Goal: Information Seeking & Learning: Learn about a topic

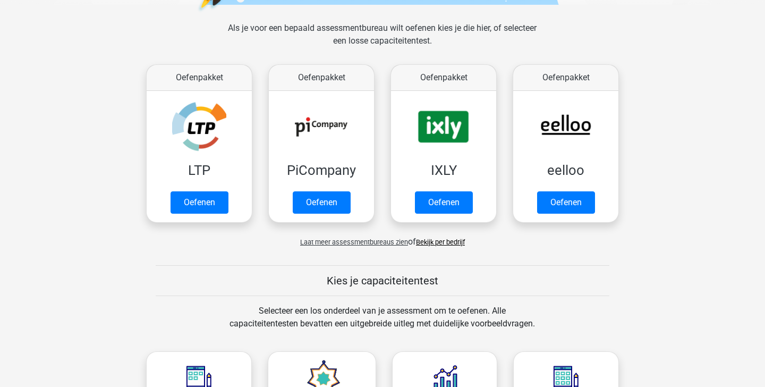
scroll to position [154, 0]
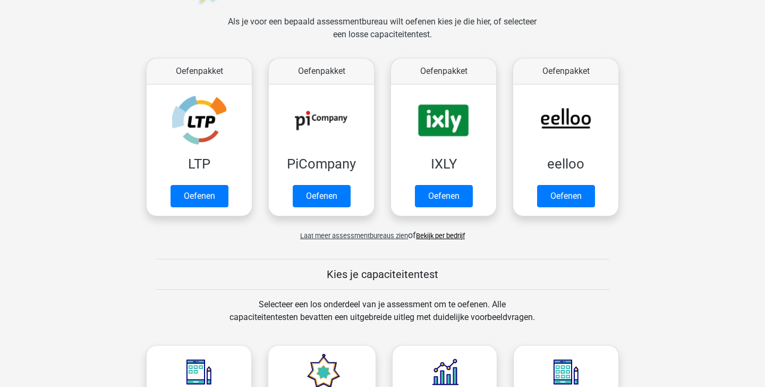
click at [370, 239] on span "Laat meer assessmentbureaus zien" at bounding box center [354, 236] width 108 height 8
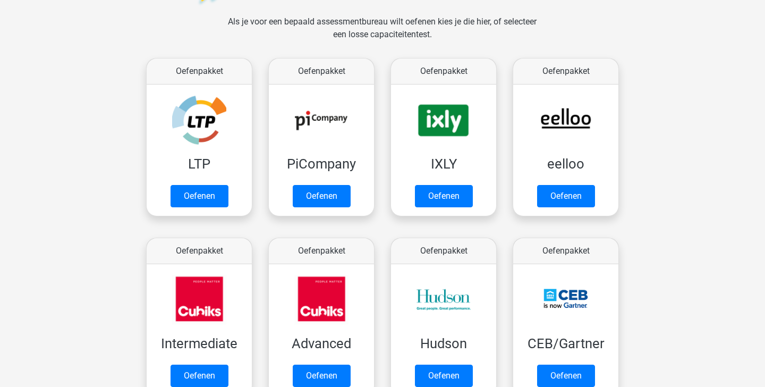
scroll to position [35, 0]
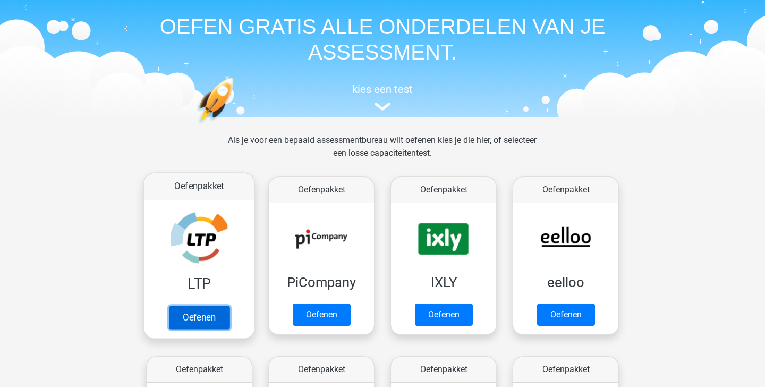
click at [212, 310] on link "Oefenen" at bounding box center [199, 317] width 61 height 23
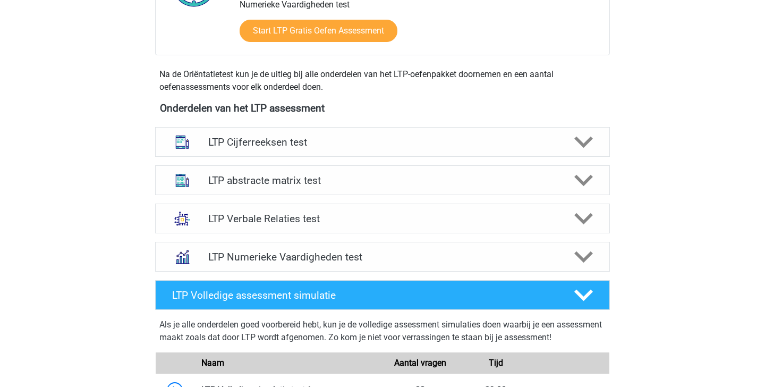
scroll to position [334, 0]
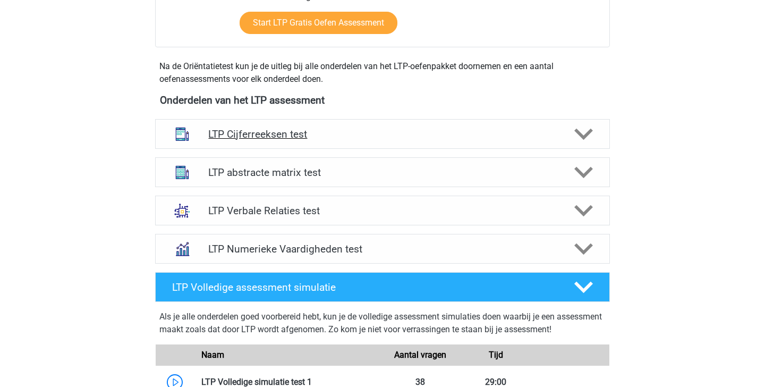
click at [520, 127] on div "LTP Cijferreeksen test" at bounding box center [382, 134] width 455 height 30
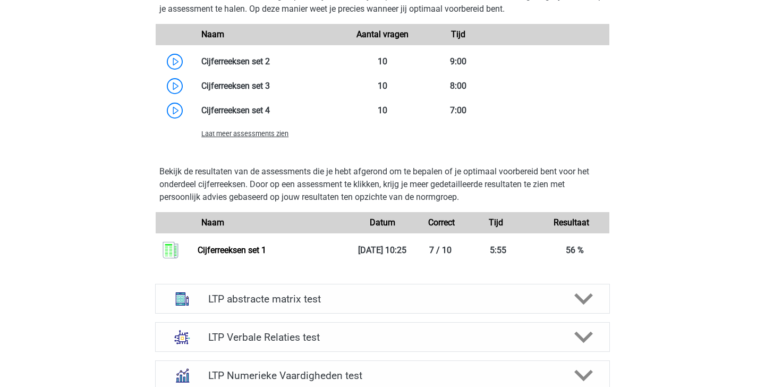
scroll to position [850, 0]
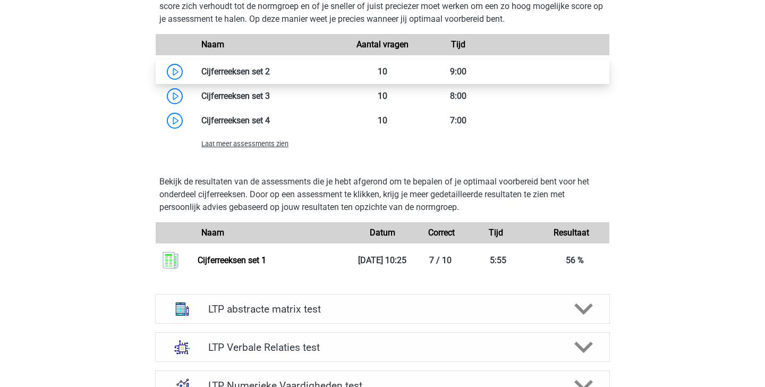
click at [270, 75] on link at bounding box center [270, 71] width 0 height 10
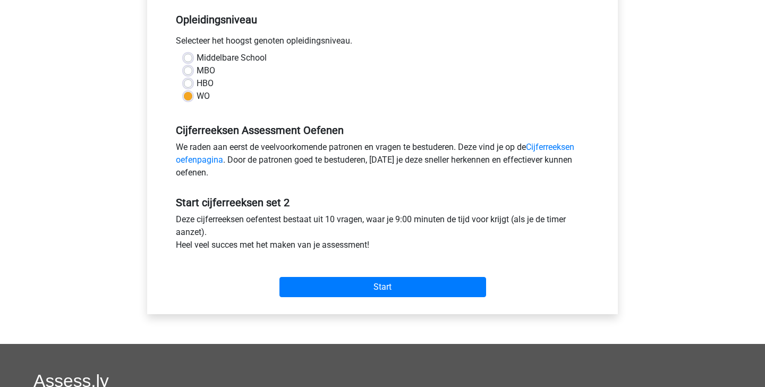
scroll to position [216, 0]
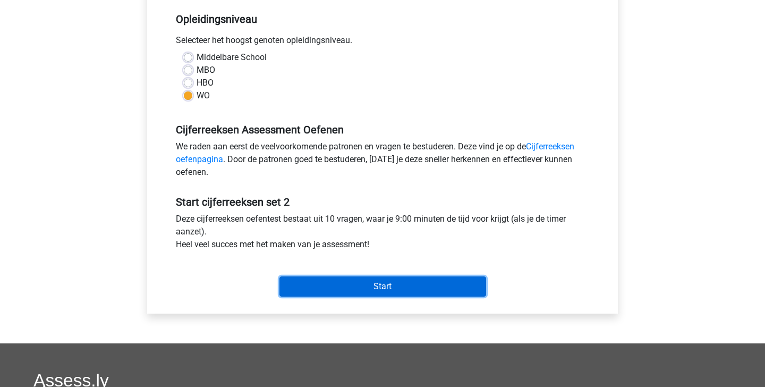
click at [445, 286] on input "Start" at bounding box center [383, 286] width 207 height 20
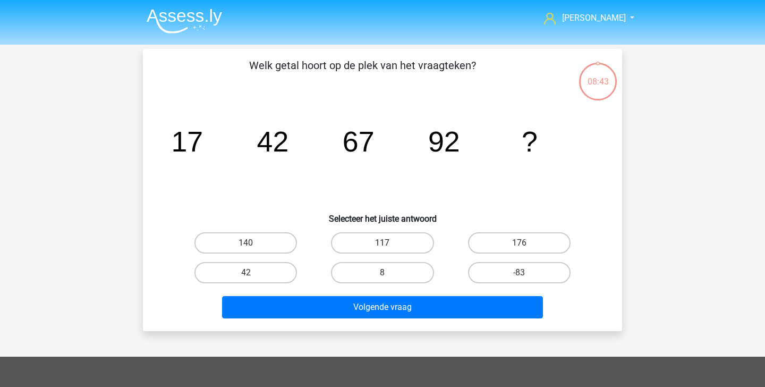
click at [394, 242] on label "117" at bounding box center [382, 242] width 103 height 21
click at [390, 243] on input "117" at bounding box center [386, 246] width 7 height 7
radio input "true"
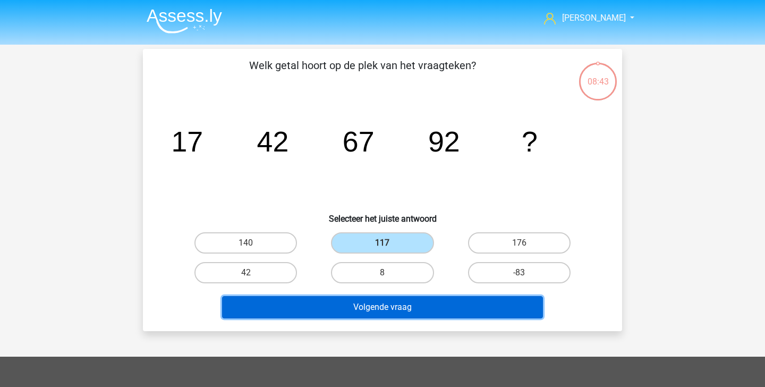
click at [418, 303] on button "Volgende vraag" at bounding box center [383, 307] width 322 height 22
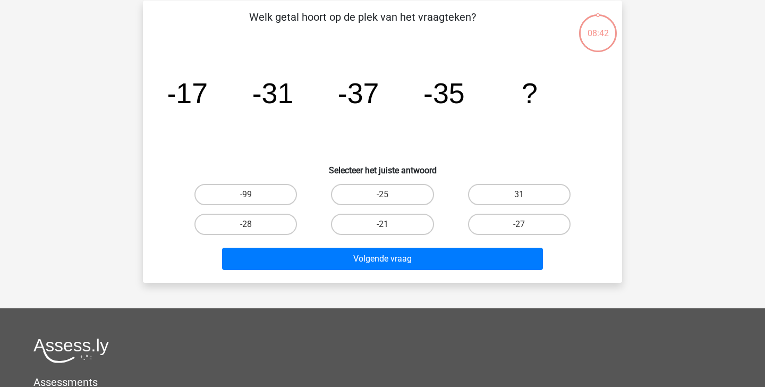
scroll to position [49, 0]
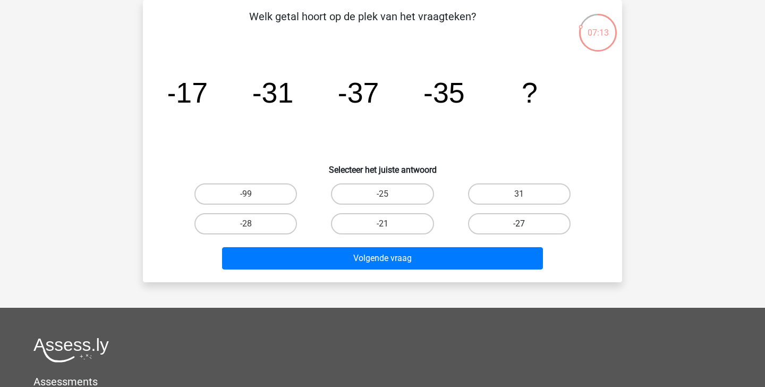
click at [516, 227] on label "-27" at bounding box center [519, 223] width 103 height 21
click at [519, 227] on input "-27" at bounding box center [522, 227] width 7 height 7
radio input "true"
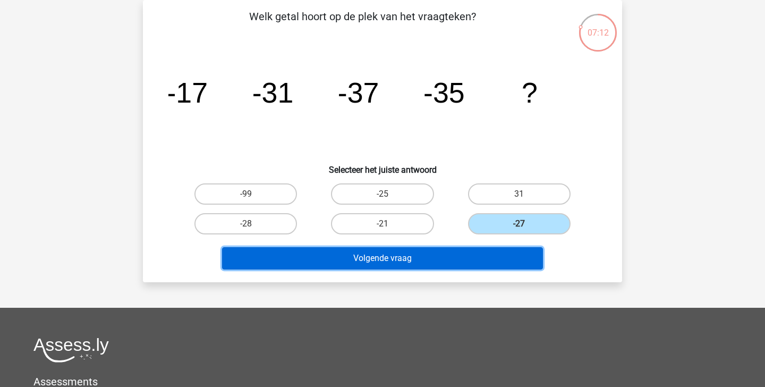
click at [494, 265] on button "Volgende vraag" at bounding box center [383, 258] width 322 height 22
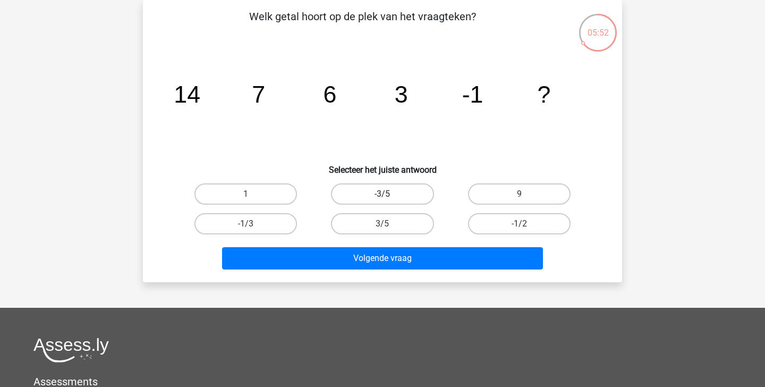
click at [399, 198] on label "-3/5" at bounding box center [382, 193] width 103 height 21
click at [390, 198] on input "-3/5" at bounding box center [386, 197] width 7 height 7
radio input "true"
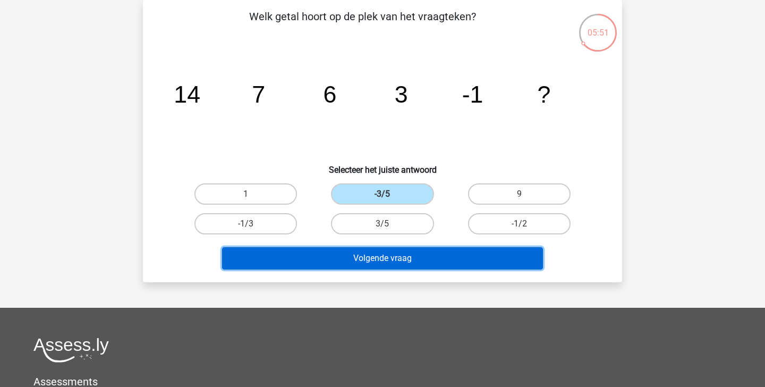
click at [403, 260] on button "Volgende vraag" at bounding box center [383, 258] width 322 height 22
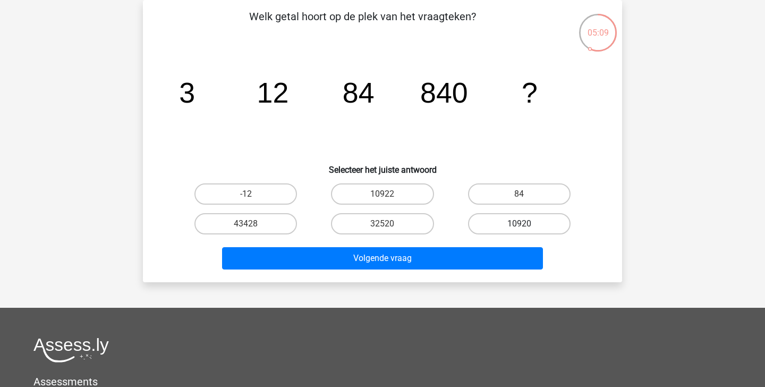
click at [519, 223] on label "10920" at bounding box center [519, 223] width 103 height 21
click at [519, 224] on input "10920" at bounding box center [522, 227] width 7 height 7
radio input "true"
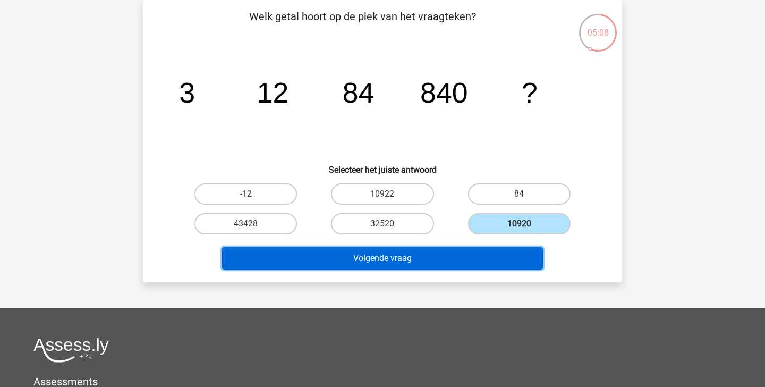
click at [484, 256] on button "Volgende vraag" at bounding box center [383, 258] width 322 height 22
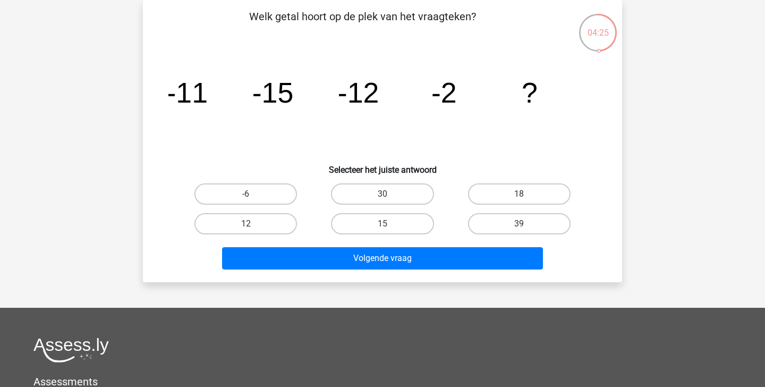
click at [392, 213] on div "15" at bounding box center [382, 224] width 137 height 30
click at [392, 224] on label "15" at bounding box center [382, 223] width 103 height 21
click at [390, 224] on input "15" at bounding box center [386, 227] width 7 height 7
radio input "true"
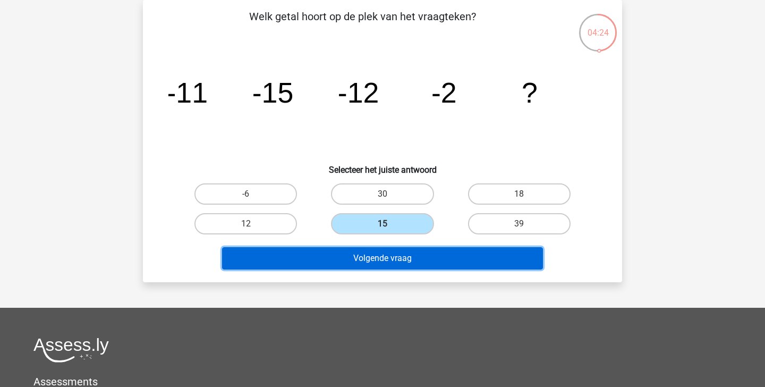
click at [399, 255] on button "Volgende vraag" at bounding box center [383, 258] width 322 height 22
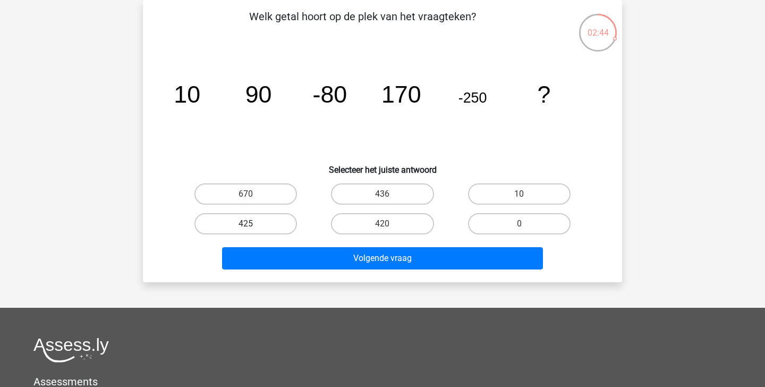
click at [284, 221] on label "425" at bounding box center [246, 223] width 103 height 21
click at [253, 224] on input "425" at bounding box center [249, 227] width 7 height 7
radio input "true"
click at [395, 230] on label "420" at bounding box center [382, 223] width 103 height 21
click at [390, 230] on input "420" at bounding box center [386, 227] width 7 height 7
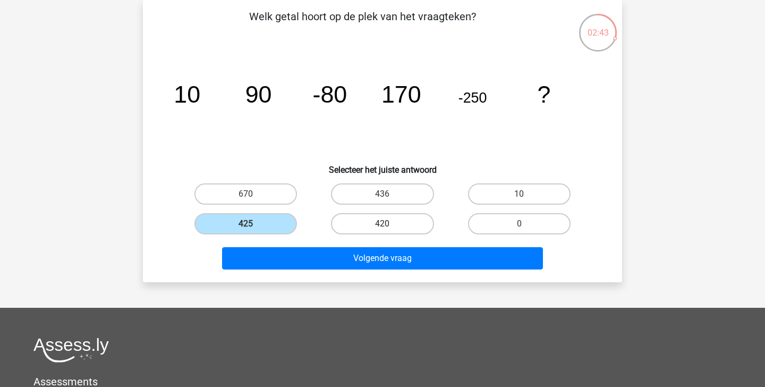
radio input "true"
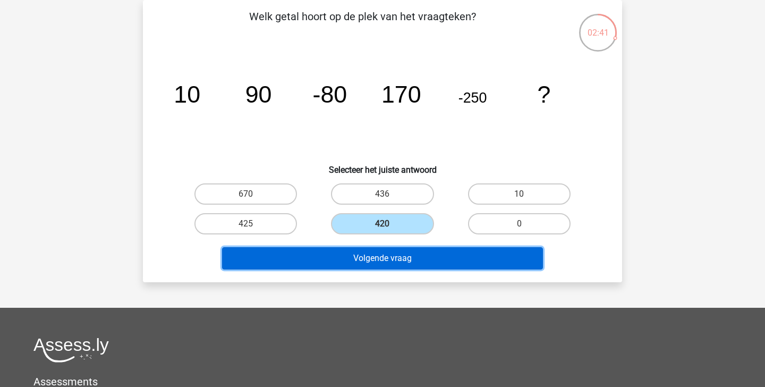
click at [377, 254] on button "Volgende vraag" at bounding box center [383, 258] width 322 height 22
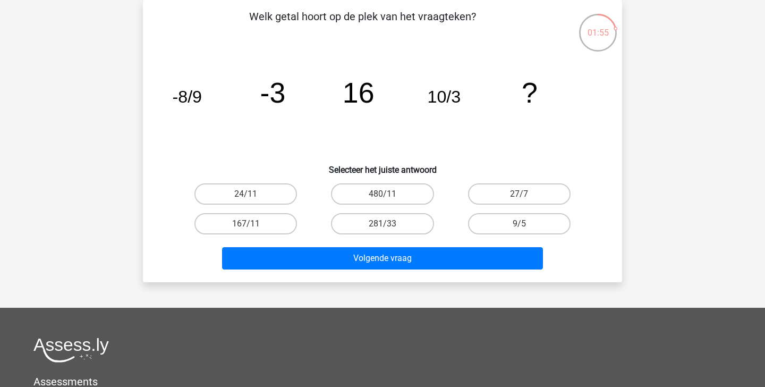
click at [525, 196] on input "27/7" at bounding box center [522, 197] width 7 height 7
radio input "true"
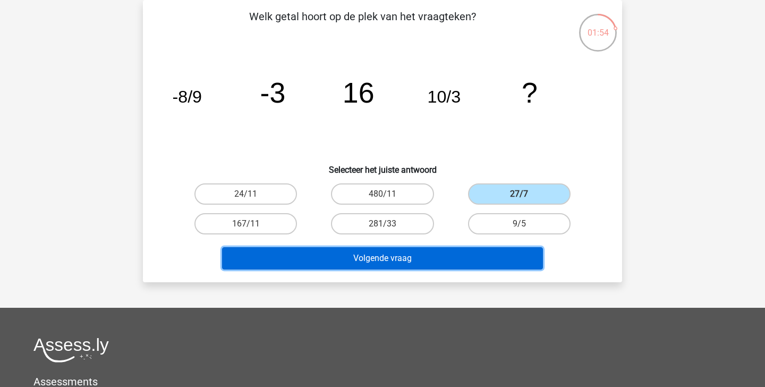
click at [491, 265] on button "Volgende vraag" at bounding box center [383, 258] width 322 height 22
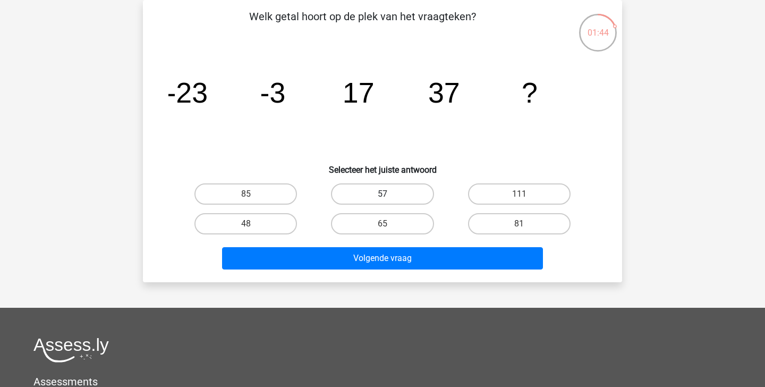
click at [357, 189] on label "57" at bounding box center [382, 193] width 103 height 21
click at [383, 194] on input "57" at bounding box center [386, 197] width 7 height 7
radio input "true"
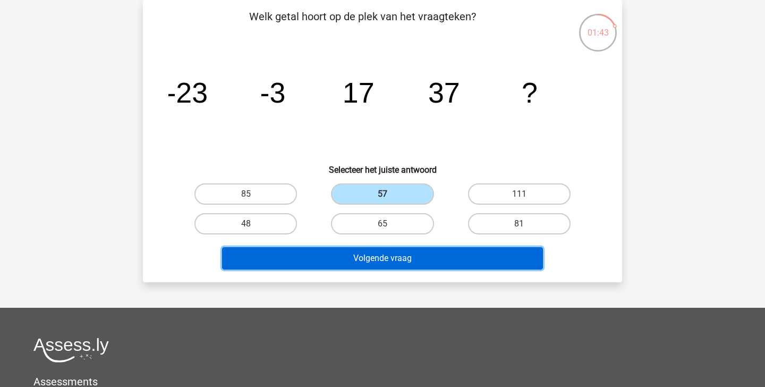
click at [357, 260] on button "Volgende vraag" at bounding box center [383, 258] width 322 height 22
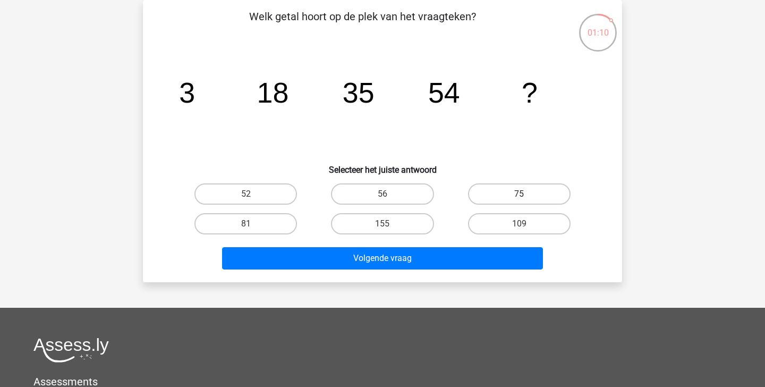
click at [516, 192] on label "75" at bounding box center [519, 193] width 103 height 21
click at [519, 194] on input "75" at bounding box center [522, 197] width 7 height 7
radio input "true"
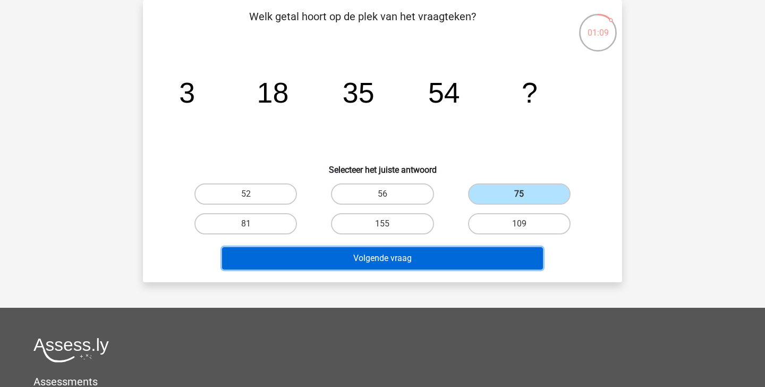
click at [461, 259] on button "Volgende vraag" at bounding box center [383, 258] width 322 height 22
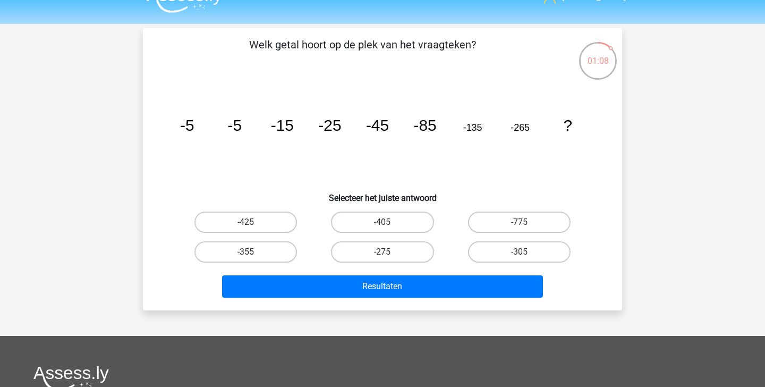
scroll to position [29, 0]
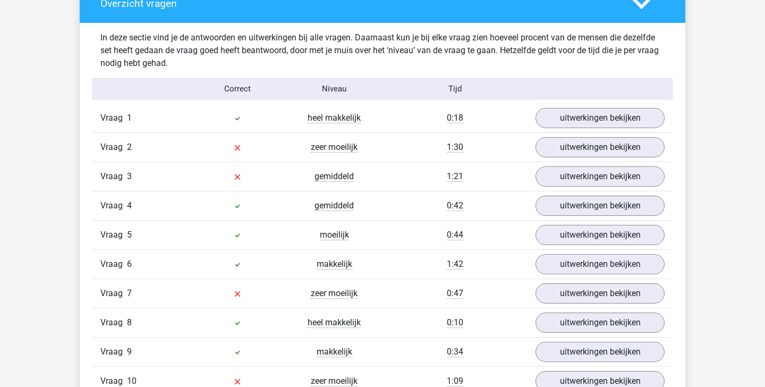
scroll to position [603, 0]
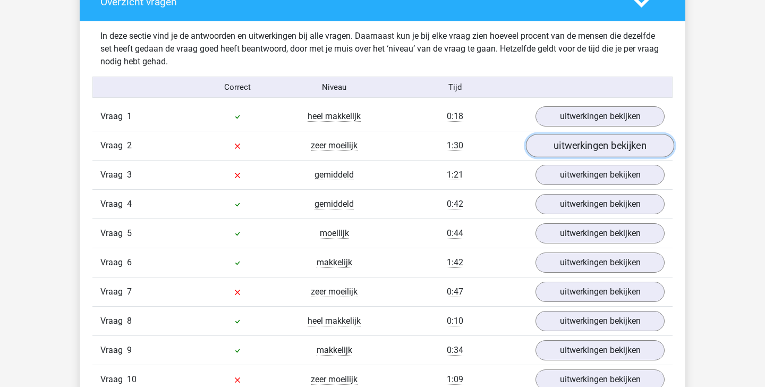
click at [637, 149] on link "uitwerkingen bekijken" at bounding box center [600, 145] width 148 height 23
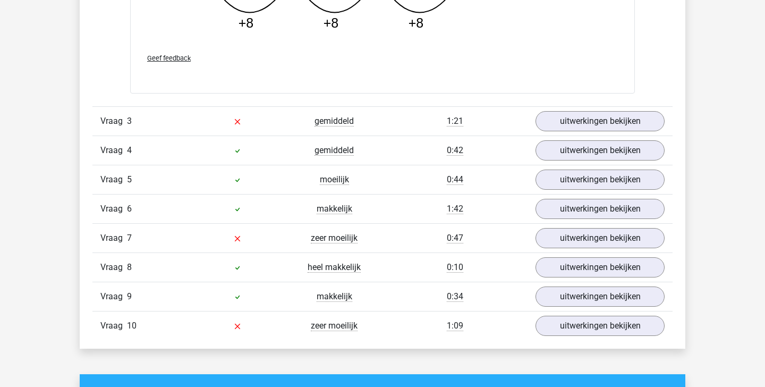
scroll to position [1197, 0]
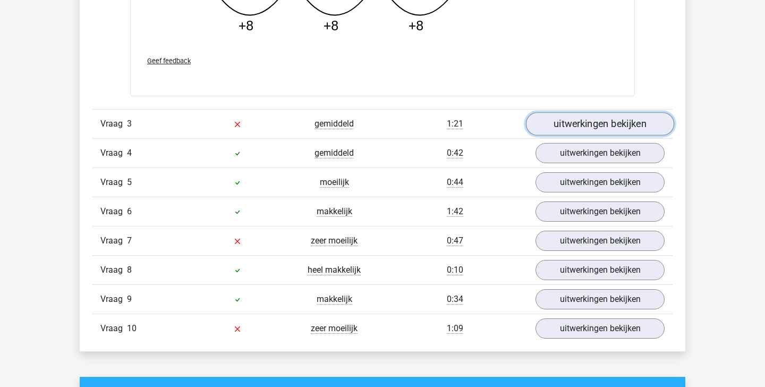
click at [602, 123] on link "uitwerkingen bekijken" at bounding box center [600, 123] width 148 height 23
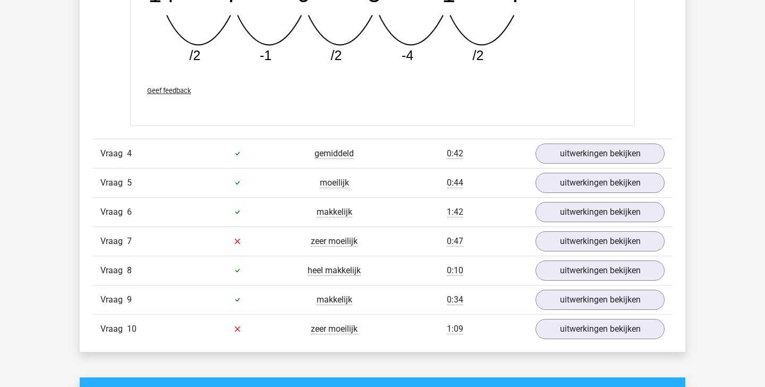
scroll to position [1687, 0]
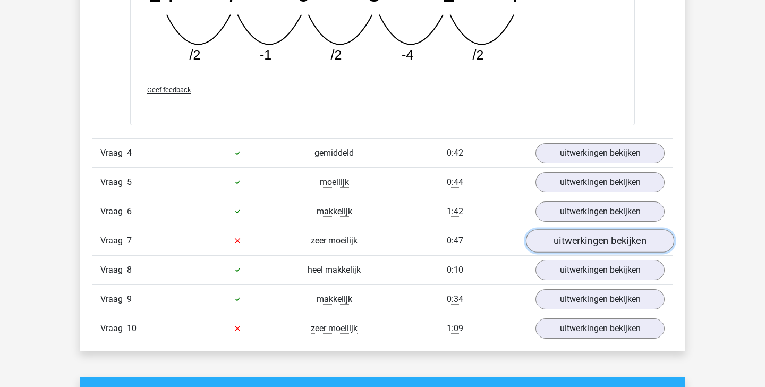
click at [568, 247] on link "uitwerkingen bekijken" at bounding box center [600, 240] width 148 height 23
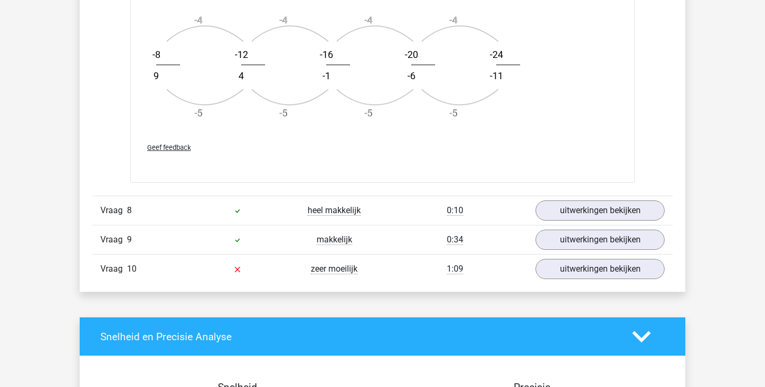
scroll to position [2386, 0]
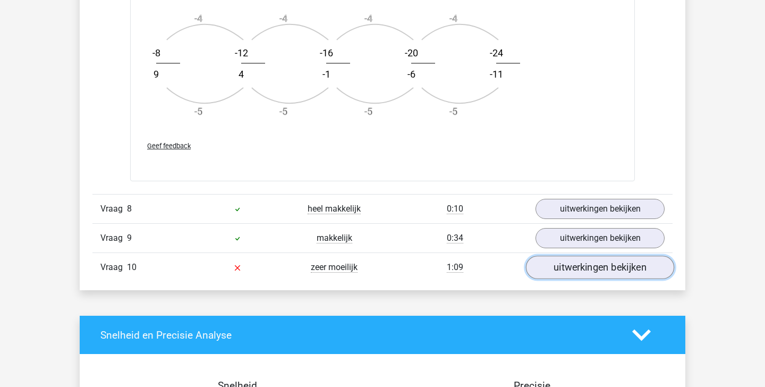
click at [590, 271] on link "uitwerkingen bekijken" at bounding box center [600, 267] width 148 height 23
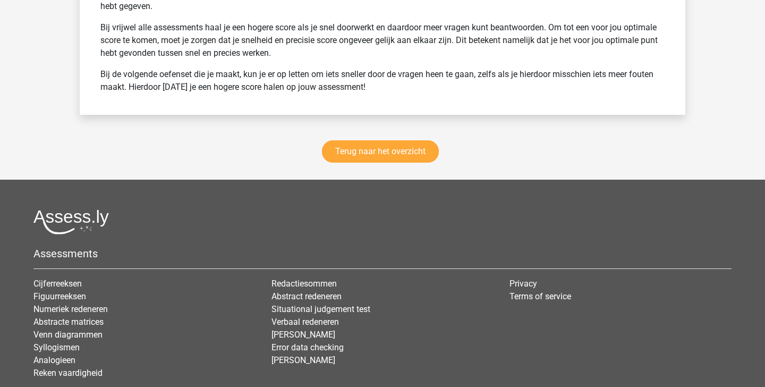
scroll to position [3680, 0]
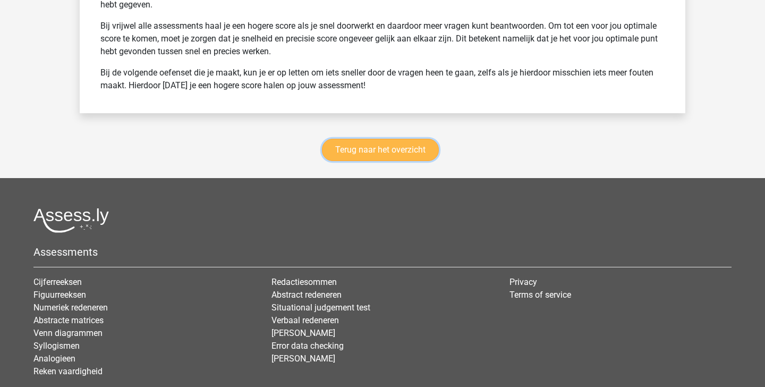
click at [369, 154] on link "Terug naar het overzicht" at bounding box center [380, 150] width 117 height 22
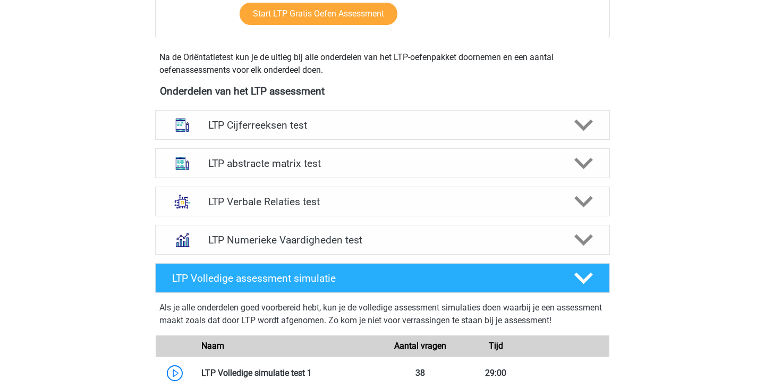
scroll to position [342, 0]
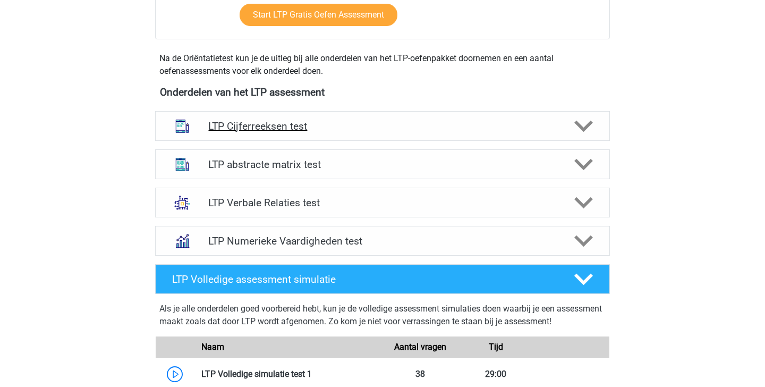
click at [404, 128] on h4 "LTP Cijferreeksen test" at bounding box center [382, 126] width 348 height 12
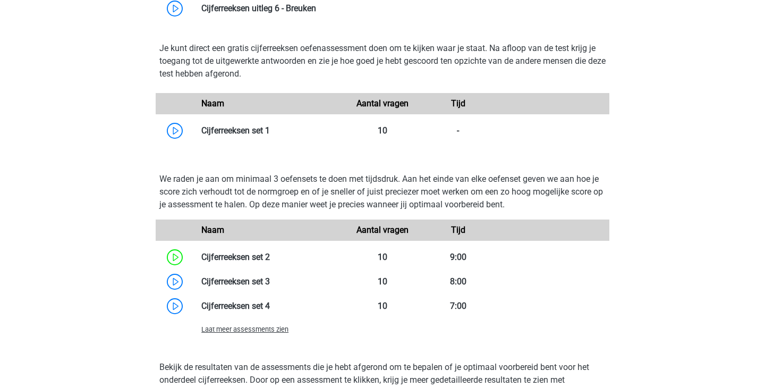
scroll to position [667, 0]
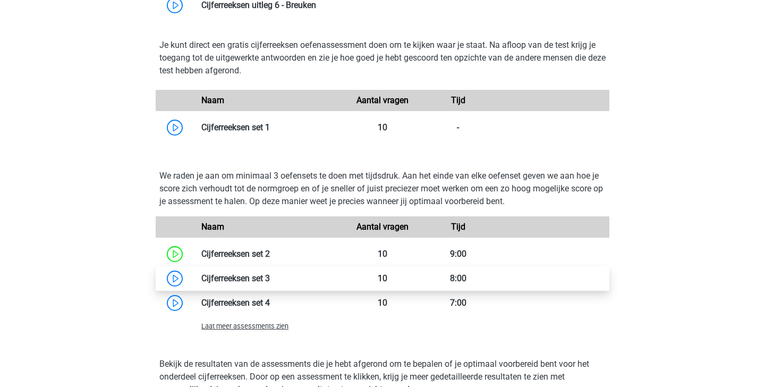
click at [270, 277] on link at bounding box center [270, 278] width 0 height 10
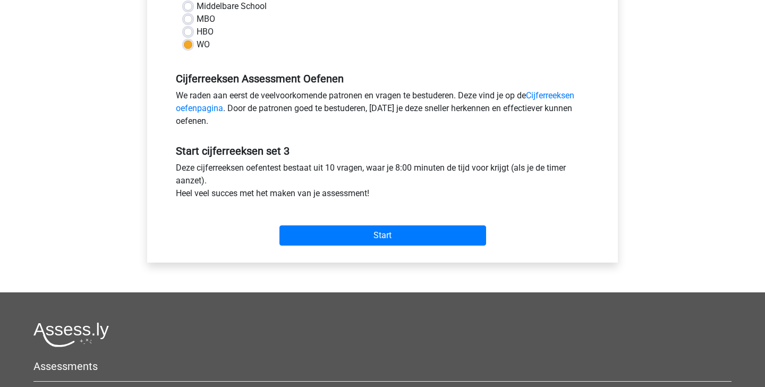
scroll to position [274, 0]
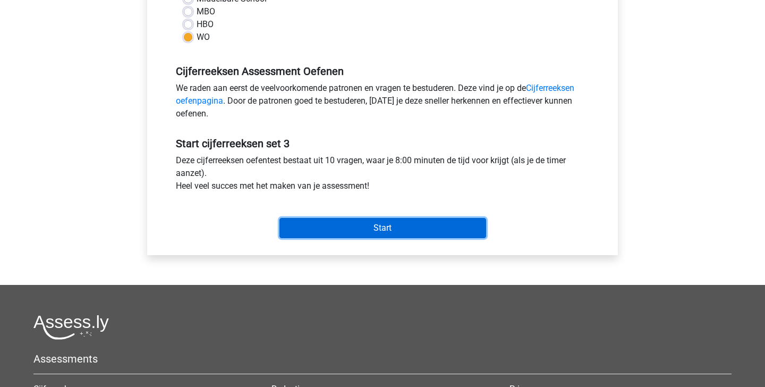
click at [423, 218] on input "Start" at bounding box center [383, 228] width 207 height 20
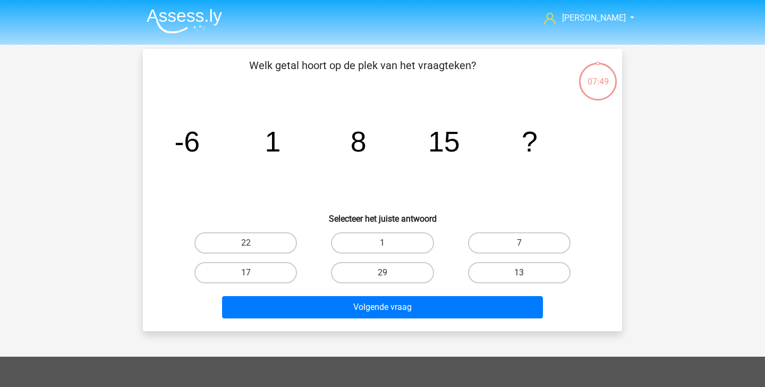
click at [257, 231] on div "22" at bounding box center [245, 243] width 137 height 30
click at [258, 236] on label "22" at bounding box center [246, 242] width 103 height 21
click at [253, 243] on input "22" at bounding box center [249, 246] width 7 height 7
radio input "true"
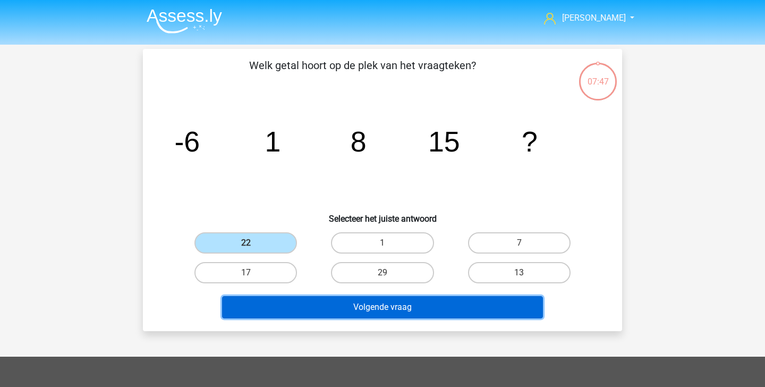
click at [367, 301] on button "Volgende vraag" at bounding box center [383, 307] width 322 height 22
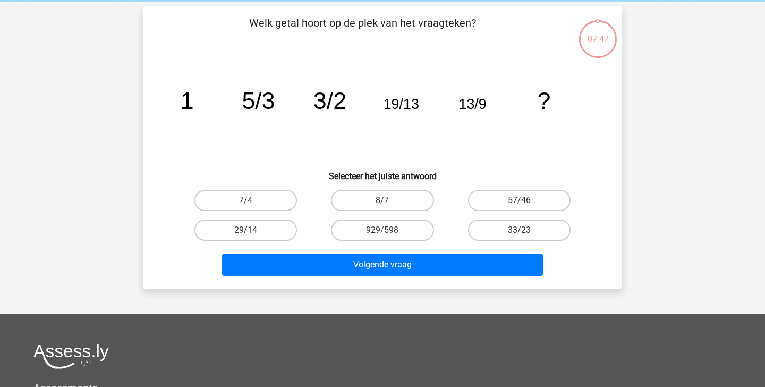
scroll to position [49, 0]
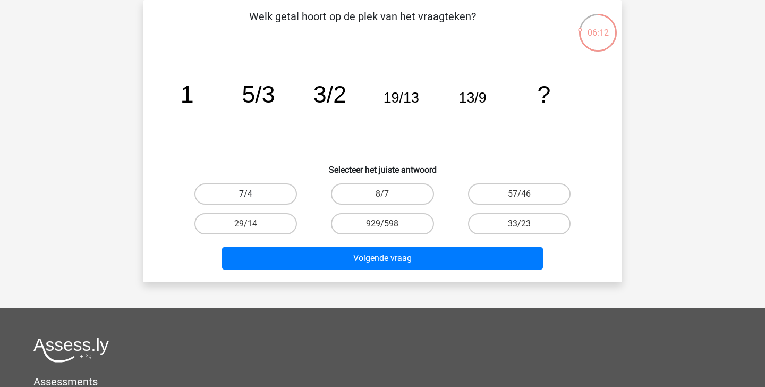
click at [275, 196] on label "7/4" at bounding box center [246, 193] width 103 height 21
click at [253, 196] on input "7/4" at bounding box center [249, 197] width 7 height 7
radio input "true"
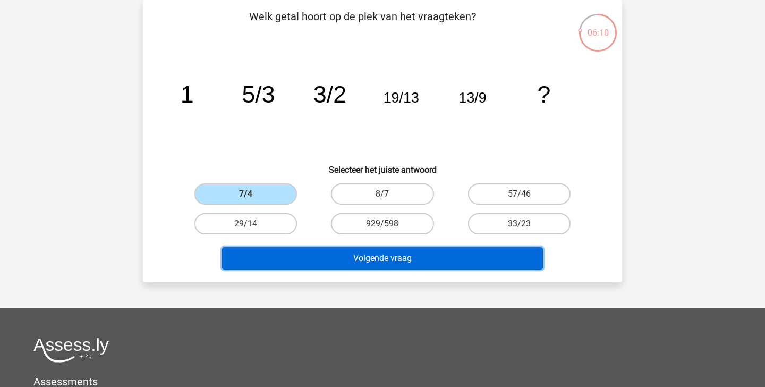
click at [368, 259] on button "Volgende vraag" at bounding box center [383, 258] width 322 height 22
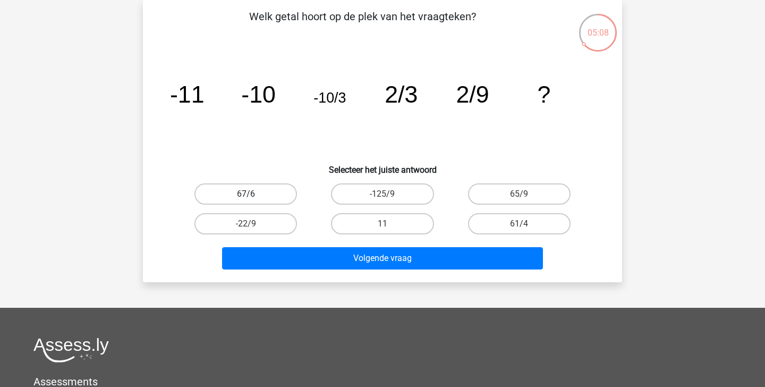
click at [285, 191] on label "67/6" at bounding box center [246, 193] width 103 height 21
click at [253, 194] on input "67/6" at bounding box center [249, 197] width 7 height 7
radio input "true"
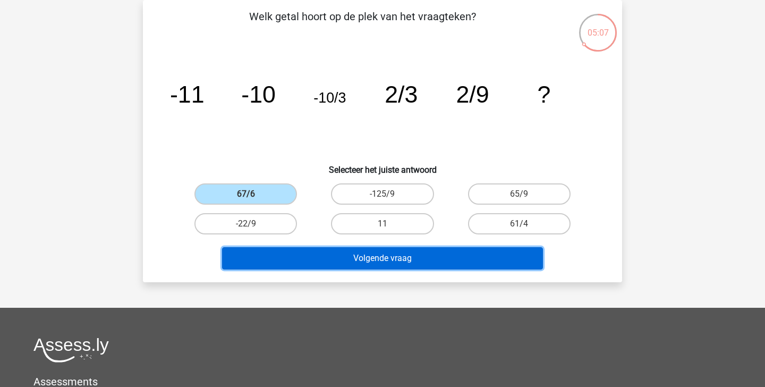
click at [351, 259] on button "Volgende vraag" at bounding box center [383, 258] width 322 height 22
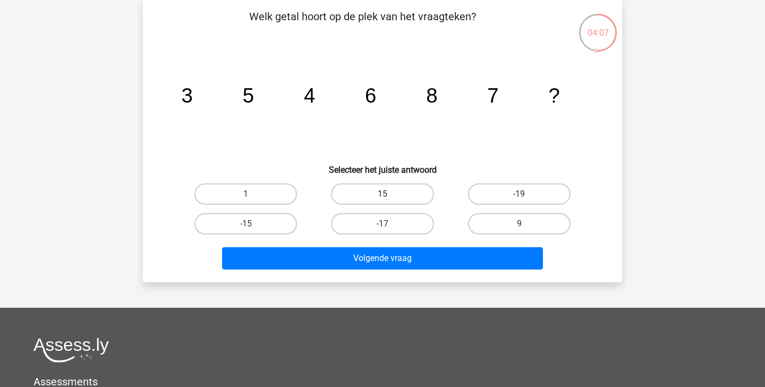
click at [386, 184] on label "15" at bounding box center [382, 193] width 103 height 21
click at [386, 194] on input "15" at bounding box center [386, 197] width 7 height 7
radio input "true"
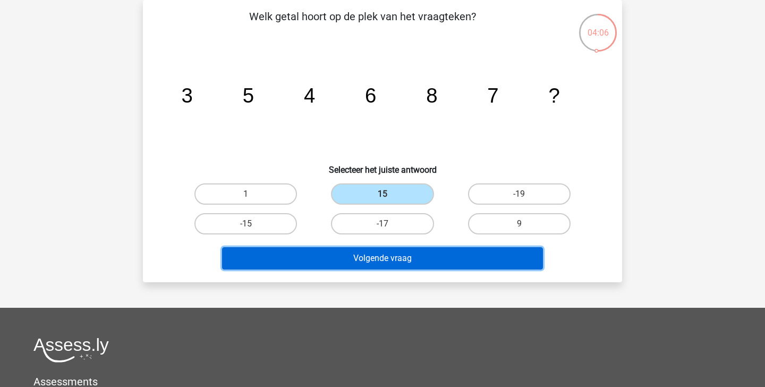
click at [441, 248] on button "Volgende vraag" at bounding box center [383, 258] width 322 height 22
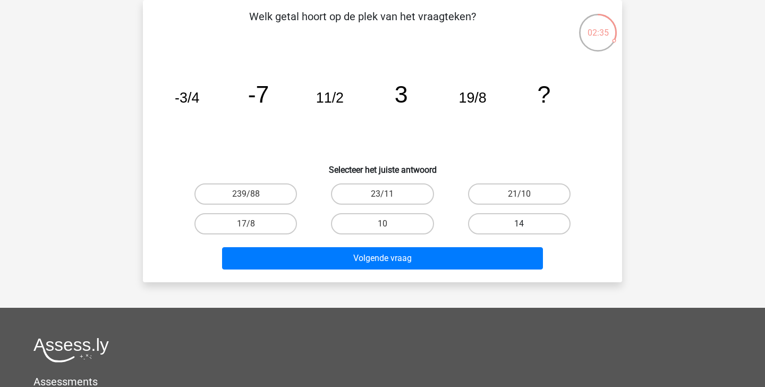
click at [515, 223] on label "14" at bounding box center [519, 223] width 103 height 21
click at [519, 224] on input "14" at bounding box center [522, 227] width 7 height 7
radio input "true"
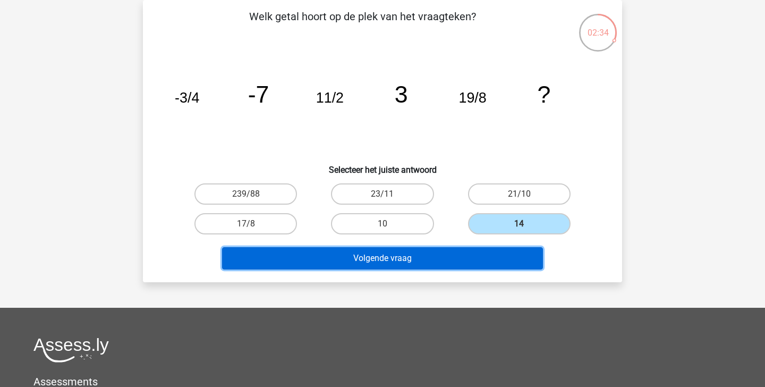
click at [473, 253] on button "Volgende vraag" at bounding box center [383, 258] width 322 height 22
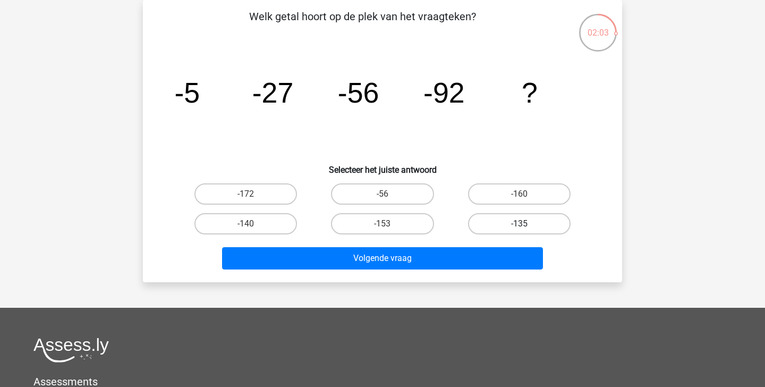
click at [532, 224] on label "-135" at bounding box center [519, 223] width 103 height 21
click at [526, 224] on input "-135" at bounding box center [522, 227] width 7 height 7
radio input "true"
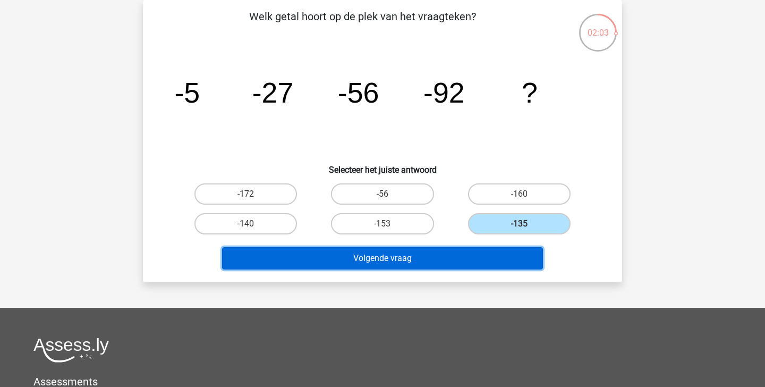
click at [497, 248] on button "Volgende vraag" at bounding box center [383, 258] width 322 height 22
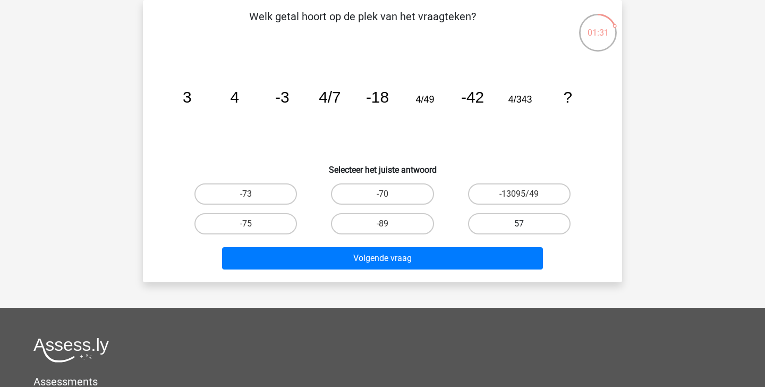
click at [520, 222] on label "57" at bounding box center [519, 223] width 103 height 21
click at [520, 224] on input "57" at bounding box center [522, 227] width 7 height 7
radio input "true"
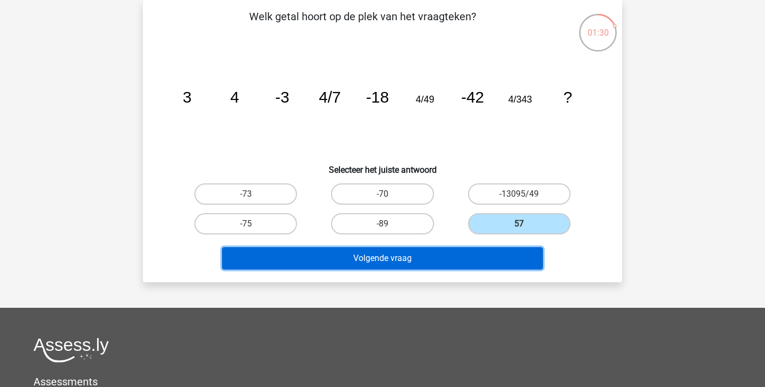
click at [487, 266] on button "Volgende vraag" at bounding box center [383, 258] width 322 height 22
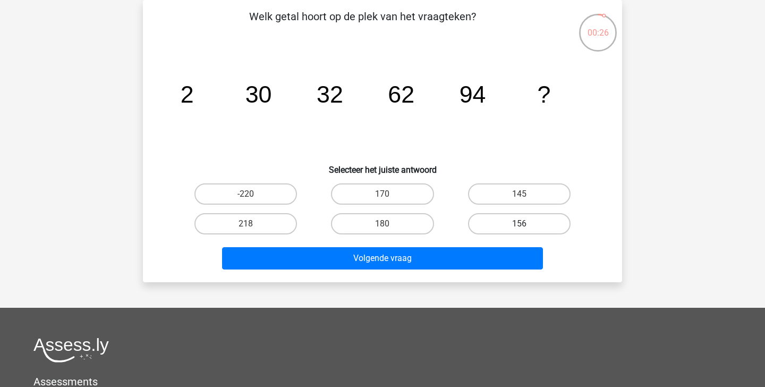
click at [522, 223] on label "156" at bounding box center [519, 223] width 103 height 21
click at [522, 224] on input "156" at bounding box center [522, 227] width 7 height 7
radio input "true"
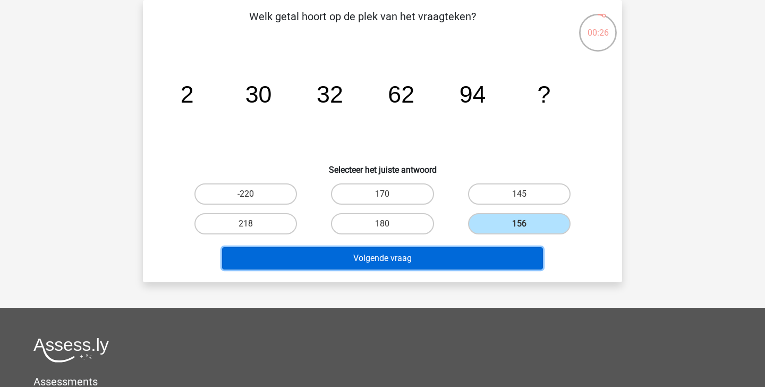
click at [504, 250] on button "Volgende vraag" at bounding box center [383, 258] width 322 height 22
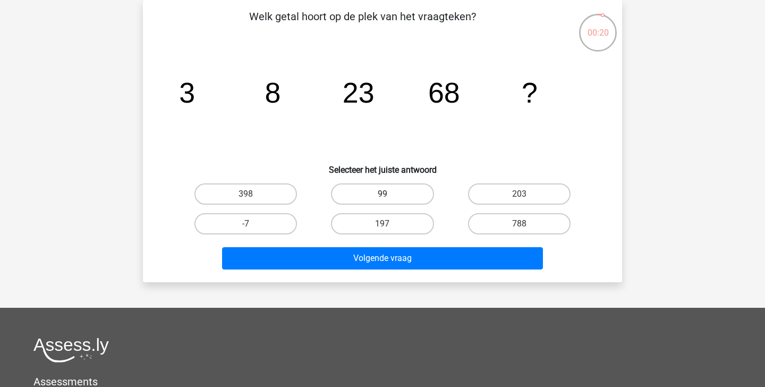
click at [357, 193] on label "99" at bounding box center [382, 193] width 103 height 21
click at [383, 194] on input "99" at bounding box center [386, 197] width 7 height 7
radio input "true"
click at [498, 193] on label "203" at bounding box center [519, 193] width 103 height 21
click at [519, 194] on input "203" at bounding box center [522, 197] width 7 height 7
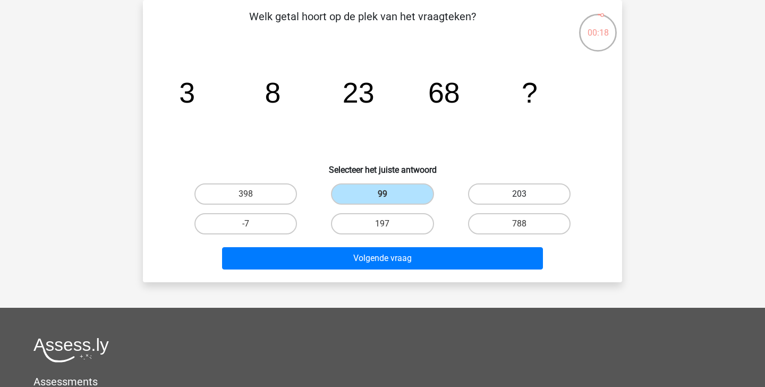
radio input "true"
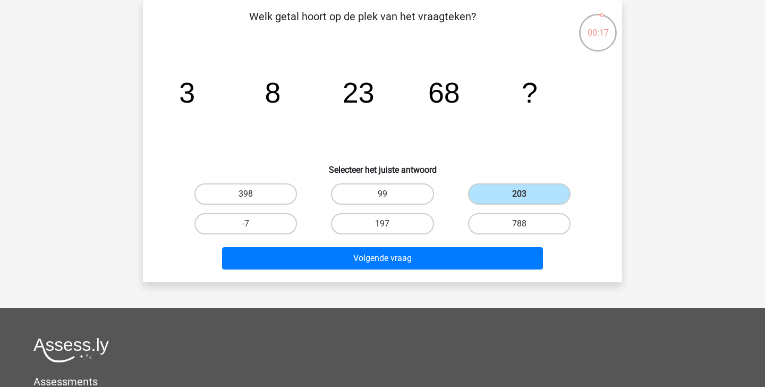
click at [391, 210] on div "197" at bounding box center [382, 224] width 137 height 30
click at [391, 216] on label "197" at bounding box center [382, 223] width 103 height 21
click at [390, 224] on input "197" at bounding box center [386, 227] width 7 height 7
radio input "true"
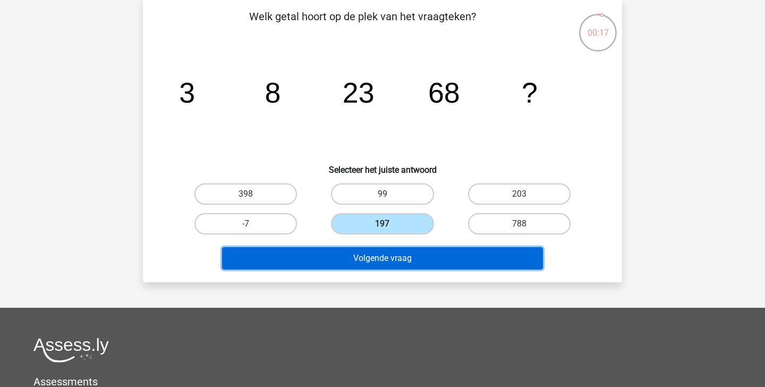
click at [400, 256] on button "Volgende vraag" at bounding box center [383, 258] width 322 height 22
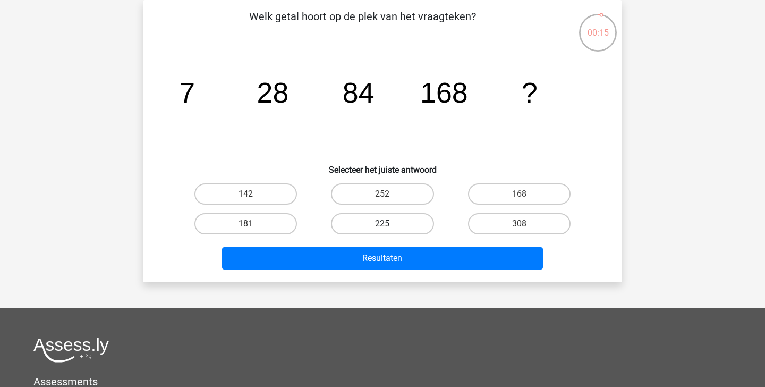
click at [408, 219] on label "225" at bounding box center [382, 223] width 103 height 21
click at [390, 224] on input "225" at bounding box center [386, 227] width 7 height 7
radio input "true"
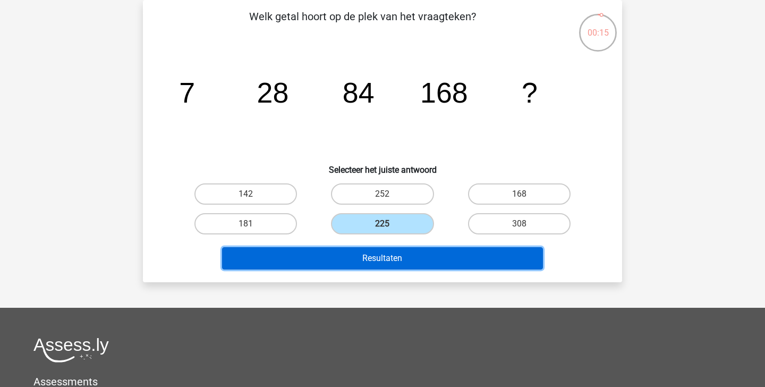
click at [420, 257] on button "Resultaten" at bounding box center [383, 258] width 322 height 22
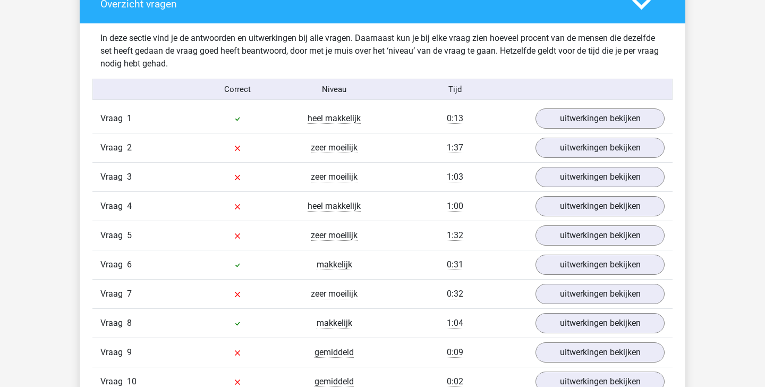
scroll to position [601, 0]
click at [608, 118] on link "uitwerkingen bekijken" at bounding box center [600, 118] width 148 height 23
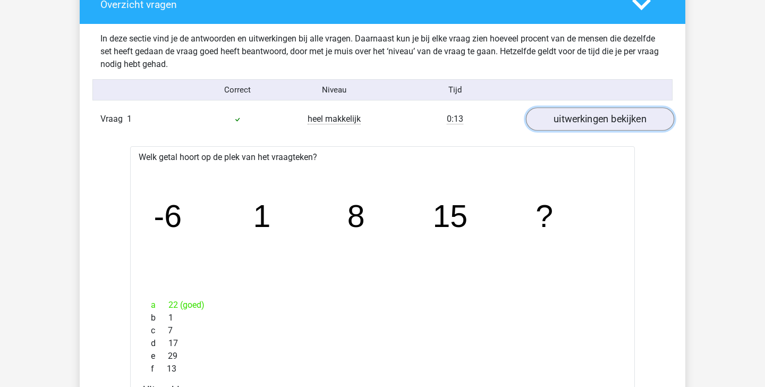
click at [603, 120] on link "uitwerkingen bekijken" at bounding box center [600, 118] width 148 height 23
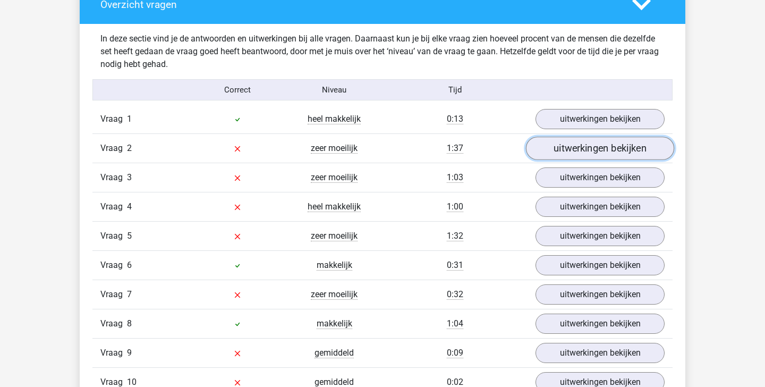
click at [586, 150] on link "uitwerkingen bekijken" at bounding box center [600, 148] width 148 height 23
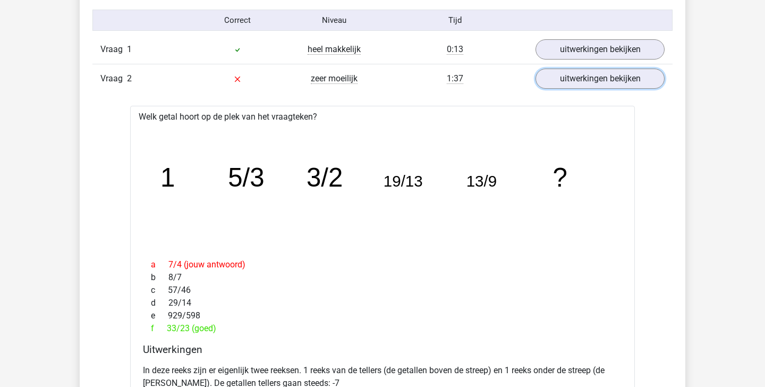
scroll to position [667, 0]
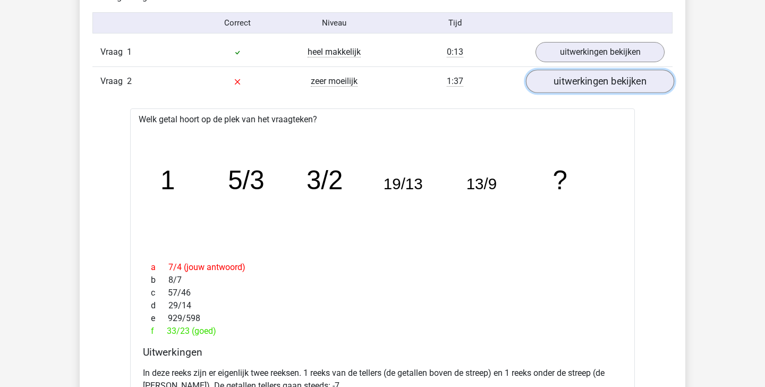
click at [631, 81] on link "uitwerkingen bekijken" at bounding box center [600, 81] width 148 height 23
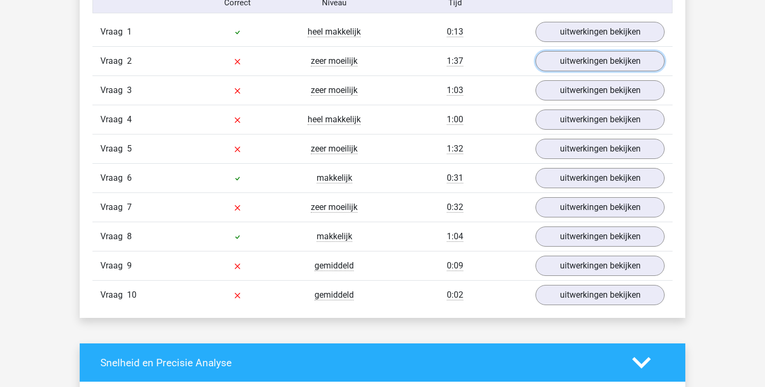
scroll to position [692, 0]
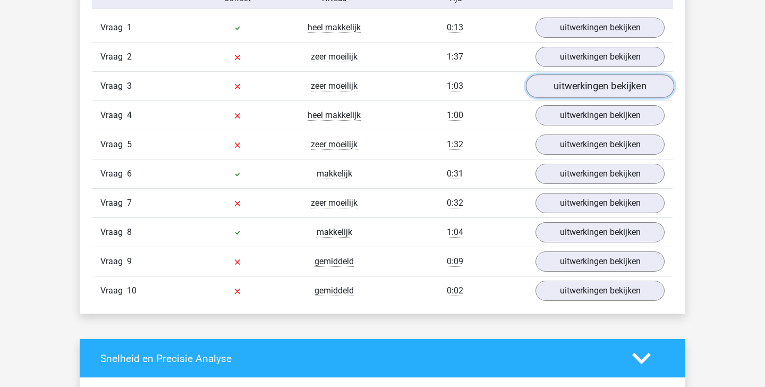
click at [578, 87] on link "uitwerkingen bekijken" at bounding box center [600, 85] width 148 height 23
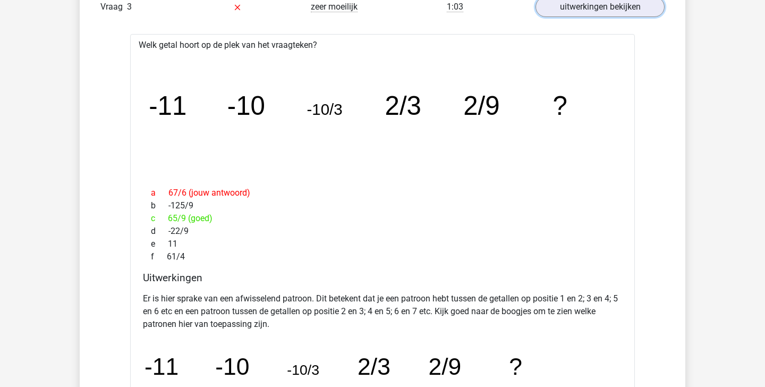
scroll to position [680, 0]
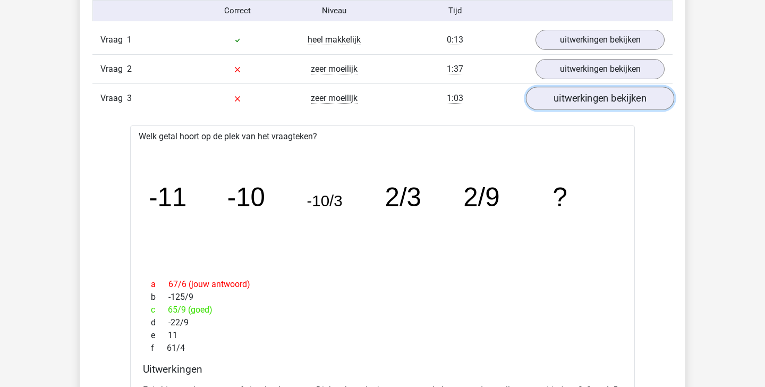
click at [576, 106] on link "uitwerkingen bekijken" at bounding box center [600, 98] width 148 height 23
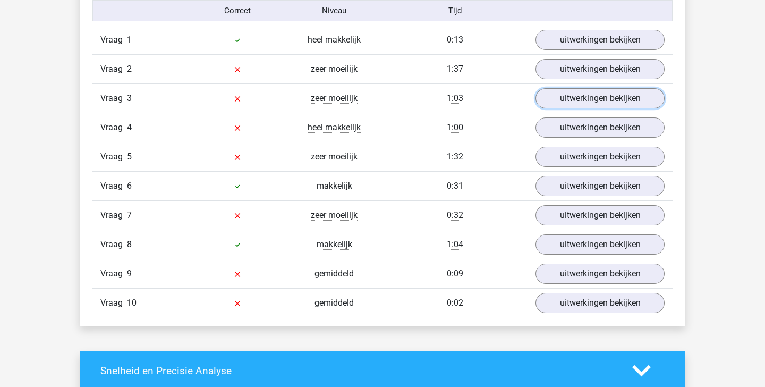
scroll to position [708, 0]
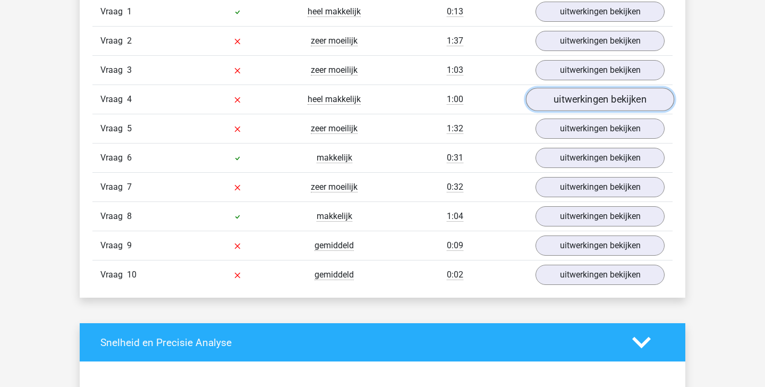
click at [563, 88] on link "uitwerkingen bekijken" at bounding box center [600, 99] width 148 height 23
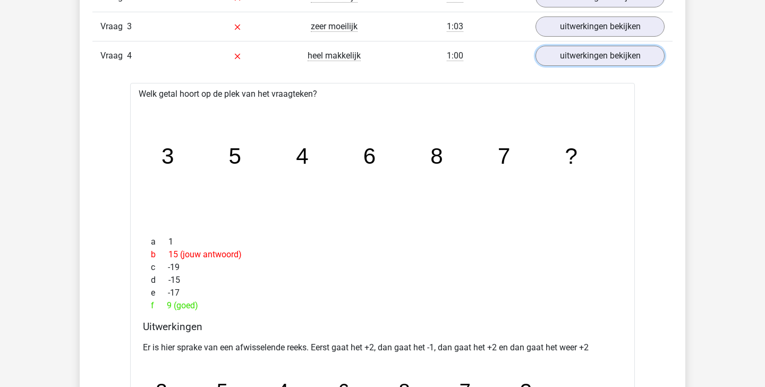
scroll to position [728, 0]
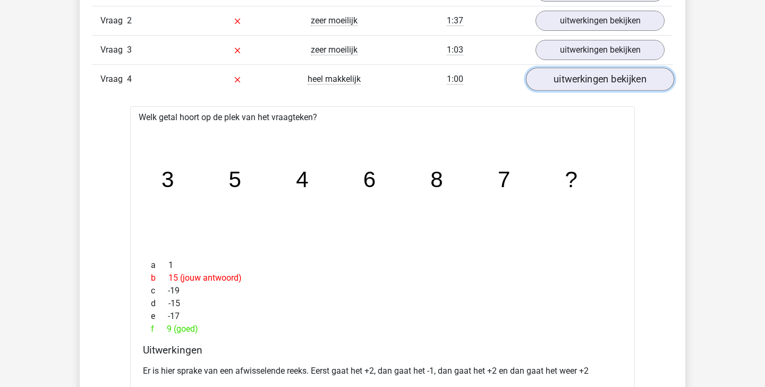
click at [622, 74] on link "uitwerkingen bekijken" at bounding box center [600, 78] width 148 height 23
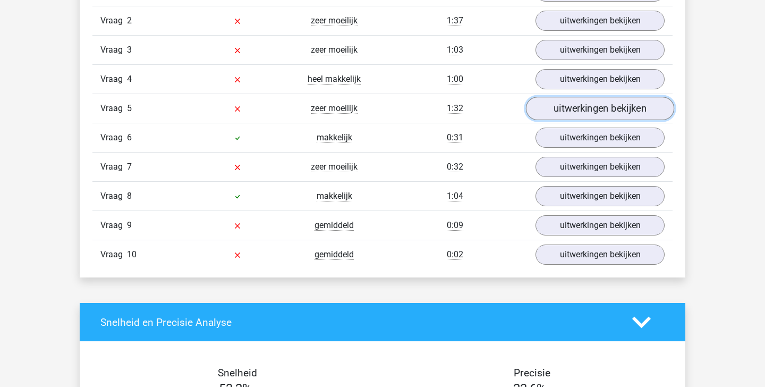
click at [562, 112] on link "uitwerkingen bekijken" at bounding box center [600, 108] width 148 height 23
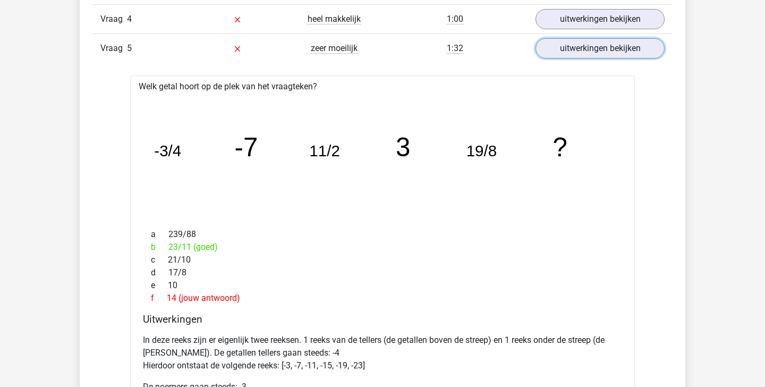
scroll to position [785, 0]
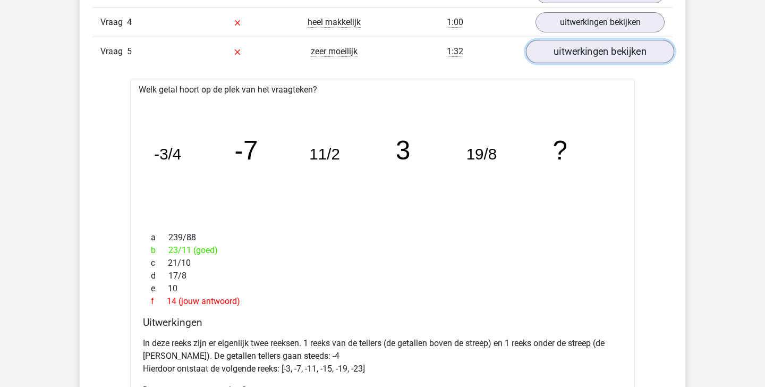
click at [600, 52] on link "uitwerkingen bekijken" at bounding box center [600, 51] width 148 height 23
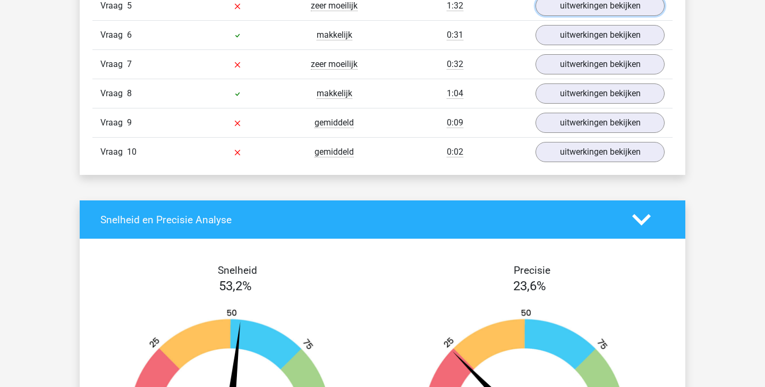
scroll to position [834, 0]
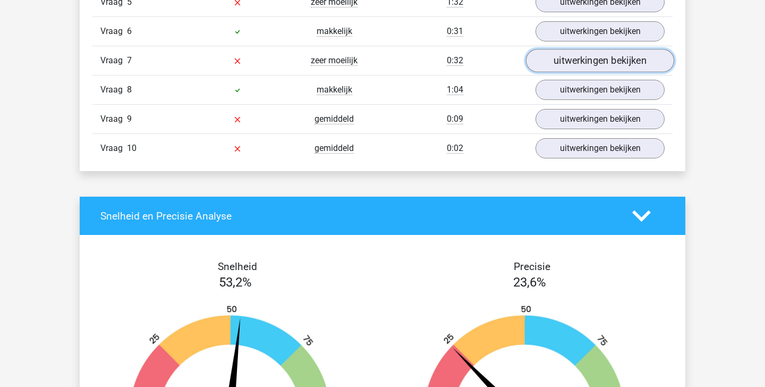
click at [563, 67] on link "uitwerkingen bekijken" at bounding box center [600, 60] width 148 height 23
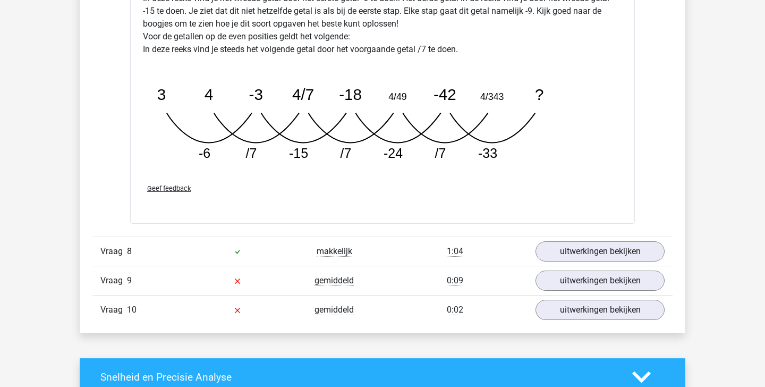
scroll to position [1223, 0]
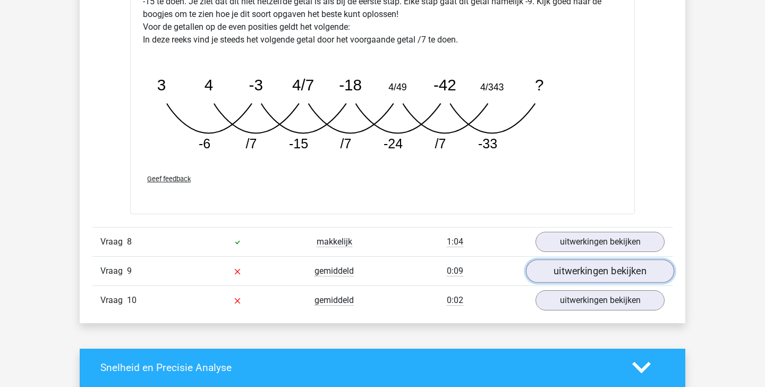
click at [576, 273] on link "uitwerkingen bekijken" at bounding box center [600, 270] width 148 height 23
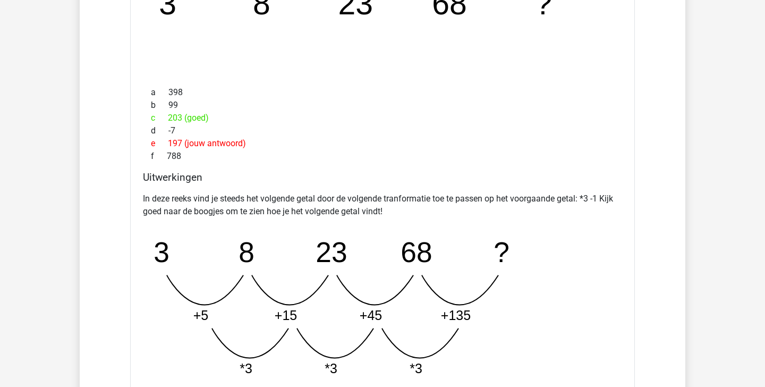
scroll to position [1381, 0]
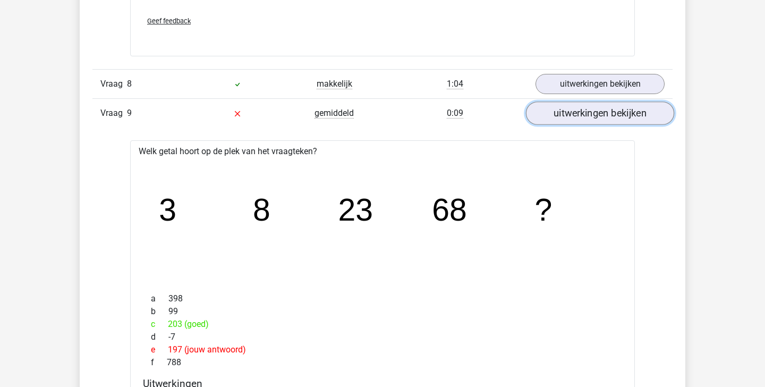
click at [615, 112] on link "uitwerkingen bekijken" at bounding box center [600, 113] width 148 height 23
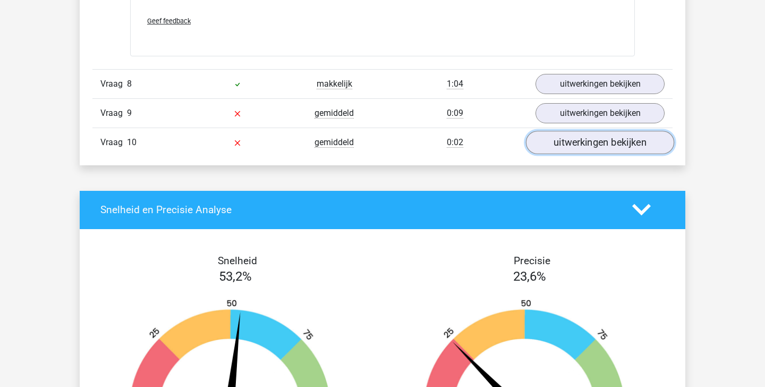
click at [599, 149] on link "uitwerkingen bekijken" at bounding box center [600, 142] width 148 height 23
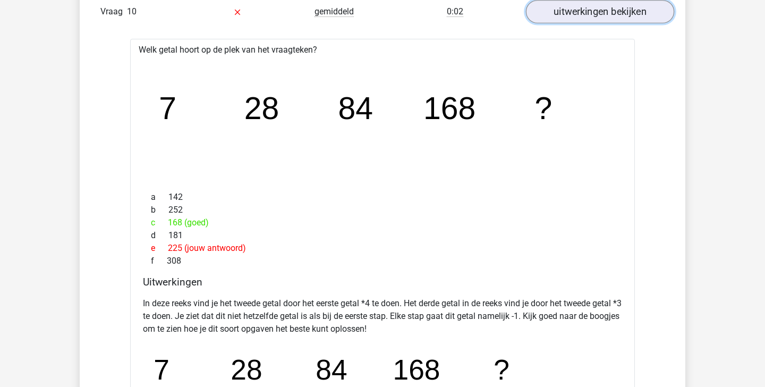
scroll to position [1441, 0]
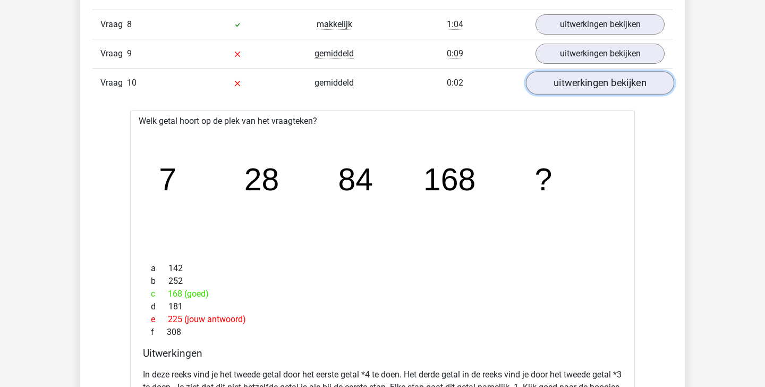
click at [601, 78] on link "uitwerkingen bekijken" at bounding box center [600, 82] width 148 height 23
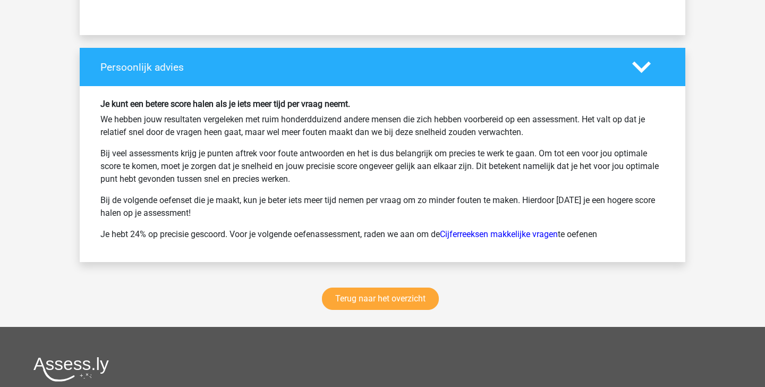
scroll to position [1883, 0]
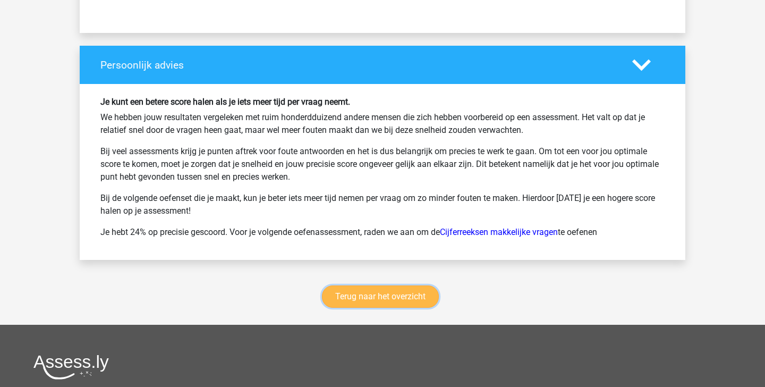
click at [405, 292] on link "Terug naar het overzicht" at bounding box center [380, 296] width 117 height 22
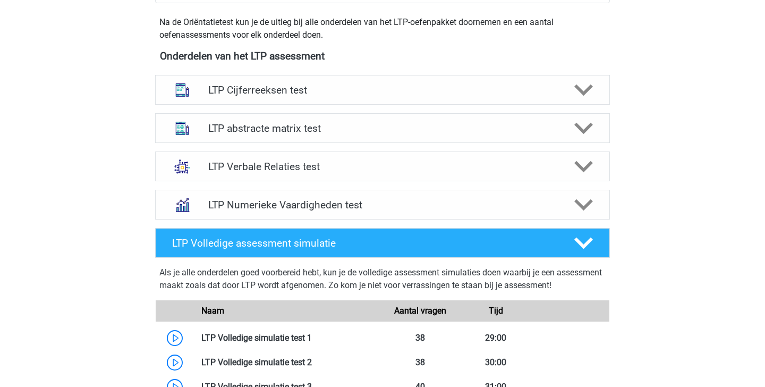
scroll to position [388, 0]
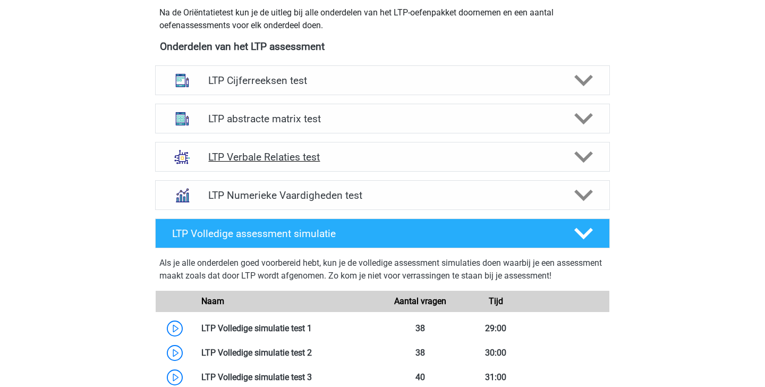
click at [383, 159] on h4 "LTP Verbale Relaties test" at bounding box center [382, 157] width 348 height 12
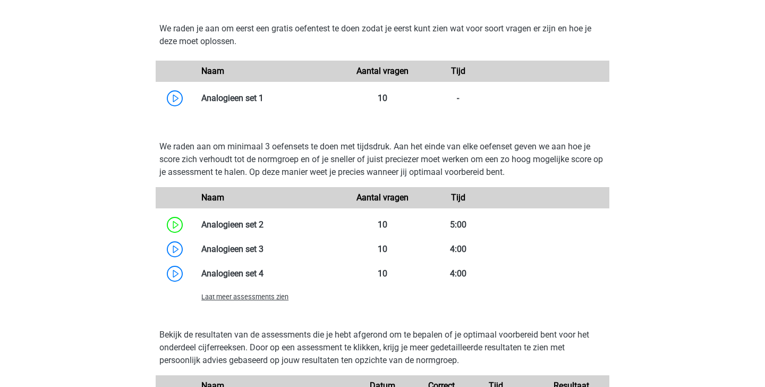
scroll to position [925, 0]
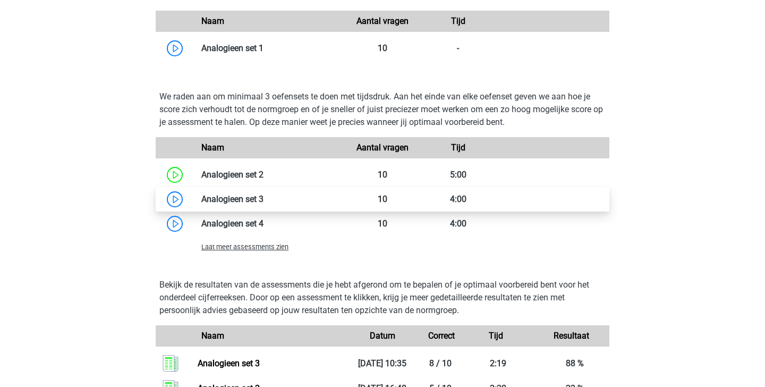
click at [264, 201] on link at bounding box center [264, 199] width 0 height 10
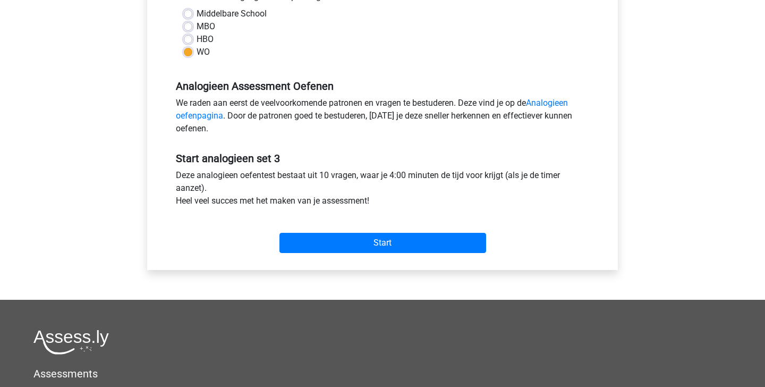
scroll to position [261, 0]
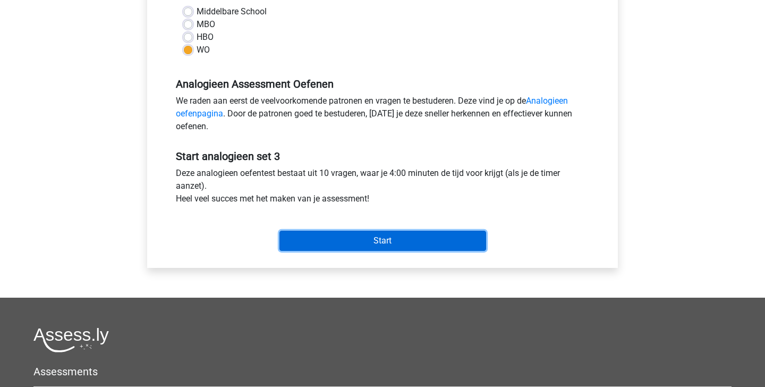
click at [408, 246] on input "Start" at bounding box center [383, 241] width 207 height 20
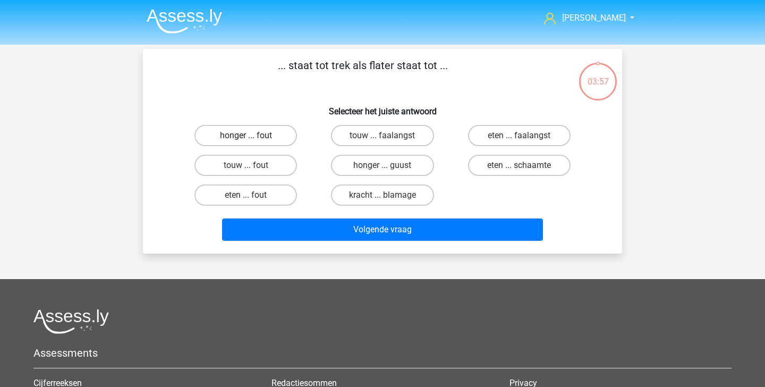
click at [245, 138] on label "honger ... fout" at bounding box center [246, 135] width 103 height 21
click at [246, 138] on input "honger ... fout" at bounding box center [249, 139] width 7 height 7
radio input "true"
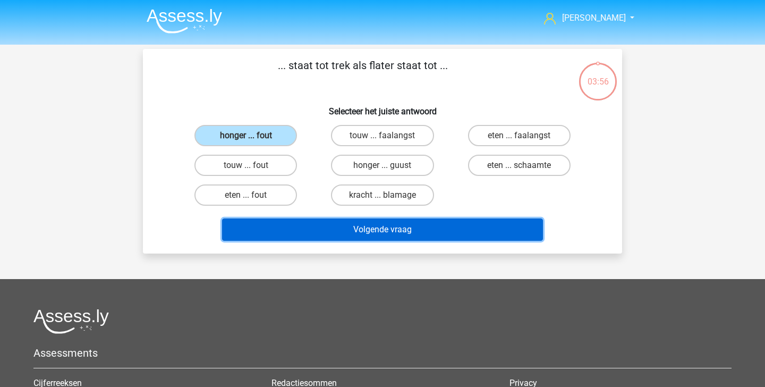
click at [330, 230] on button "Volgende vraag" at bounding box center [383, 229] width 322 height 22
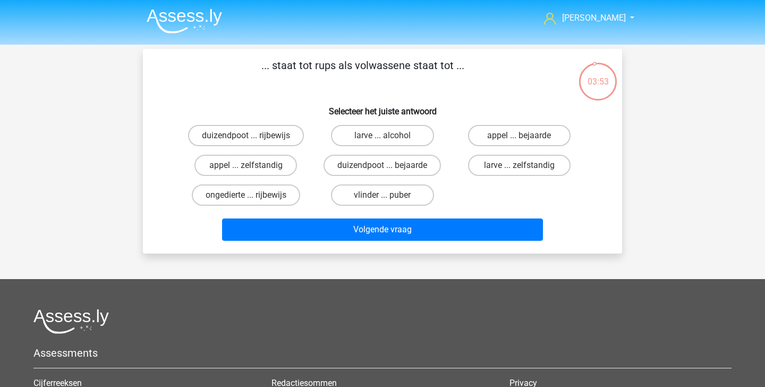
click at [387, 195] on input "vlinder ... puber" at bounding box center [386, 198] width 7 height 7
radio input "true"
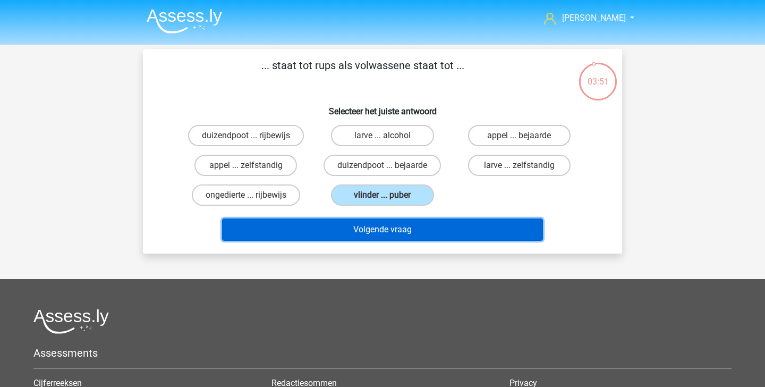
click at [399, 222] on button "Volgende vraag" at bounding box center [383, 229] width 322 height 22
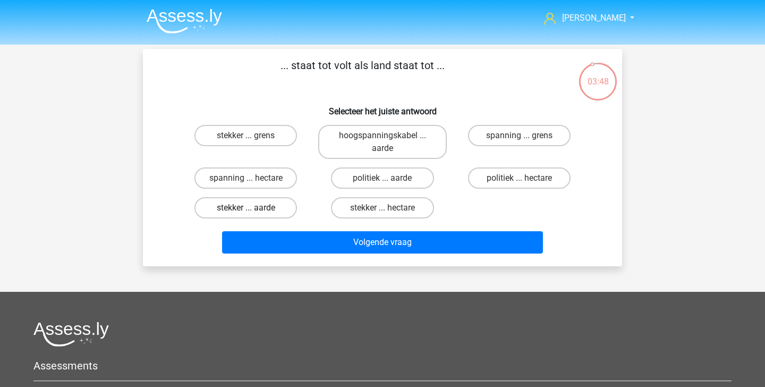
click at [261, 210] on label "stekker ... aarde" at bounding box center [246, 207] width 103 height 21
click at [253, 210] on input "stekker ... aarde" at bounding box center [249, 211] width 7 height 7
radio input "true"
click at [261, 176] on label "spanning ... hectare" at bounding box center [246, 177] width 103 height 21
click at [253, 178] on input "spanning ... hectare" at bounding box center [249, 181] width 7 height 7
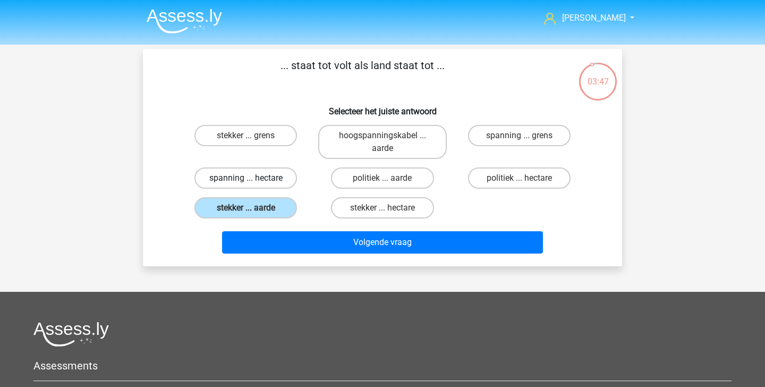
radio input "true"
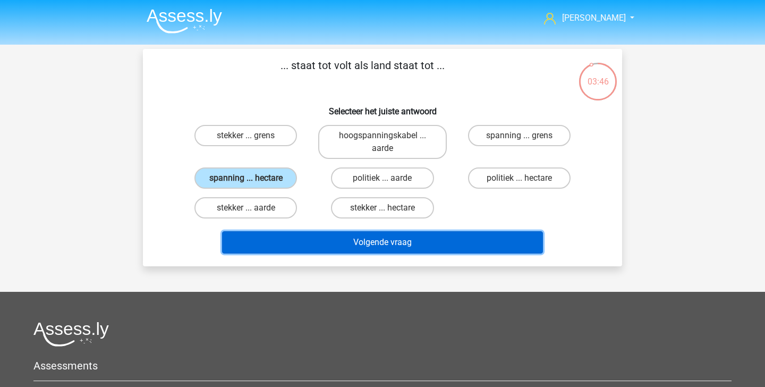
click at [312, 238] on button "Volgende vraag" at bounding box center [383, 242] width 322 height 22
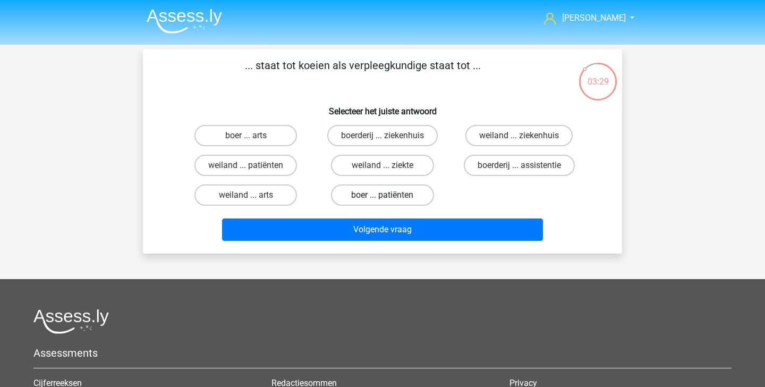
click at [378, 200] on label "boer ... patiënten" at bounding box center [382, 194] width 103 height 21
click at [383, 200] on input "boer ... patiënten" at bounding box center [386, 198] width 7 height 7
radio input "true"
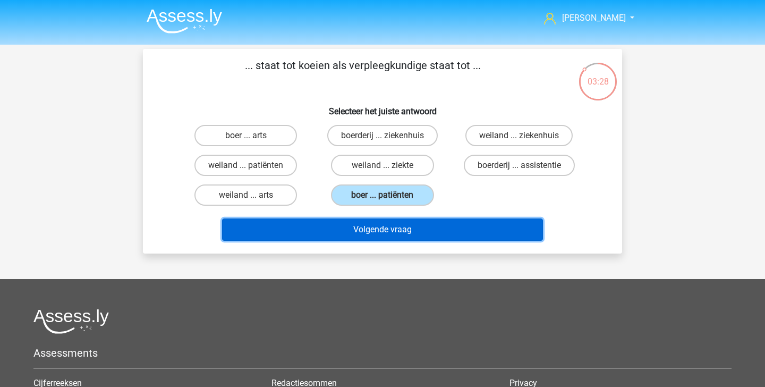
click at [375, 226] on button "Volgende vraag" at bounding box center [383, 229] width 322 height 22
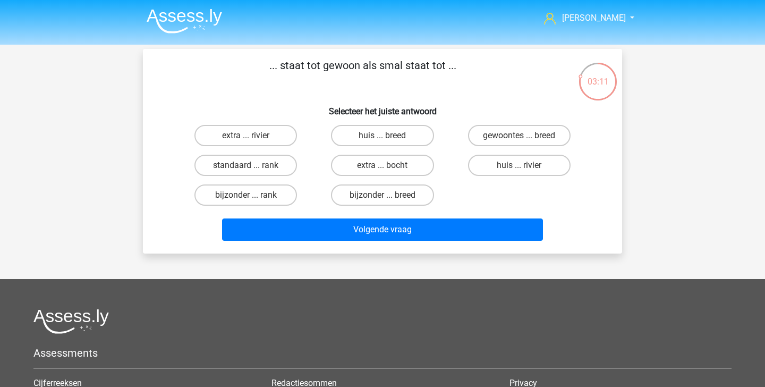
click at [387, 200] on input "bijzonder ... breed" at bounding box center [386, 198] width 7 height 7
radio input "true"
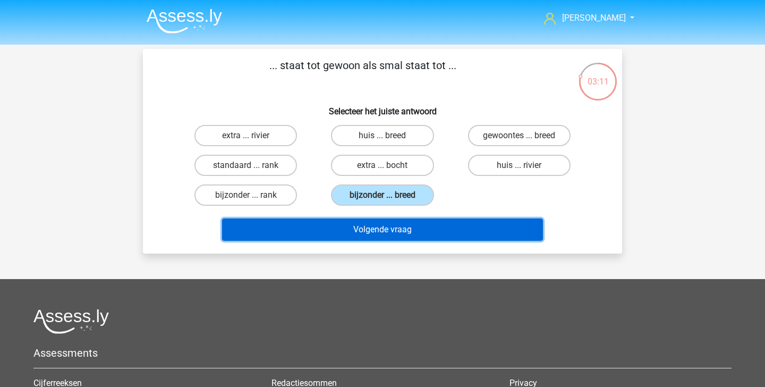
click at [383, 235] on button "Volgende vraag" at bounding box center [383, 229] width 322 height 22
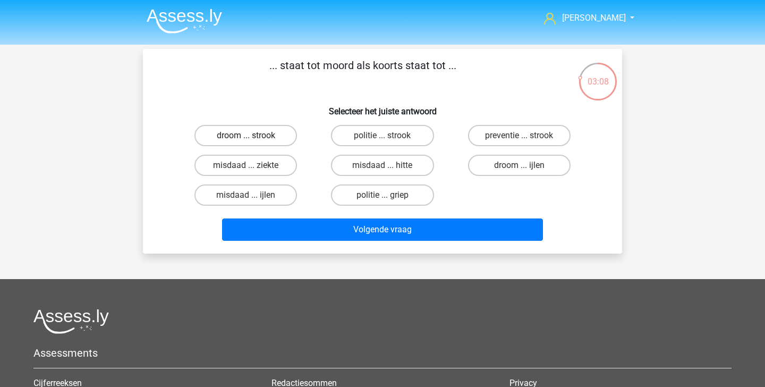
click at [275, 133] on label "droom ... strook" at bounding box center [246, 135] width 103 height 21
click at [253, 136] on input "droom ... strook" at bounding box center [249, 139] width 7 height 7
radio input "true"
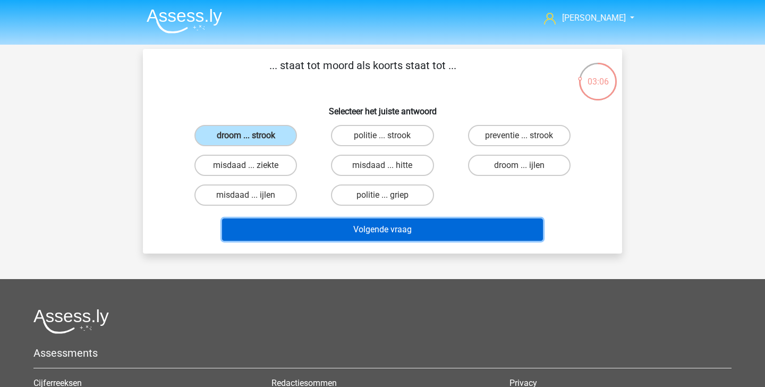
click at [341, 226] on button "Volgende vraag" at bounding box center [383, 229] width 322 height 22
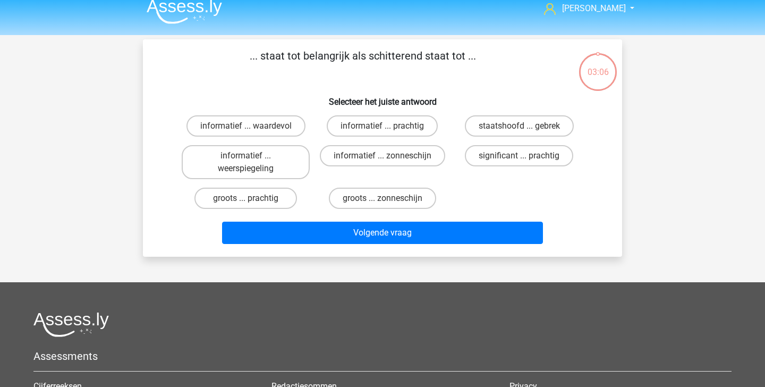
scroll to position [8, 0]
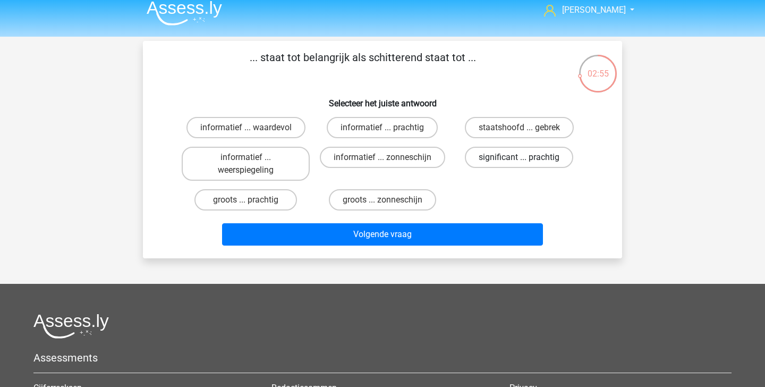
click at [512, 156] on label "significant ... prachtig" at bounding box center [519, 157] width 108 height 21
click at [519, 157] on input "significant ... prachtig" at bounding box center [522, 160] width 7 height 7
radio input "true"
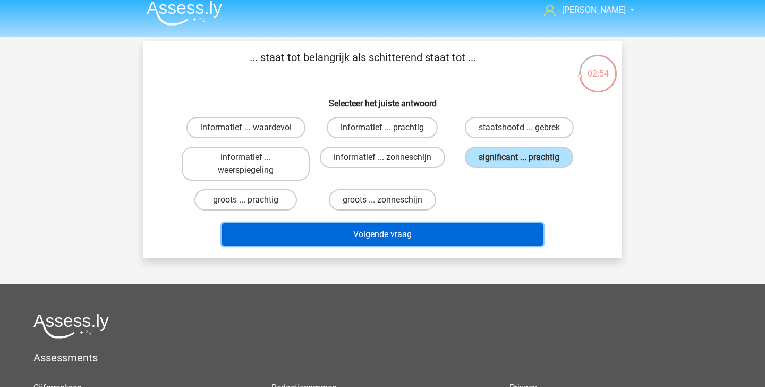
click at [494, 241] on button "Volgende vraag" at bounding box center [383, 234] width 322 height 22
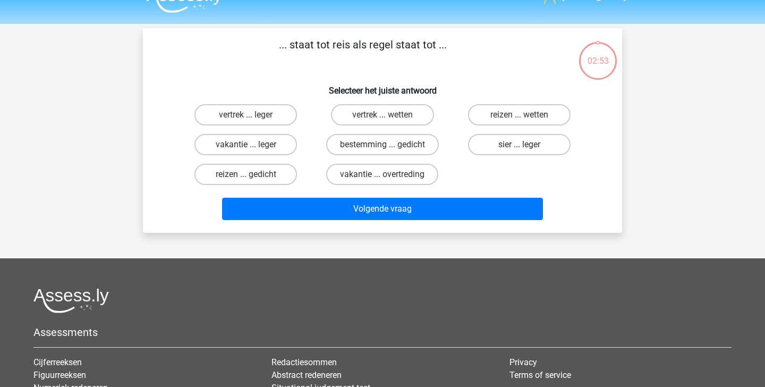
scroll to position [20, 0]
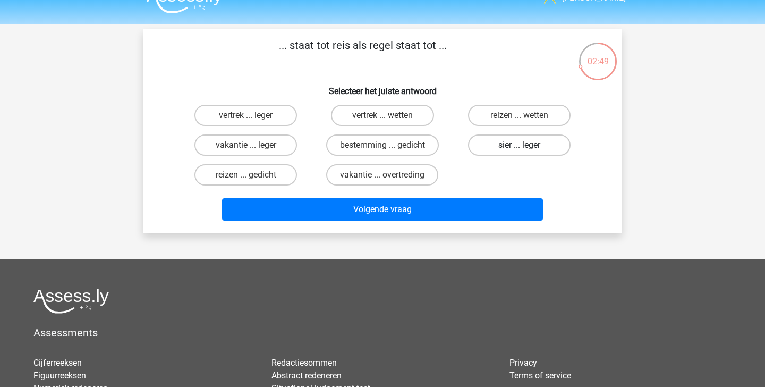
click at [527, 140] on label "sier ... leger" at bounding box center [519, 144] width 103 height 21
click at [526, 145] on input "sier ... leger" at bounding box center [522, 148] width 7 height 7
radio input "true"
click at [485, 221] on div "Volgende vraag" at bounding box center [382, 211] width 410 height 27
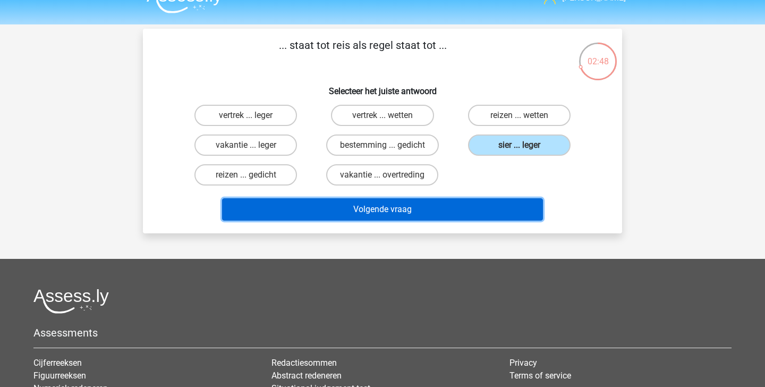
click at [472, 210] on button "Volgende vraag" at bounding box center [383, 209] width 322 height 22
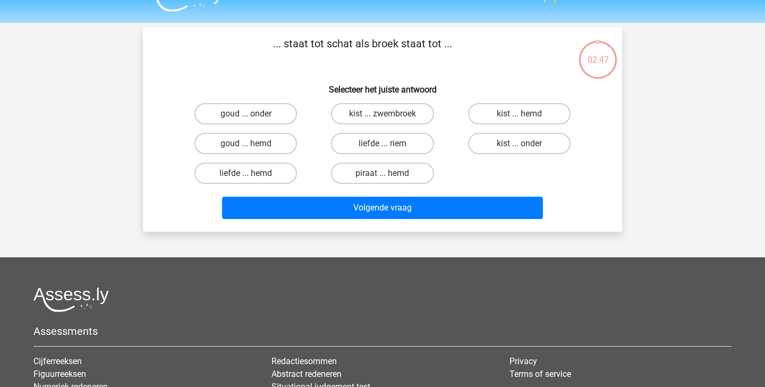
scroll to position [12, 0]
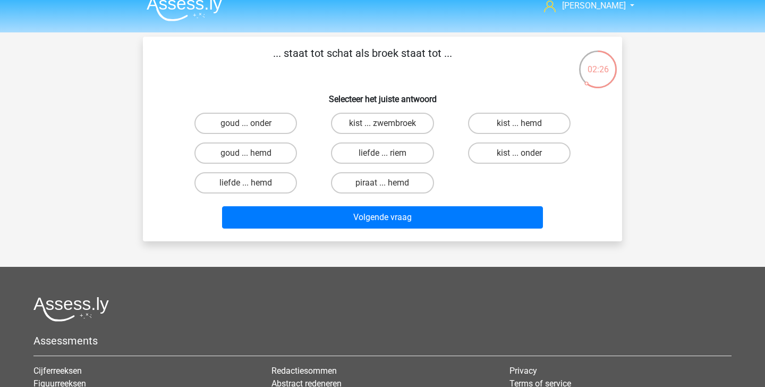
click at [383, 185] on input "piraat ... hemd" at bounding box center [386, 186] width 7 height 7
radio input "true"
click at [523, 152] on label "kist ... onder" at bounding box center [519, 152] width 103 height 21
click at [523, 153] on input "kist ... onder" at bounding box center [522, 156] width 7 height 7
radio input "true"
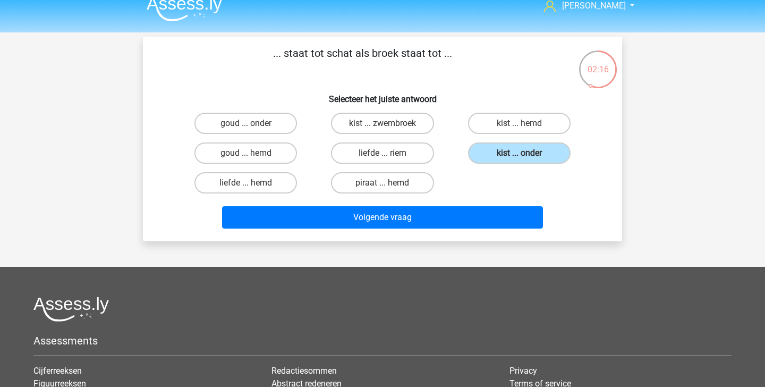
click at [463, 229] on div "Volgende vraag" at bounding box center [382, 219] width 410 height 27
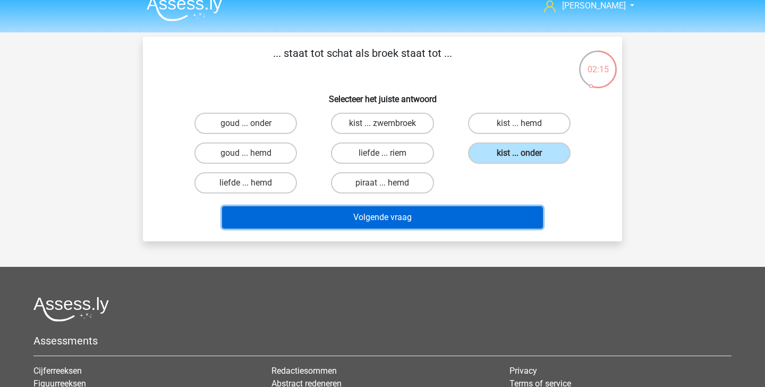
click at [456, 223] on button "Volgende vraag" at bounding box center [383, 217] width 322 height 22
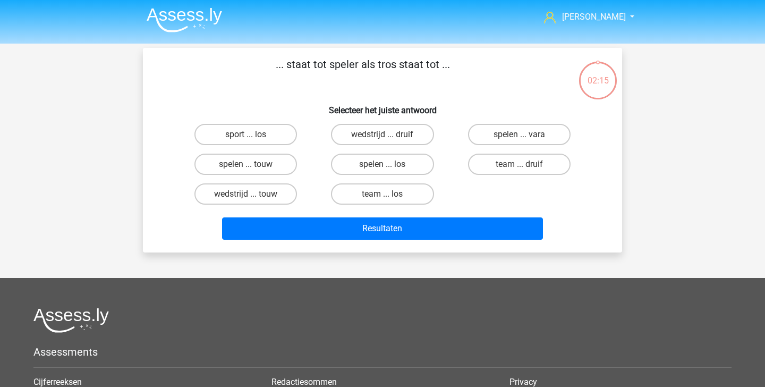
scroll to position [1, 0]
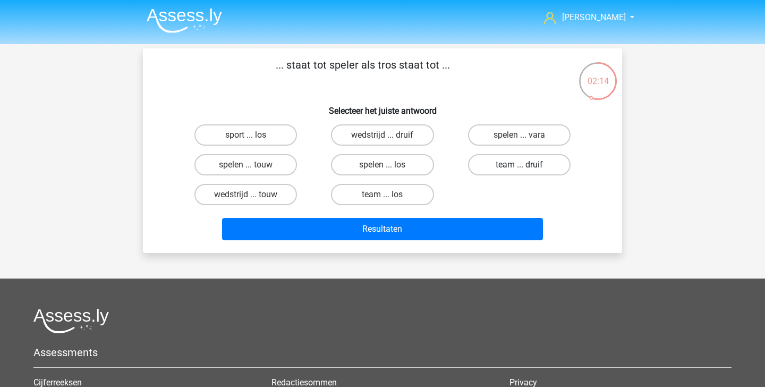
click at [518, 172] on label "team ... druif" at bounding box center [519, 164] width 103 height 21
click at [519, 172] on input "team ... druif" at bounding box center [522, 168] width 7 height 7
radio input "true"
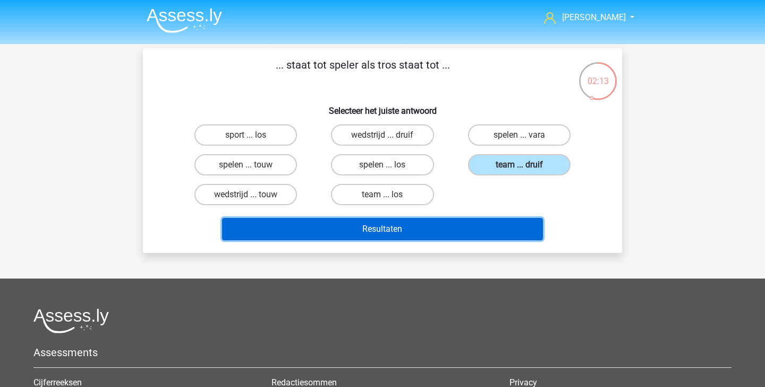
click at [467, 229] on button "Resultaten" at bounding box center [383, 229] width 322 height 22
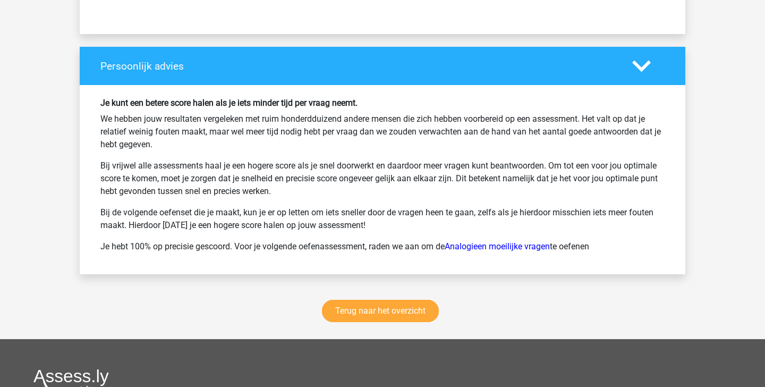
scroll to position [1343, 0]
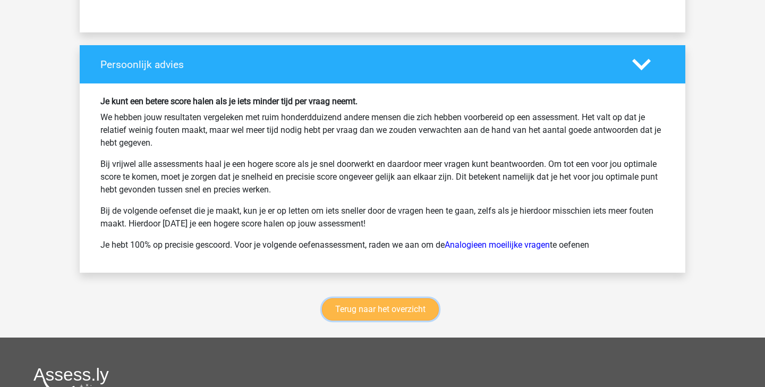
click at [427, 307] on link "Terug naar het overzicht" at bounding box center [380, 309] width 117 height 22
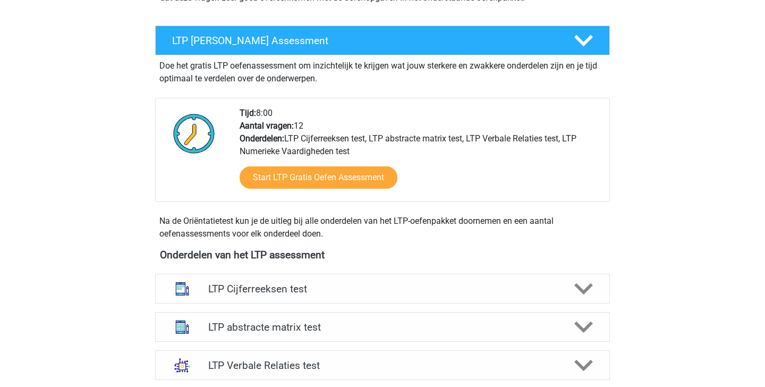
scroll to position [195, 0]
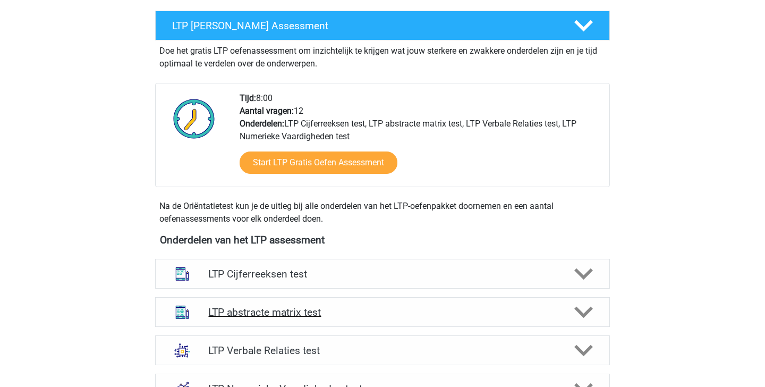
click at [382, 309] on h4 "LTP abstracte matrix test" at bounding box center [382, 312] width 348 height 12
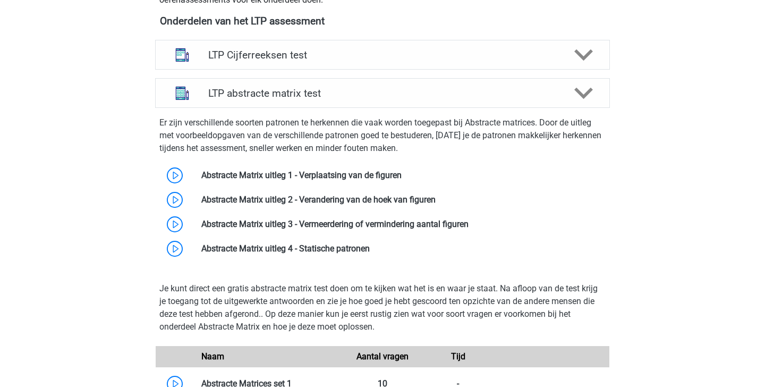
scroll to position [406, 0]
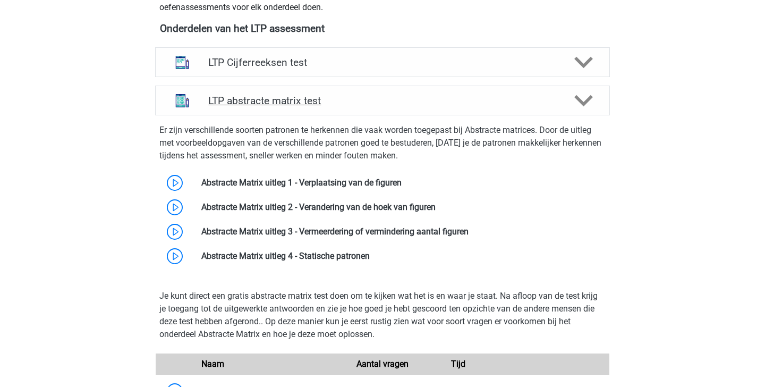
click at [411, 97] on h4 "LTP abstracte matrix test" at bounding box center [382, 101] width 348 height 12
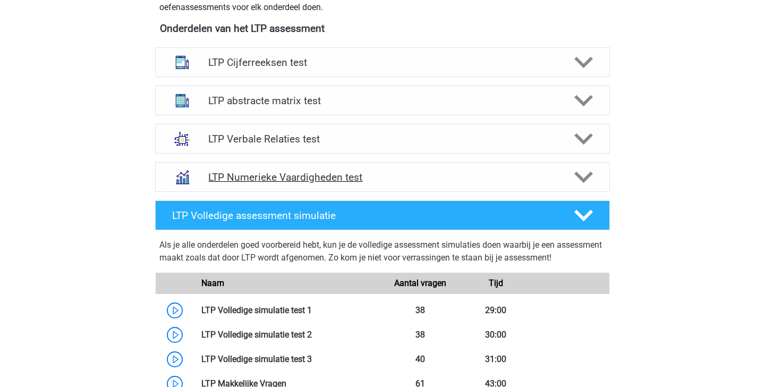
click at [411, 182] on h4 "LTP Numerieke Vaardigheden test" at bounding box center [382, 177] width 348 height 12
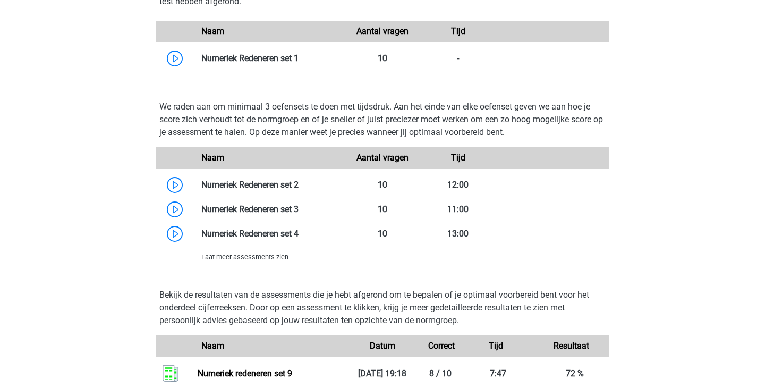
scroll to position [684, 0]
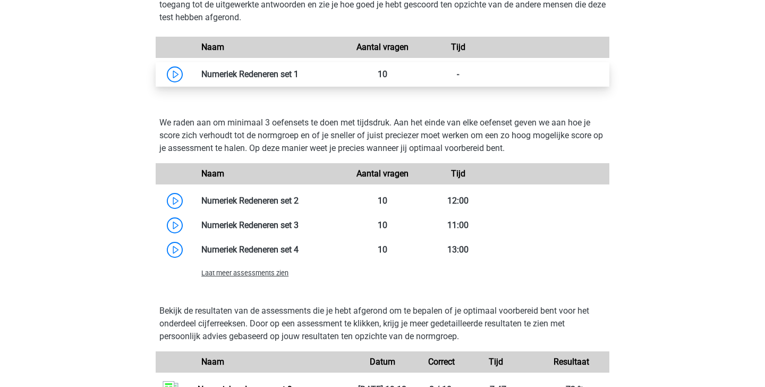
click at [299, 75] on link at bounding box center [299, 74] width 0 height 10
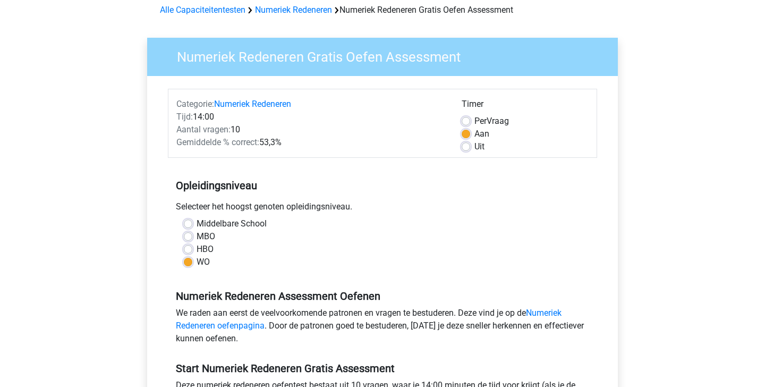
scroll to position [202, 0]
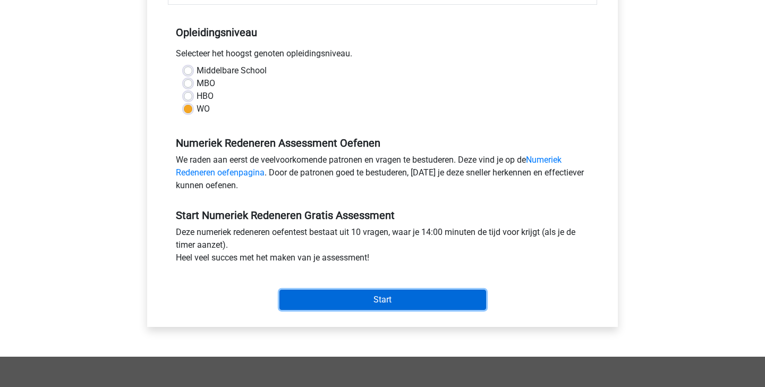
click at [328, 306] on input "Start" at bounding box center [383, 300] width 207 height 20
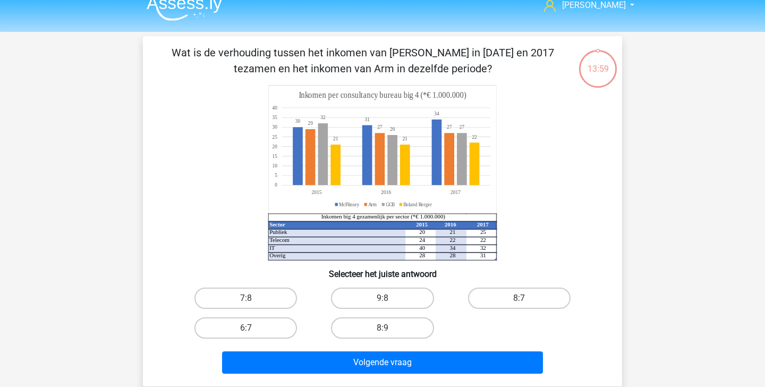
scroll to position [17, 0]
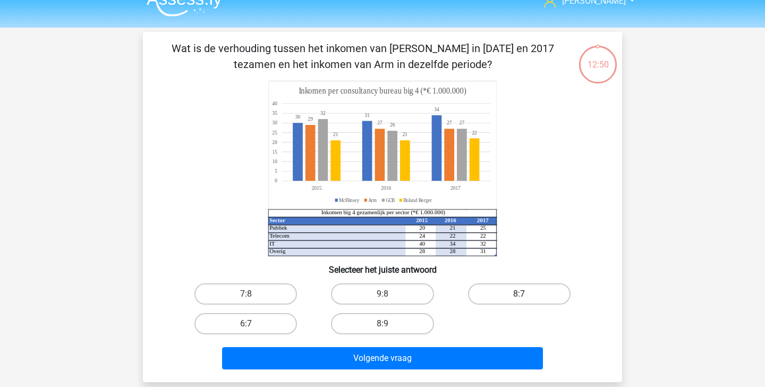
click at [538, 288] on label "8:7" at bounding box center [519, 293] width 103 height 21
click at [526, 294] on input "8:7" at bounding box center [522, 297] width 7 height 7
radio input "true"
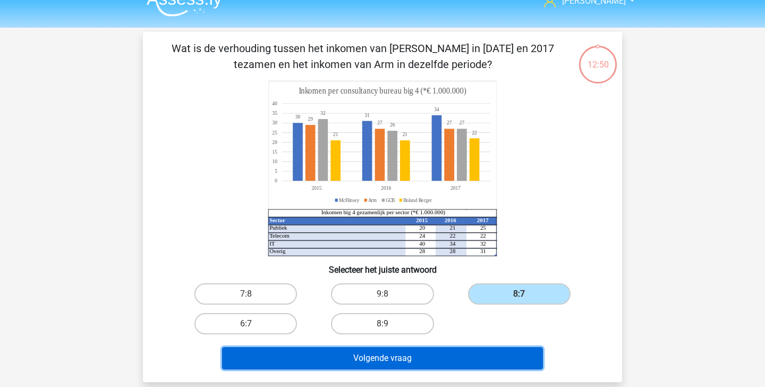
click at [459, 353] on button "Volgende vraag" at bounding box center [383, 358] width 322 height 22
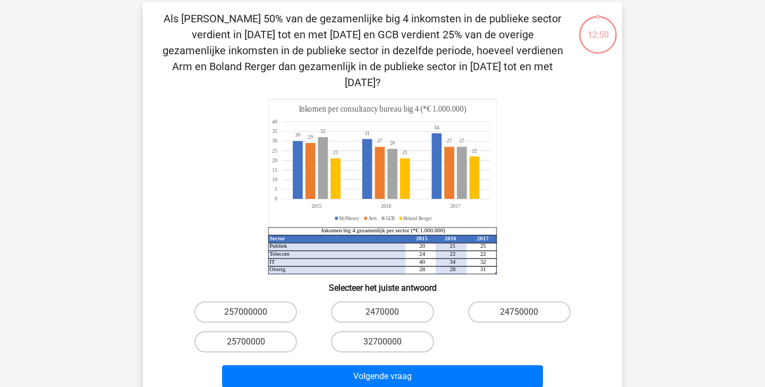
scroll to position [49, 0]
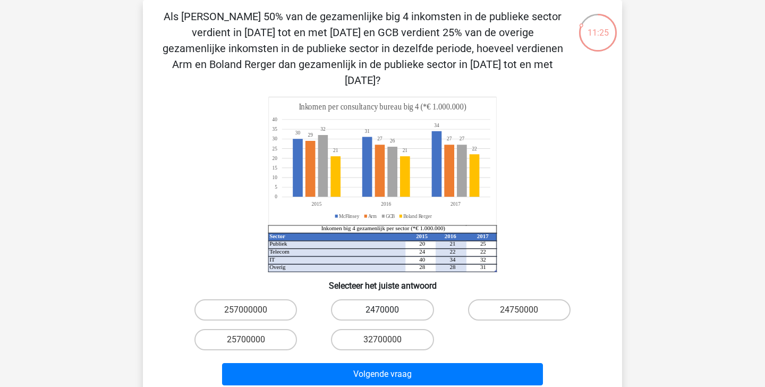
click at [382, 299] on label "2470000" at bounding box center [382, 309] width 103 height 21
click at [383, 310] on input "2470000" at bounding box center [386, 313] width 7 height 7
radio input "true"
click at [492, 299] on label "24750000" at bounding box center [519, 309] width 103 height 21
click at [519, 310] on input "24750000" at bounding box center [522, 313] width 7 height 7
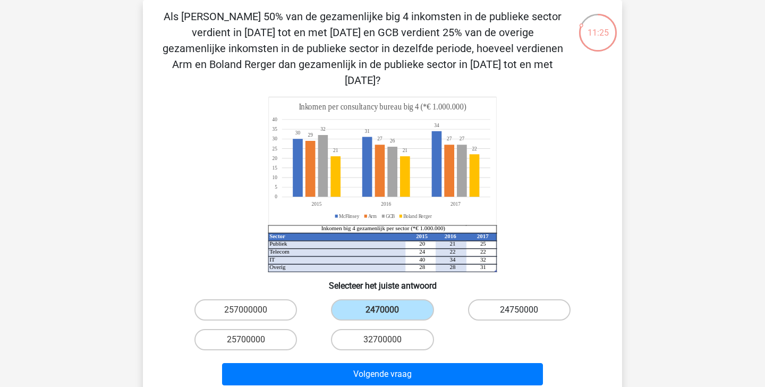
radio input "true"
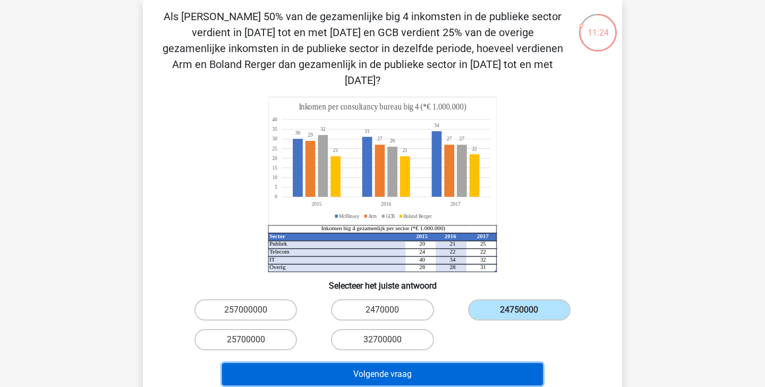
click at [431, 363] on button "Volgende vraag" at bounding box center [383, 374] width 322 height 22
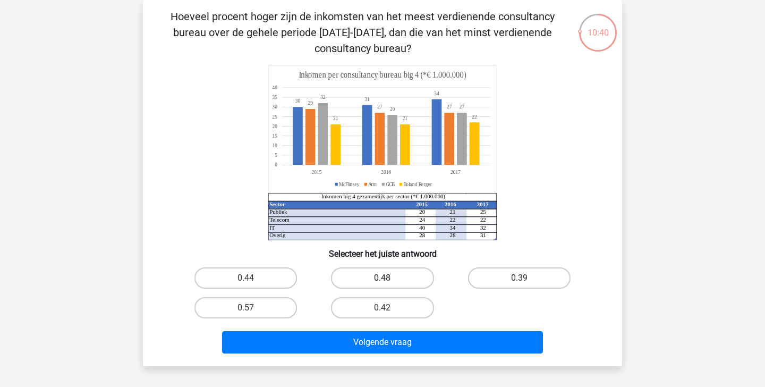
click at [380, 273] on label "0.48" at bounding box center [382, 277] width 103 height 21
click at [383, 278] on input "0.48" at bounding box center [386, 281] width 7 height 7
radio input "true"
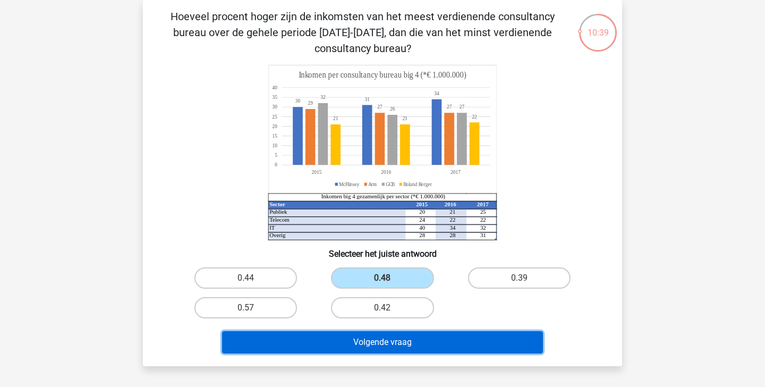
click at [386, 342] on button "Volgende vraag" at bounding box center [383, 342] width 322 height 22
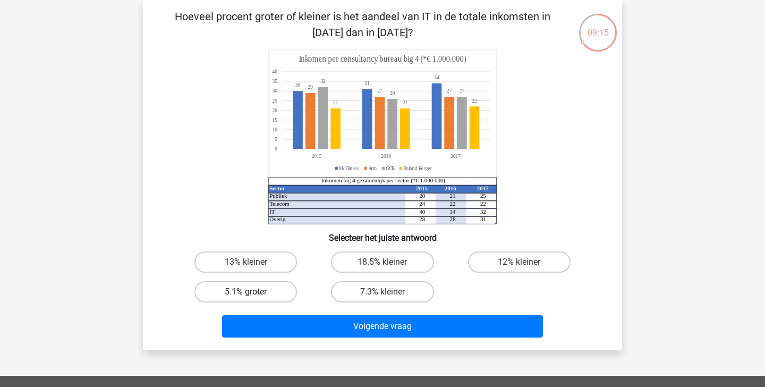
click at [275, 290] on label "5.1% groter" at bounding box center [246, 291] width 103 height 21
click at [253, 292] on input "5.1% groter" at bounding box center [249, 295] width 7 height 7
radio input "true"
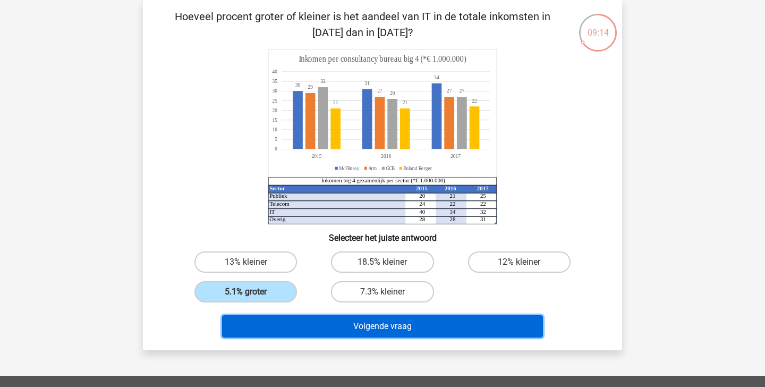
click at [343, 325] on button "Volgende vraag" at bounding box center [383, 326] width 322 height 22
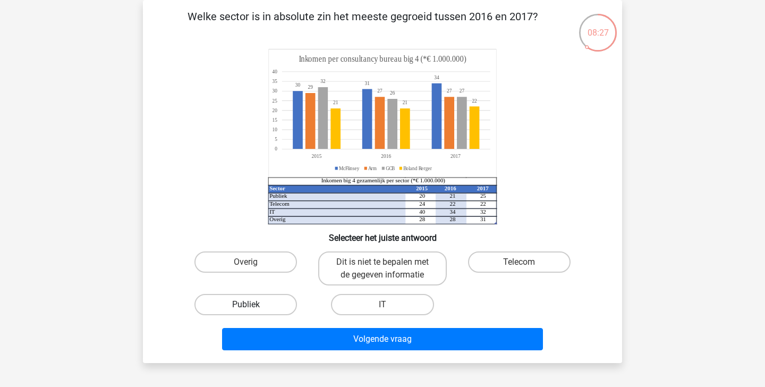
click at [276, 309] on label "Publiek" at bounding box center [246, 304] width 103 height 21
click at [253, 309] on input "Publiek" at bounding box center [249, 308] width 7 height 7
radio input "true"
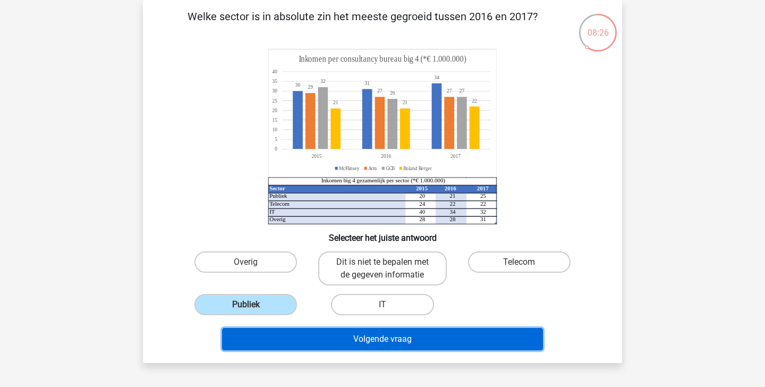
click at [285, 339] on button "Volgende vraag" at bounding box center [383, 339] width 322 height 22
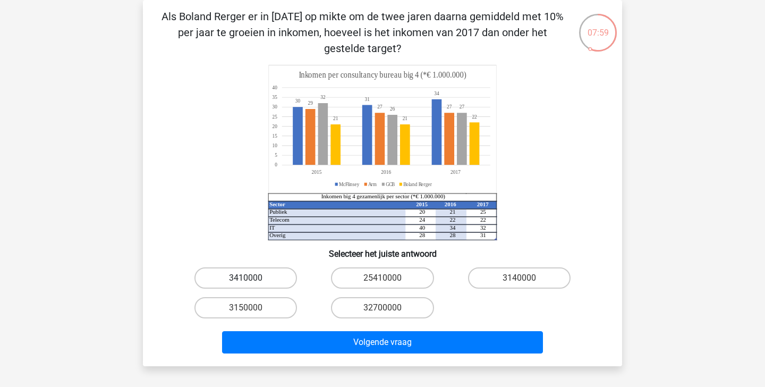
click at [256, 280] on label "3410000" at bounding box center [246, 277] width 103 height 21
click at [253, 280] on input "3410000" at bounding box center [249, 281] width 7 height 7
radio input "true"
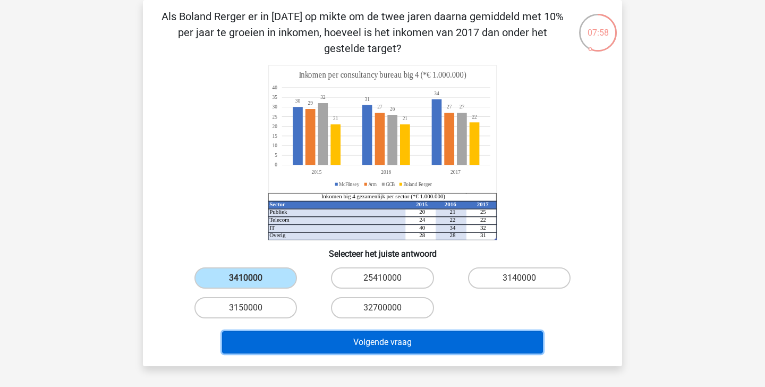
click at [314, 340] on button "Volgende vraag" at bounding box center [383, 342] width 322 height 22
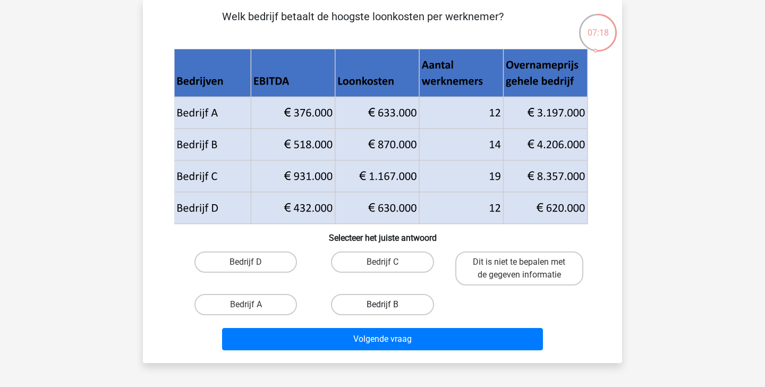
click at [383, 299] on label "Bedrijf B" at bounding box center [382, 304] width 103 height 21
click at [383, 305] on input "Bedrijf B" at bounding box center [386, 308] width 7 height 7
radio input "true"
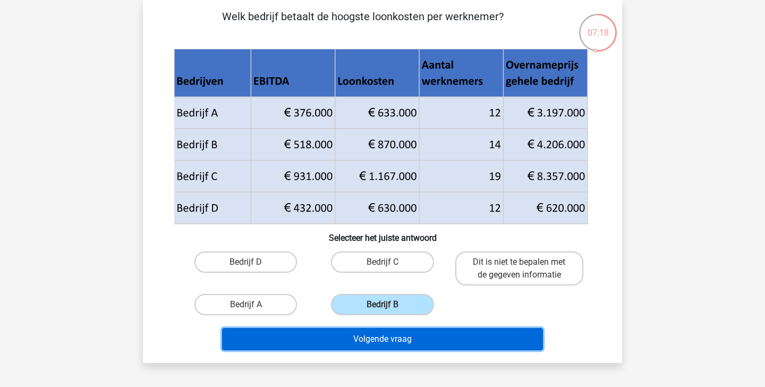
click at [385, 337] on button "Volgende vraag" at bounding box center [383, 339] width 322 height 22
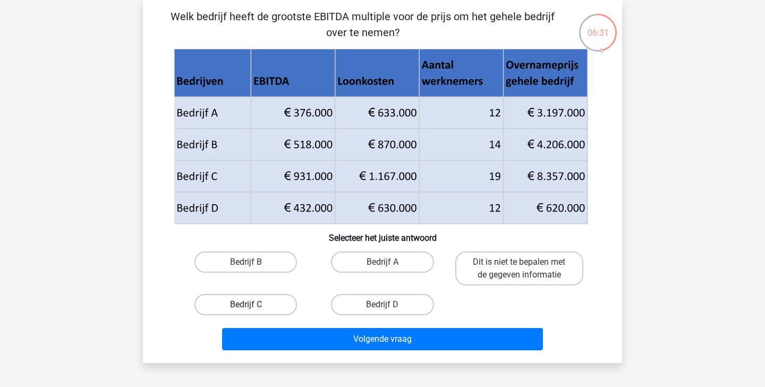
click at [266, 306] on label "Bedrijf C" at bounding box center [246, 304] width 103 height 21
click at [253, 306] on input "Bedrijf C" at bounding box center [249, 308] width 7 height 7
radio input "true"
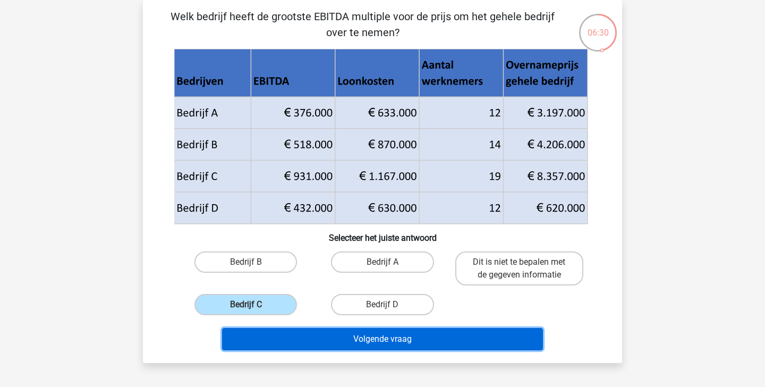
click at [291, 337] on button "Volgende vraag" at bounding box center [383, 339] width 322 height 22
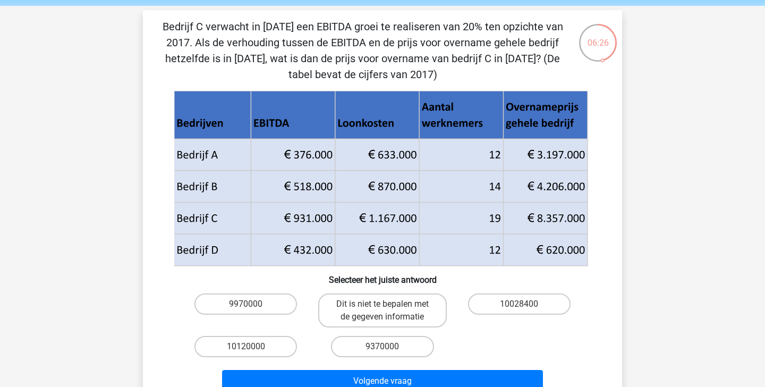
scroll to position [39, 0]
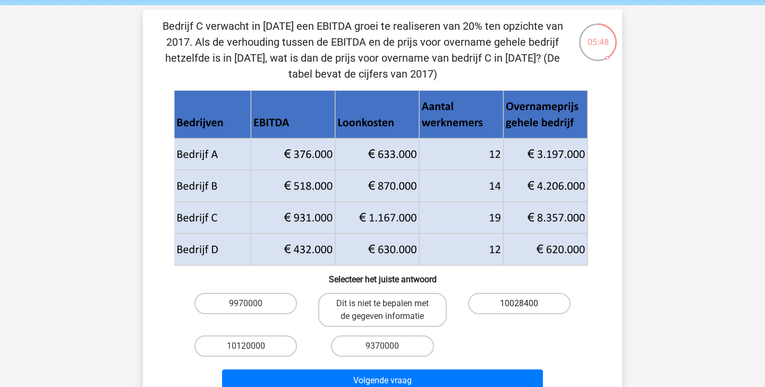
click at [527, 302] on label "10028400" at bounding box center [519, 303] width 103 height 21
click at [526, 303] on input "10028400" at bounding box center [522, 306] width 7 height 7
radio input "true"
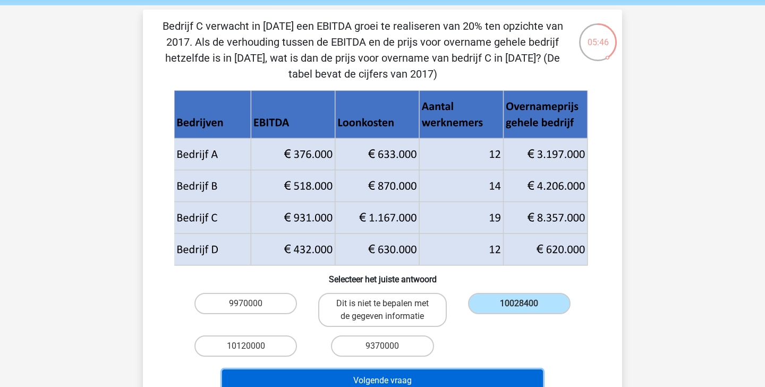
click at [445, 378] on button "Volgende vraag" at bounding box center [383, 380] width 322 height 22
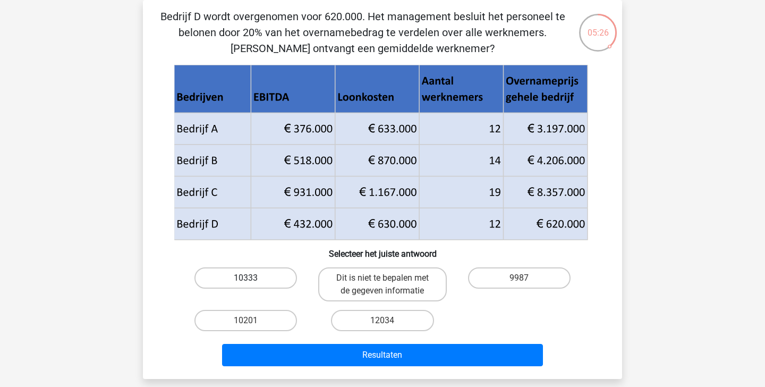
click at [263, 272] on label "10333" at bounding box center [246, 277] width 103 height 21
click at [253, 278] on input "10333" at bounding box center [249, 281] width 7 height 7
radio input "true"
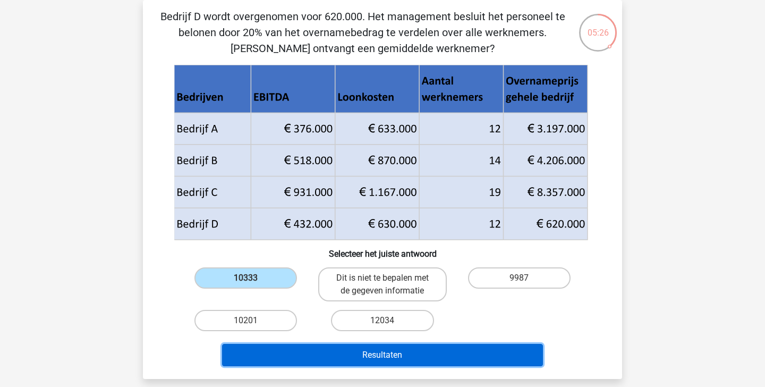
click at [346, 349] on button "Resultaten" at bounding box center [383, 355] width 322 height 22
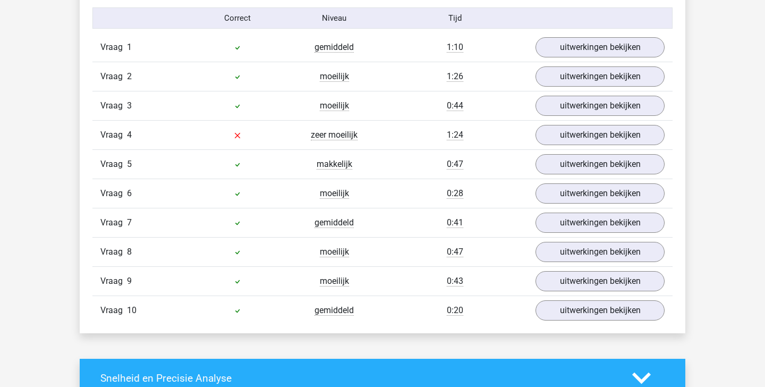
scroll to position [617, 0]
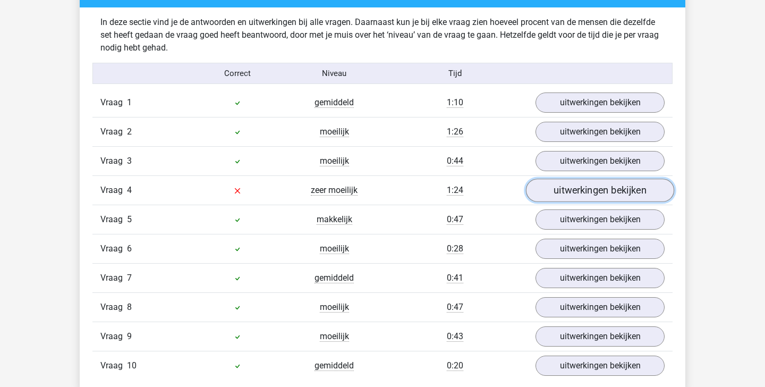
click at [607, 181] on link "uitwerkingen bekijken" at bounding box center [600, 190] width 148 height 23
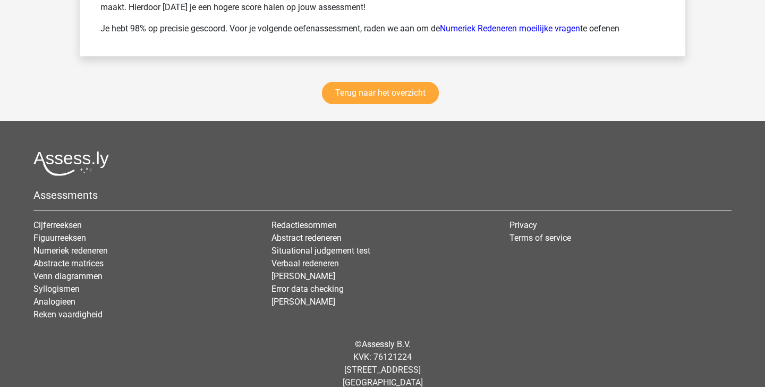
scroll to position [2058, 0]
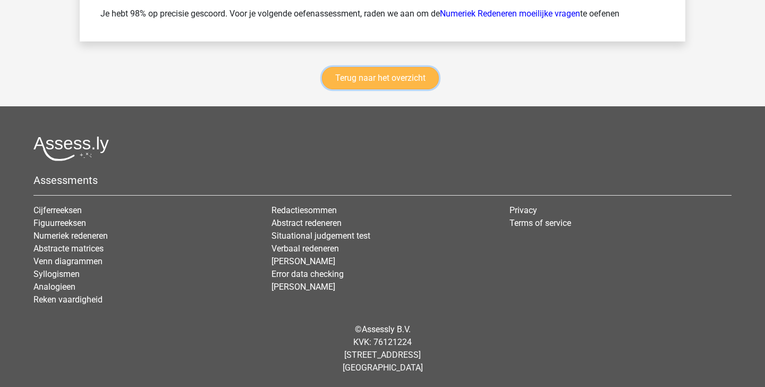
click at [379, 76] on link "Terug naar het overzicht" at bounding box center [380, 78] width 117 height 22
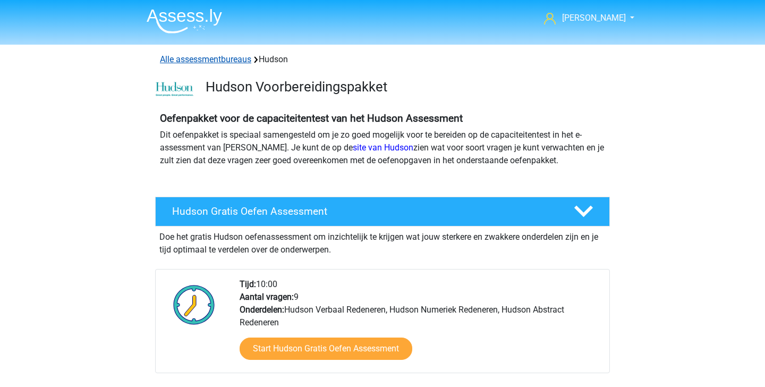
click at [214, 60] on link "Alle assessmentbureaus" at bounding box center [205, 59] width 91 height 10
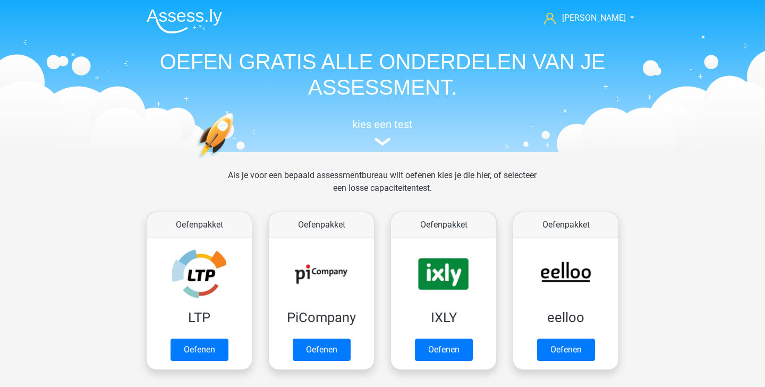
scroll to position [169, 0]
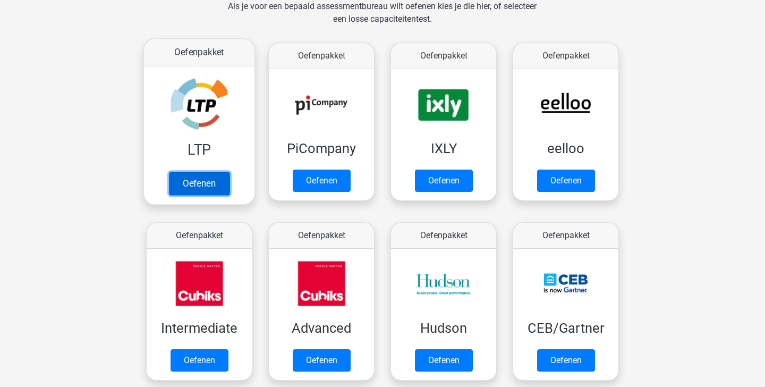
click at [218, 185] on link "Oefenen" at bounding box center [199, 183] width 61 height 23
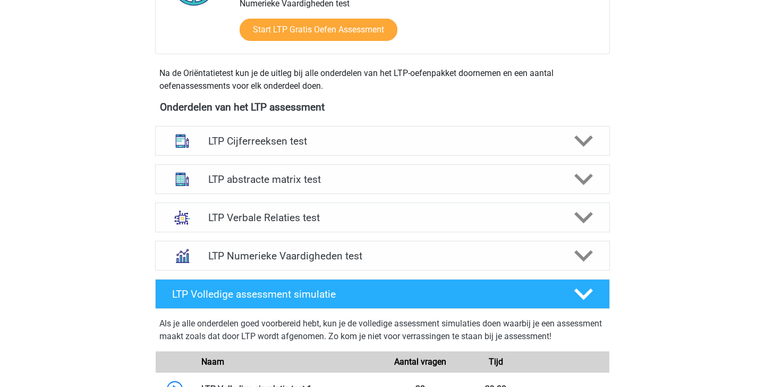
scroll to position [333, 0]
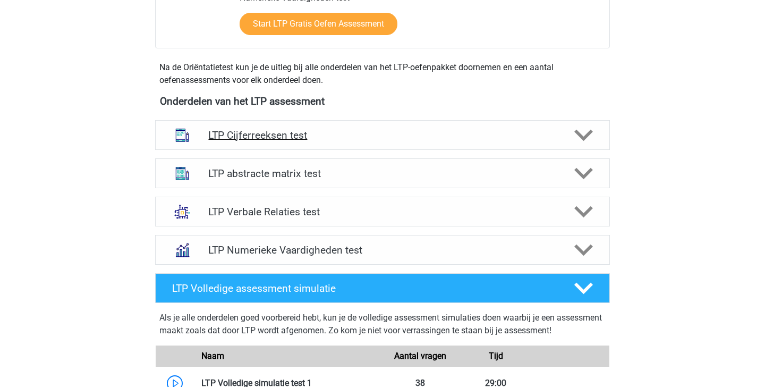
click at [433, 137] on h4 "LTP Cijferreeksen test" at bounding box center [382, 135] width 348 height 12
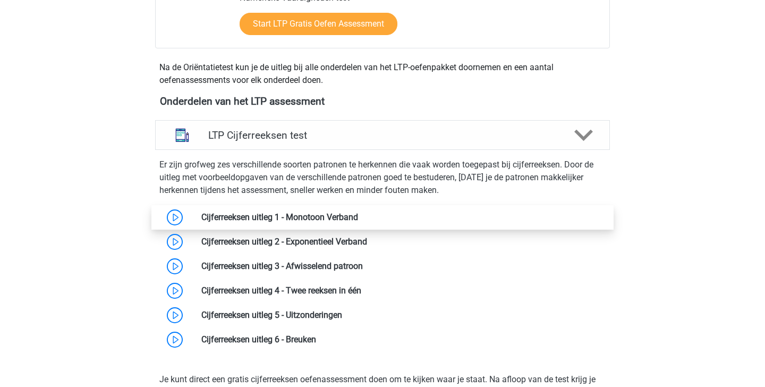
click at [358, 214] on link at bounding box center [358, 217] width 0 height 10
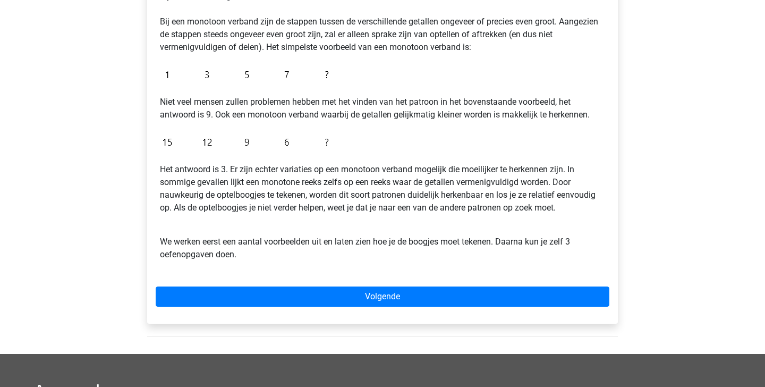
scroll to position [207, 0]
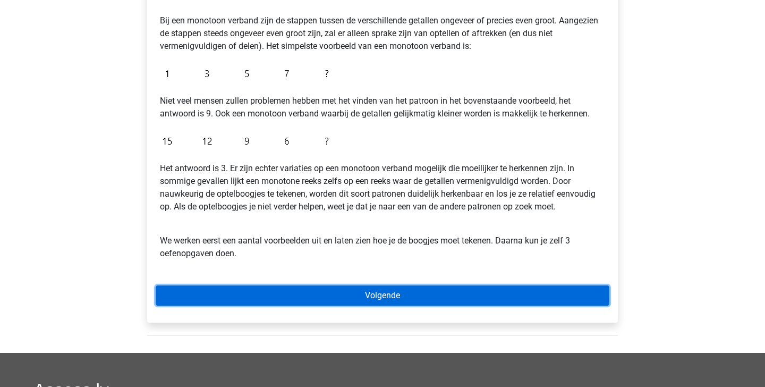
click at [363, 292] on link "Volgende" at bounding box center [383, 295] width 454 height 20
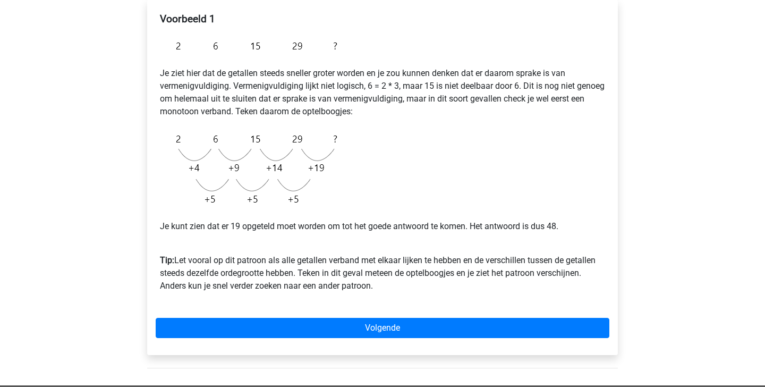
scroll to position [184, 0]
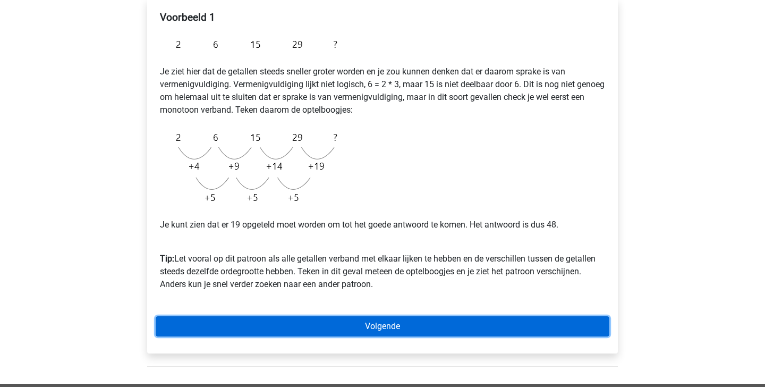
click at [301, 324] on link "Volgende" at bounding box center [383, 326] width 454 height 20
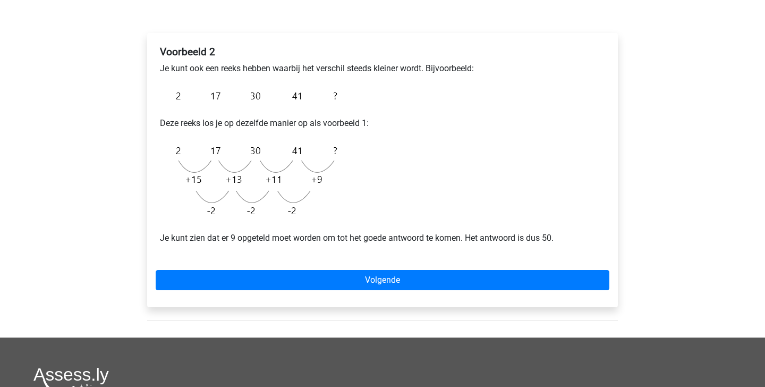
scroll to position [137, 0]
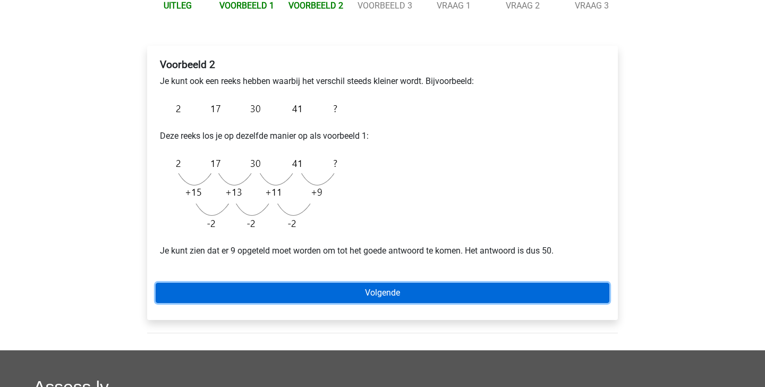
click at [296, 293] on link "Volgende" at bounding box center [383, 293] width 454 height 20
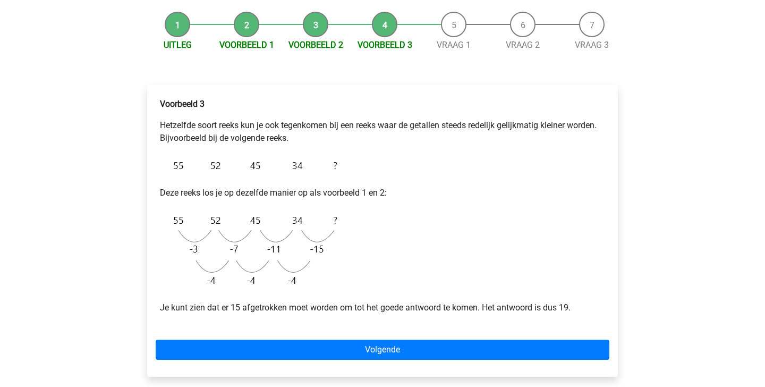
scroll to position [122, 0]
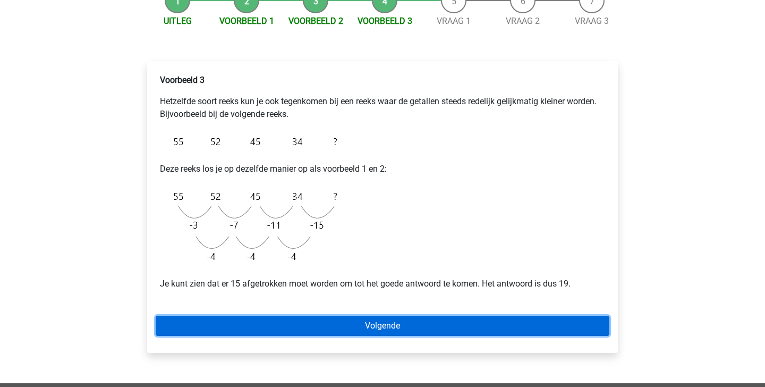
click at [266, 328] on link "Volgende" at bounding box center [383, 326] width 454 height 20
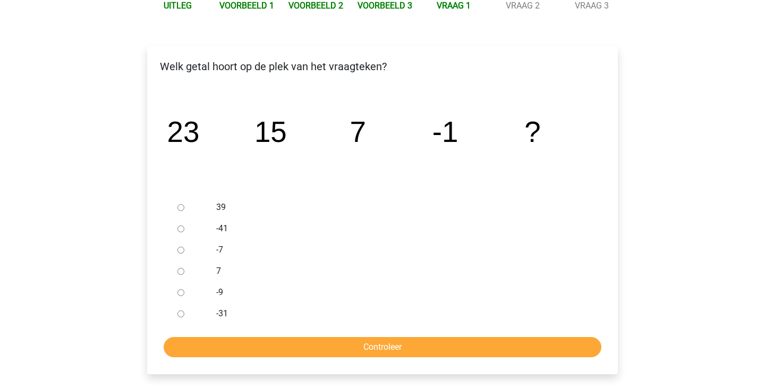
scroll to position [136, 0]
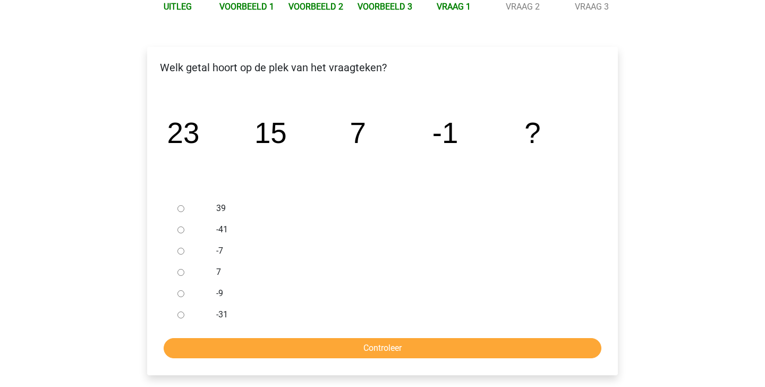
click at [176, 297] on div at bounding box center [190, 293] width 35 height 21
click at [180, 294] on input "-9" at bounding box center [180, 293] width 7 height 7
radio input "true"
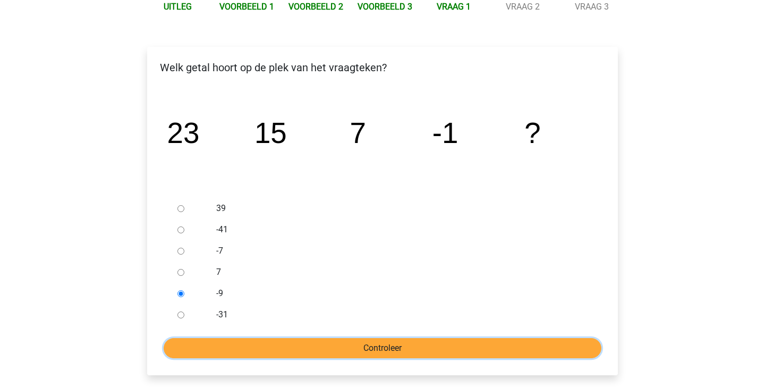
click at [246, 344] on input "Controleer" at bounding box center [383, 348] width 438 height 20
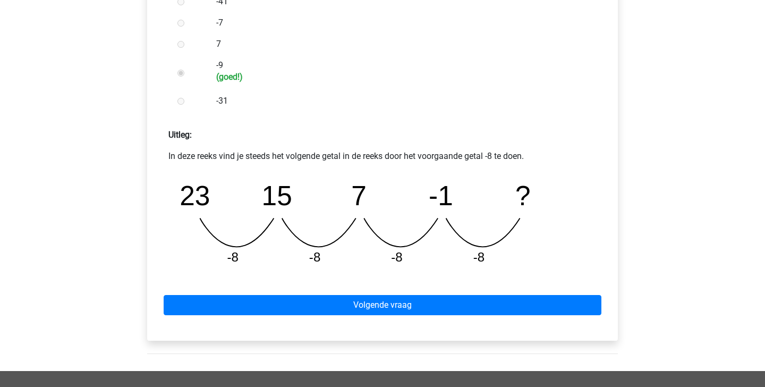
scroll to position [367, 0]
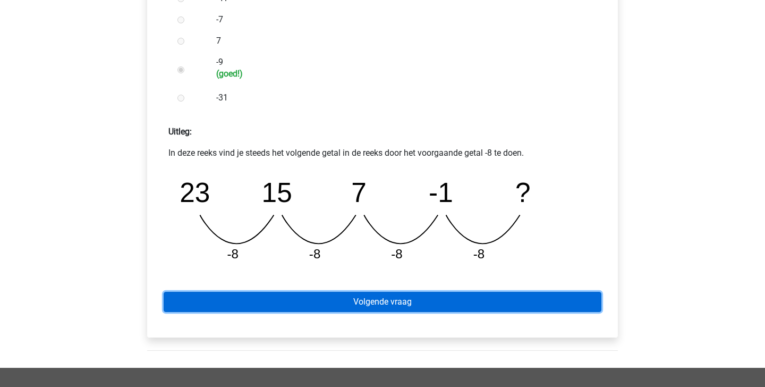
click at [339, 307] on link "Volgende vraag" at bounding box center [383, 302] width 438 height 20
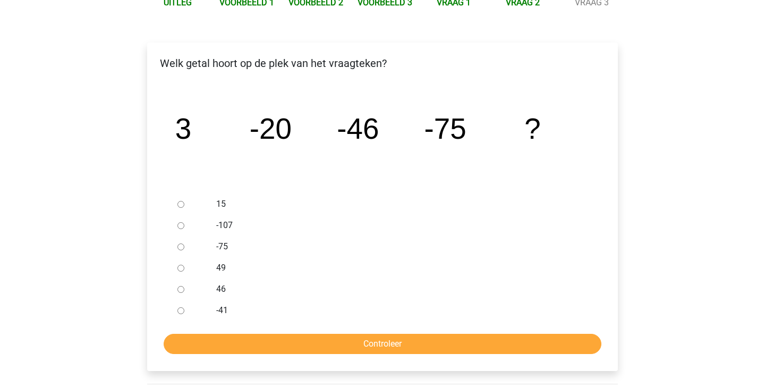
scroll to position [141, 0]
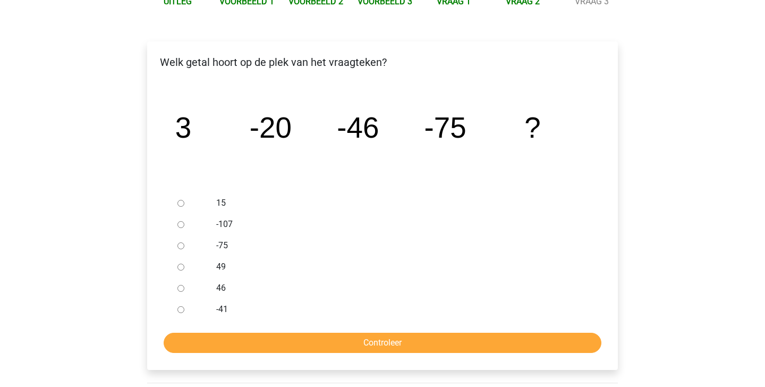
click at [181, 224] on input "-107" at bounding box center [180, 224] width 7 height 7
radio input "true"
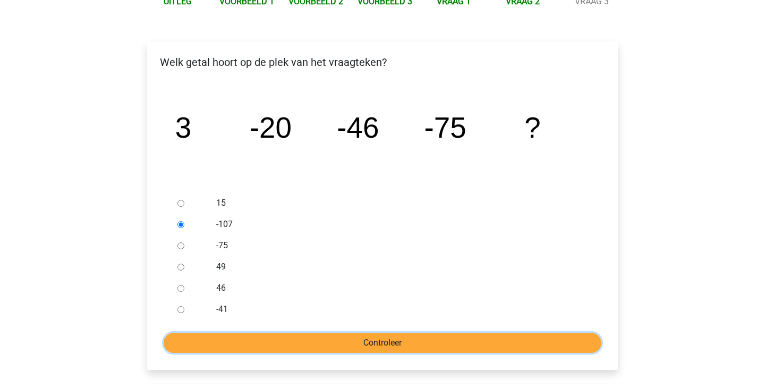
click at [355, 343] on input "Controleer" at bounding box center [383, 343] width 438 height 20
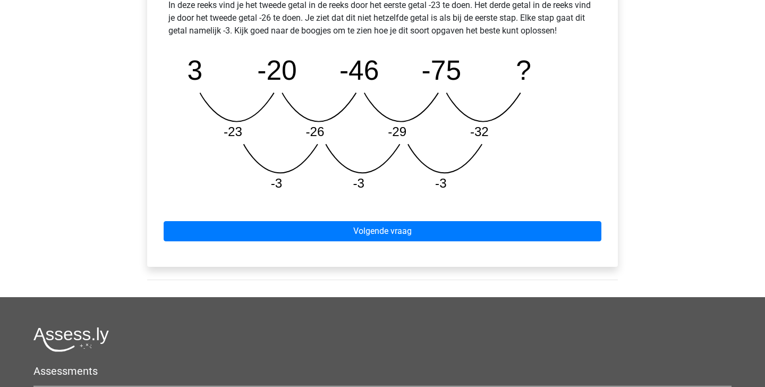
scroll to position [545, 0]
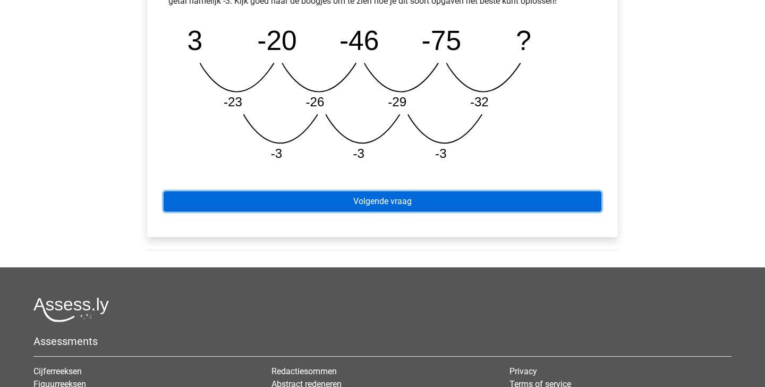
click at [437, 202] on link "Volgende vraag" at bounding box center [383, 201] width 438 height 20
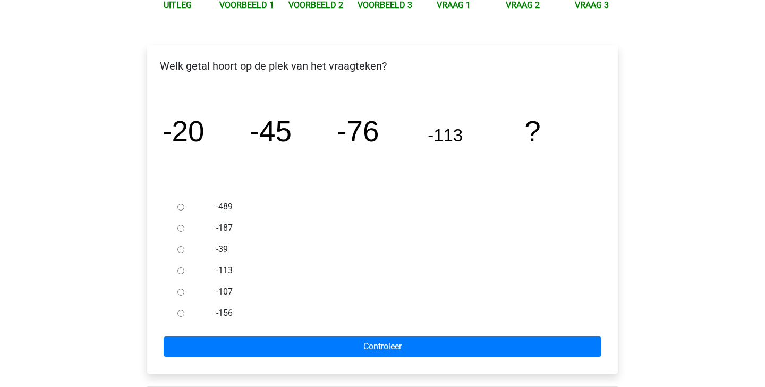
scroll to position [138, 0]
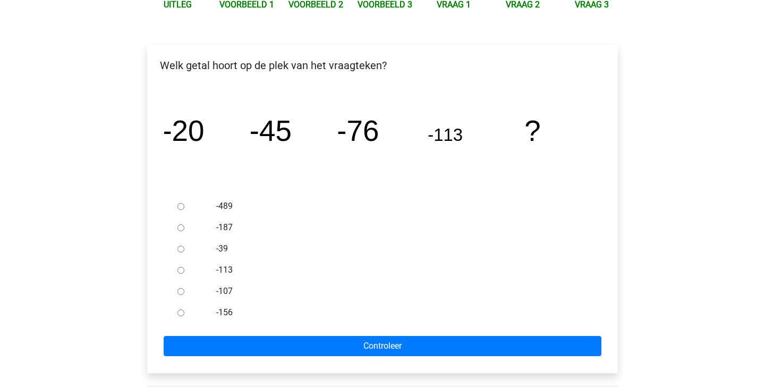
click at [186, 314] on div at bounding box center [190, 312] width 35 height 21
click at [180, 313] on input "-156" at bounding box center [180, 312] width 7 height 7
radio input "true"
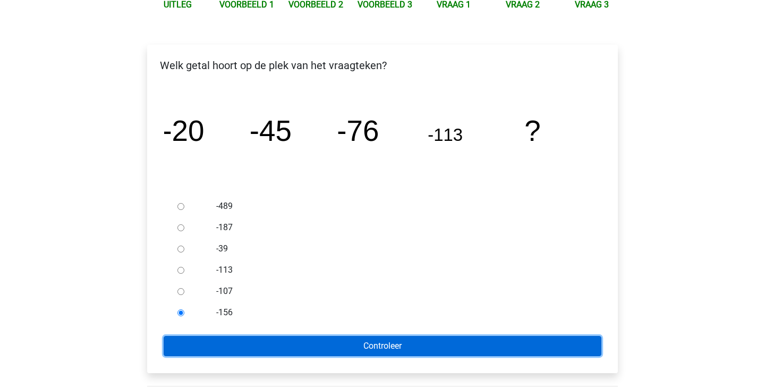
click at [206, 337] on input "Controleer" at bounding box center [383, 346] width 438 height 20
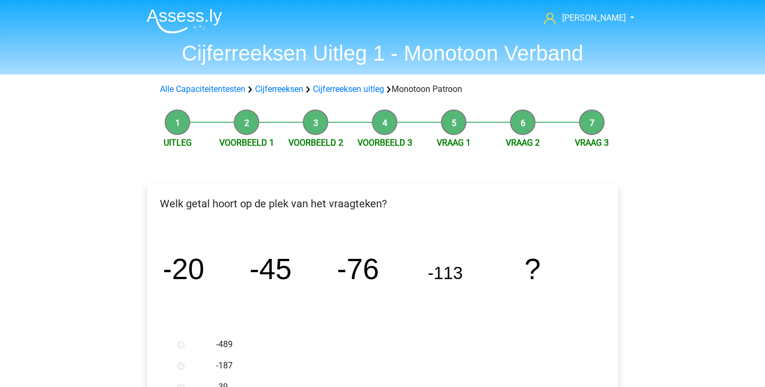
click at [206, 337] on div at bounding box center [190, 344] width 35 height 21
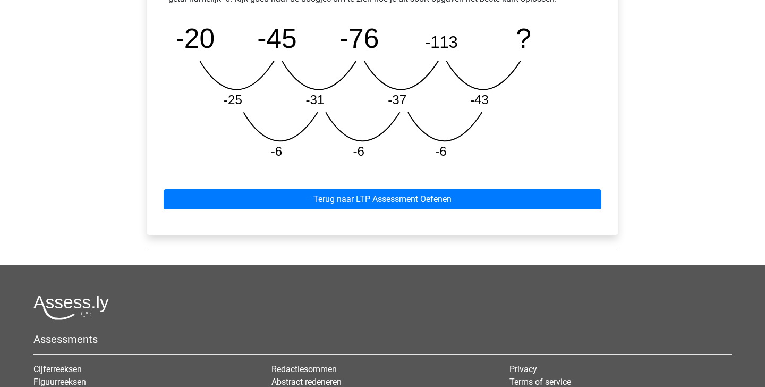
scroll to position [552, 0]
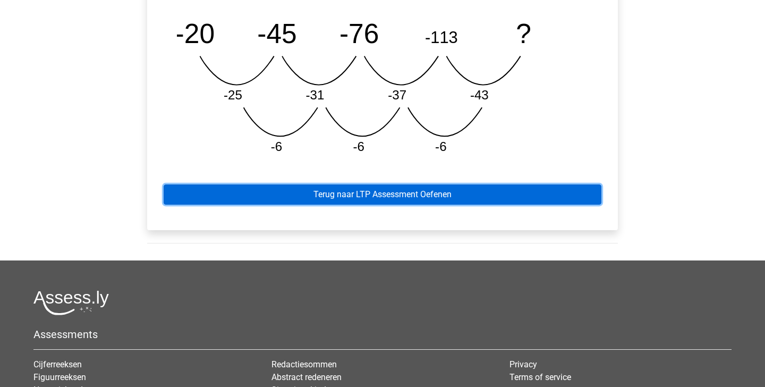
click at [422, 193] on link "Terug naar LTP Assessment Oefenen" at bounding box center [383, 194] width 438 height 20
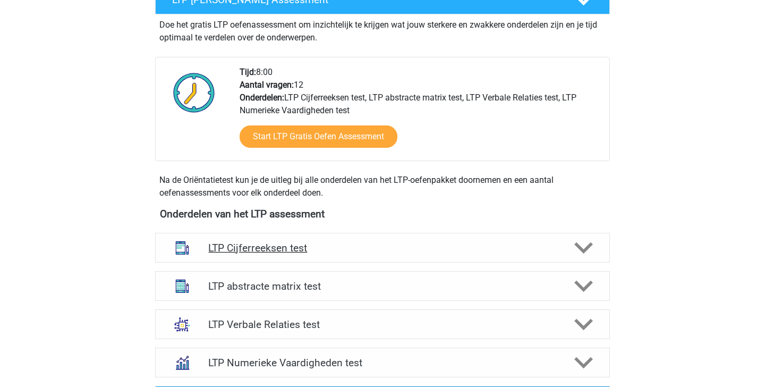
click at [479, 247] on h4 "LTP Cijferreeksen test" at bounding box center [382, 248] width 348 height 12
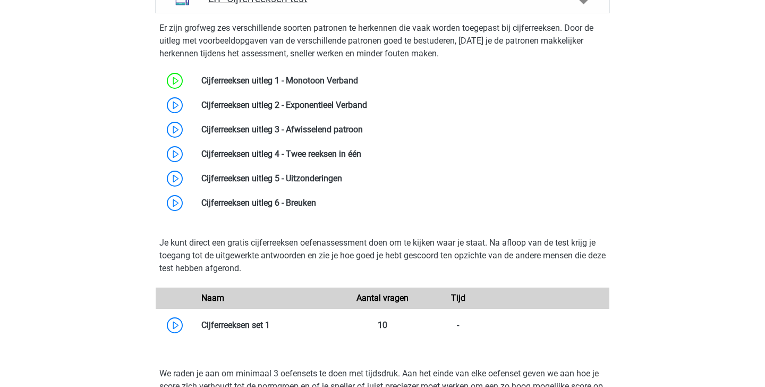
scroll to position [499, 0]
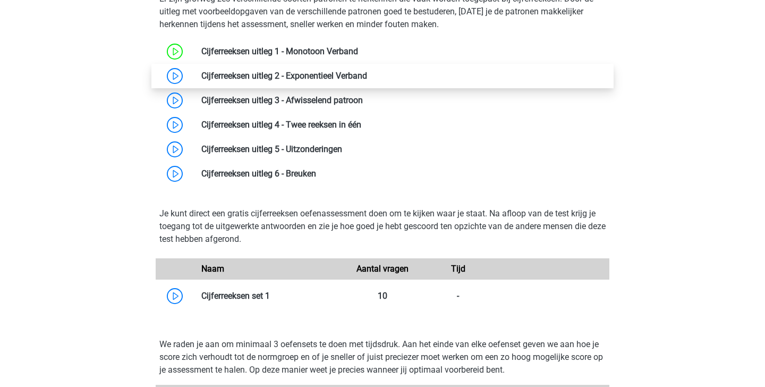
click at [367, 72] on link at bounding box center [367, 76] width 0 height 10
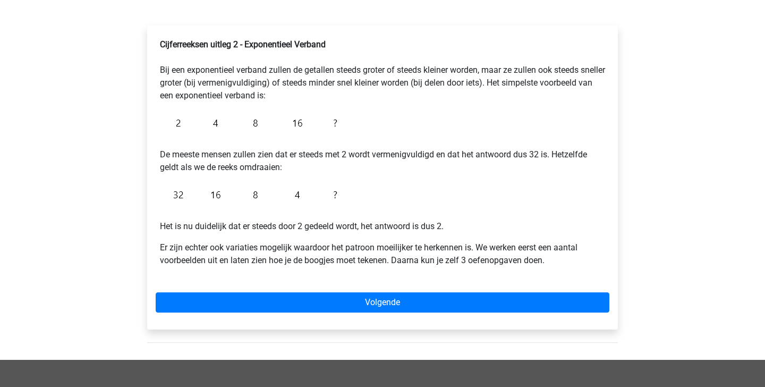
scroll to position [163, 0]
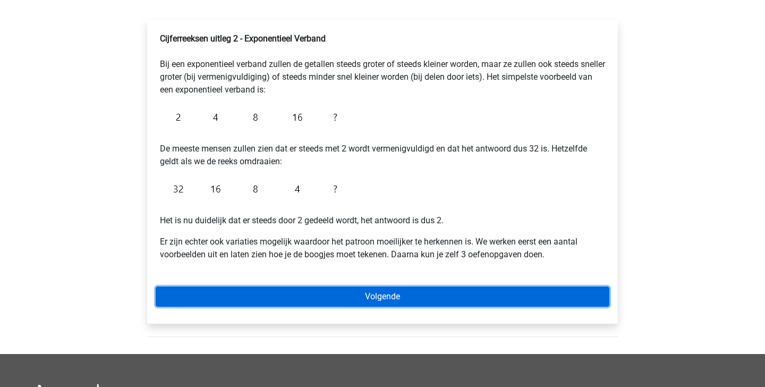
click at [309, 295] on link "Volgende" at bounding box center [383, 296] width 454 height 20
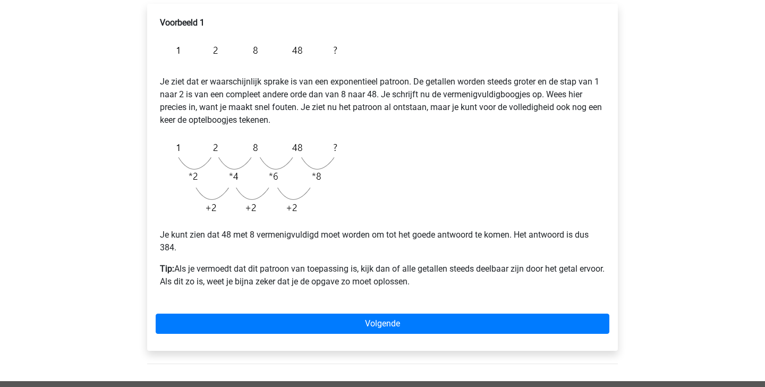
scroll to position [182, 0]
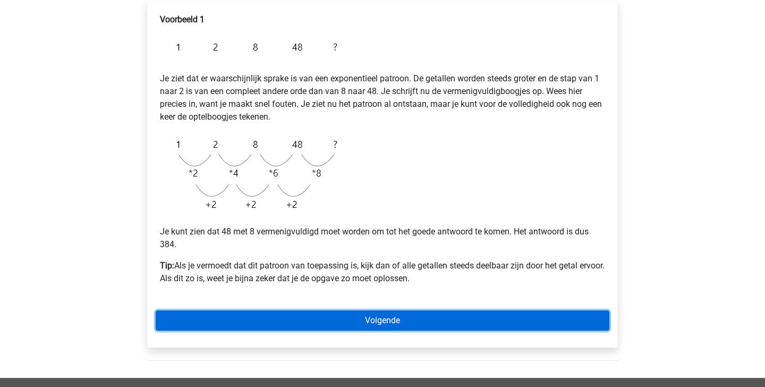
click at [404, 326] on link "Volgende" at bounding box center [383, 320] width 454 height 20
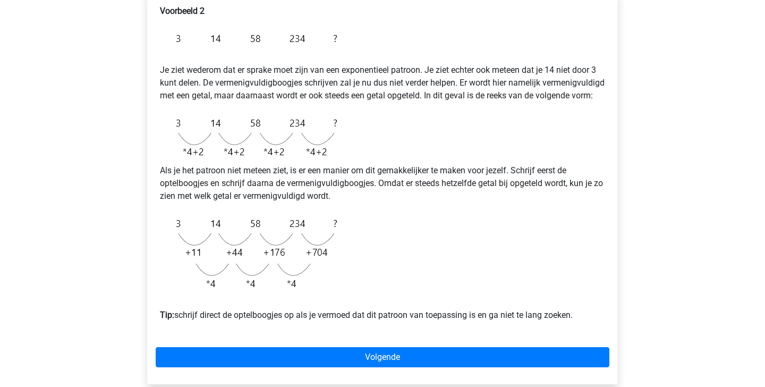
scroll to position [195, 0]
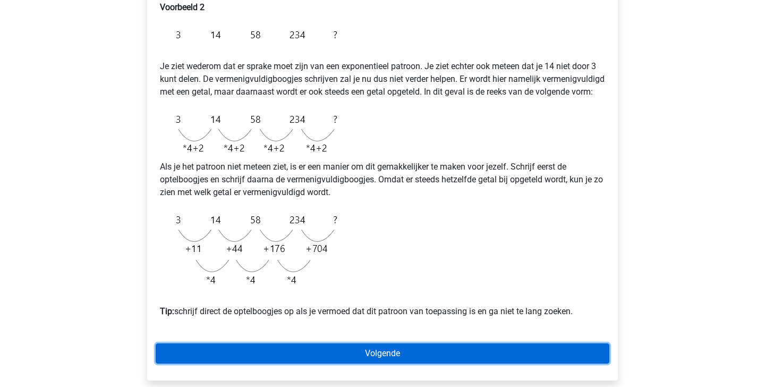
click at [326, 363] on link "Volgende" at bounding box center [383, 353] width 454 height 20
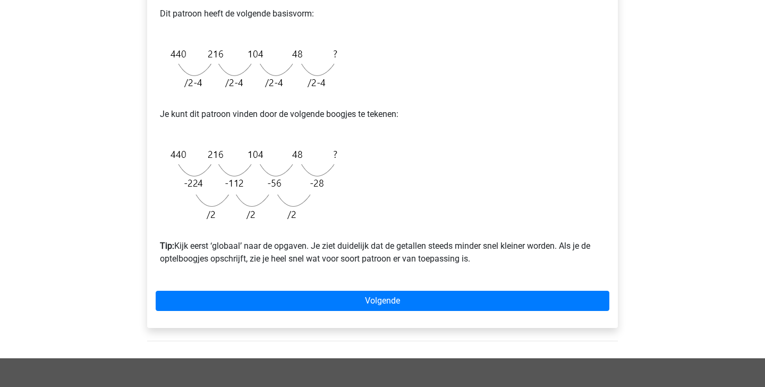
scroll to position [262, 0]
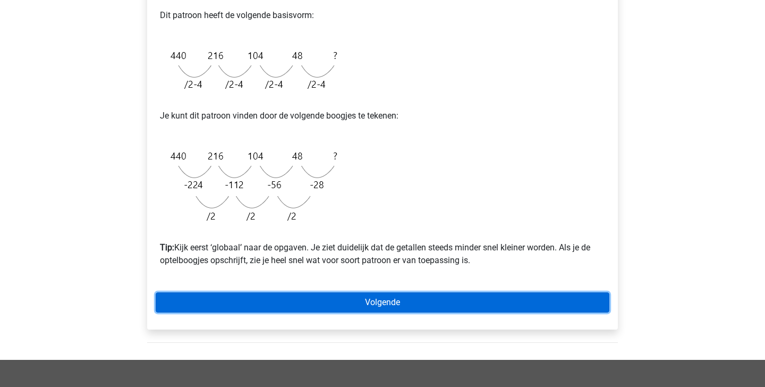
click at [261, 299] on link "Volgende" at bounding box center [383, 302] width 454 height 20
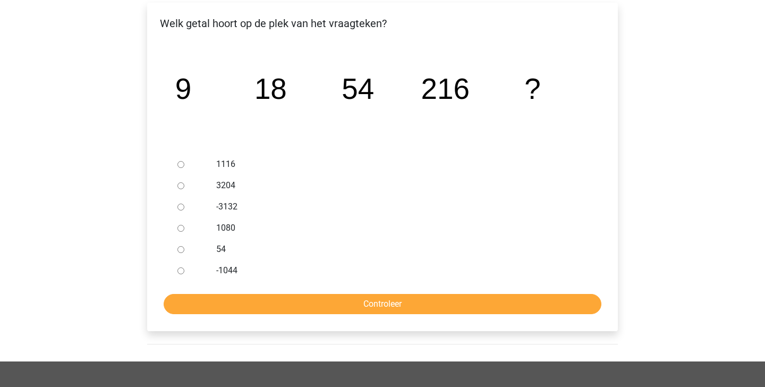
scroll to position [181, 0]
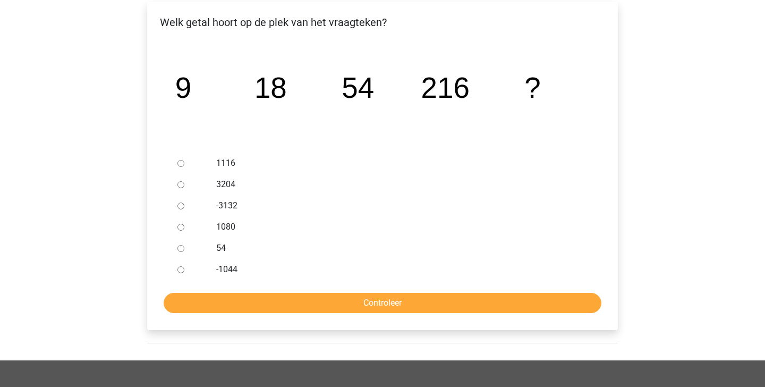
click at [183, 228] on input "1080" at bounding box center [180, 227] width 7 height 7
radio input "true"
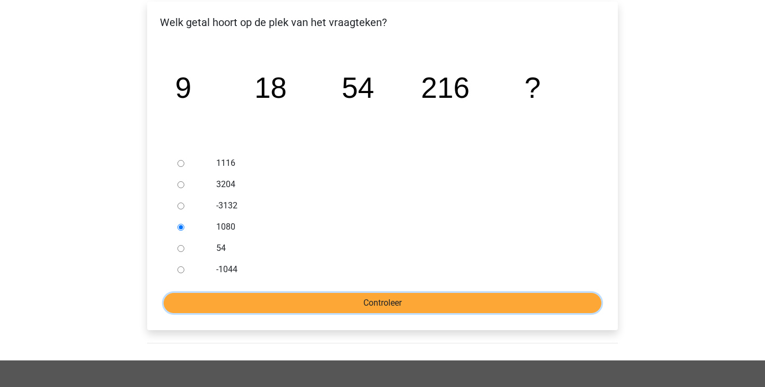
click at [275, 310] on input "Controleer" at bounding box center [383, 303] width 438 height 20
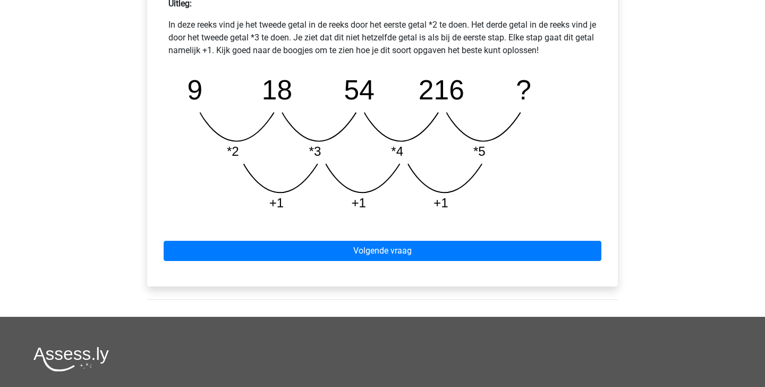
scroll to position [497, 0]
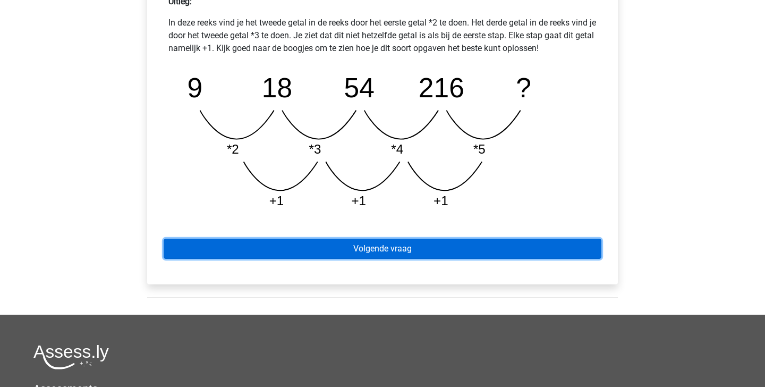
click at [345, 251] on link "Volgende vraag" at bounding box center [383, 249] width 438 height 20
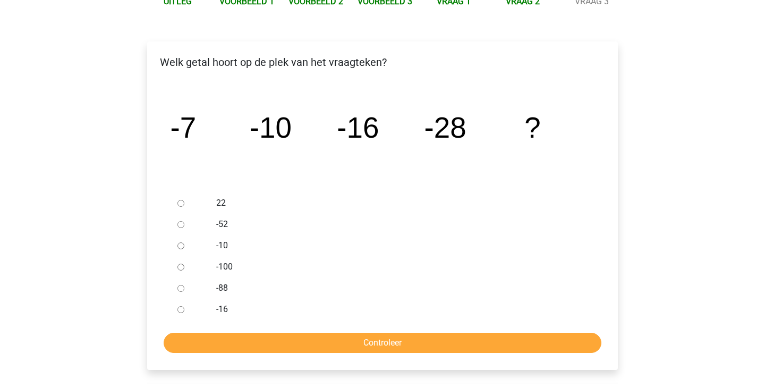
scroll to position [147, 0]
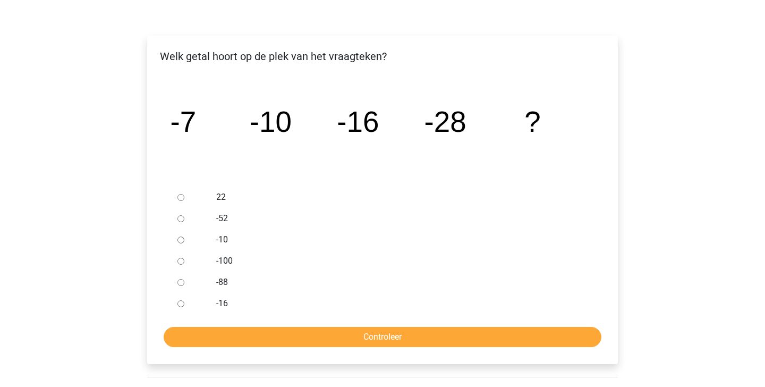
click at [180, 221] on input "-52" at bounding box center [180, 218] width 7 height 7
radio input "true"
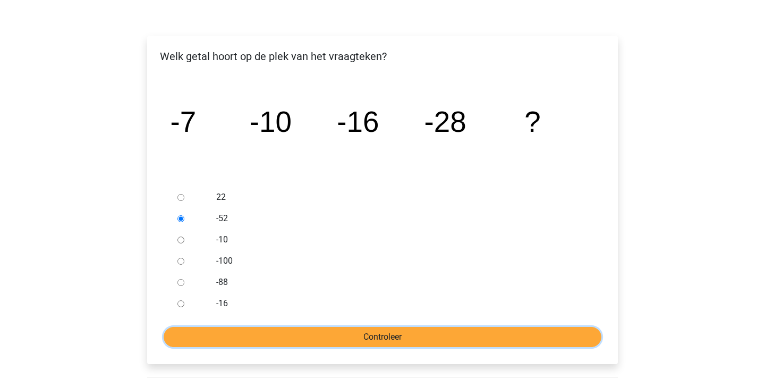
click at [303, 331] on input "Controleer" at bounding box center [383, 337] width 438 height 20
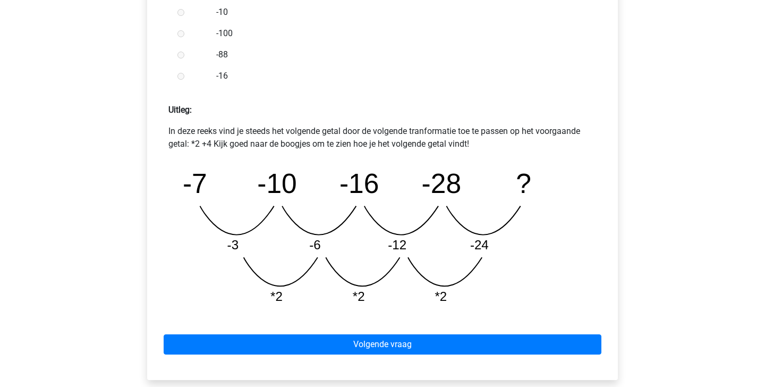
scroll to position [386, 0]
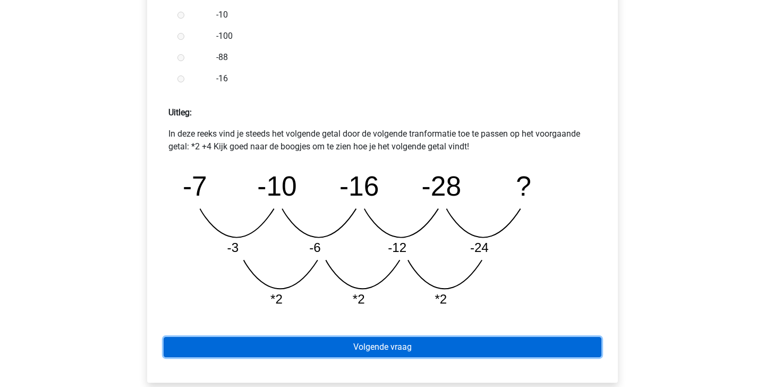
click at [343, 351] on link "Volgende vraag" at bounding box center [383, 347] width 438 height 20
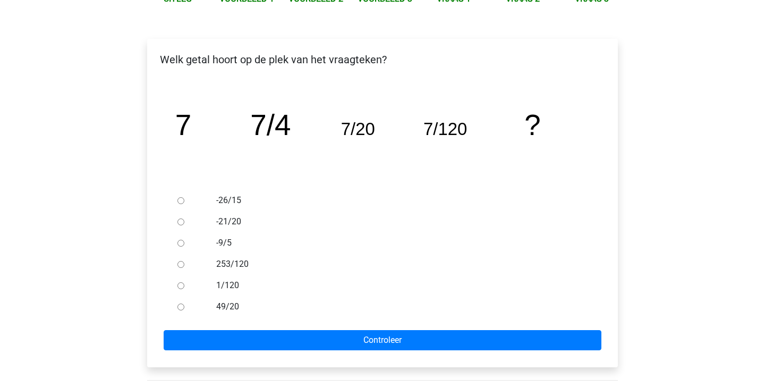
scroll to position [146, 0]
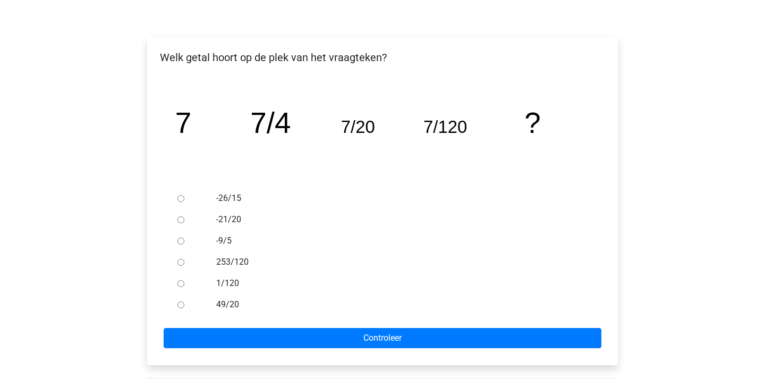
click at [240, 260] on label "253/120" at bounding box center [400, 262] width 368 height 13
click at [184, 260] on input "253/120" at bounding box center [180, 262] width 7 height 7
radio input "true"
click at [180, 279] on div at bounding box center [190, 283] width 35 height 21
click at [179, 283] on input "1/120" at bounding box center [180, 283] width 7 height 7
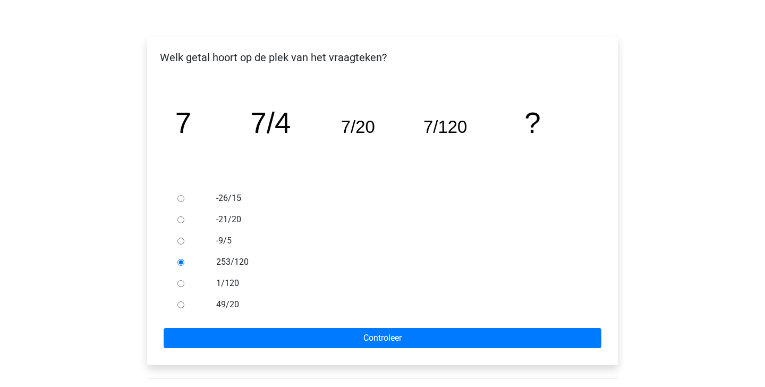
radio input "true"
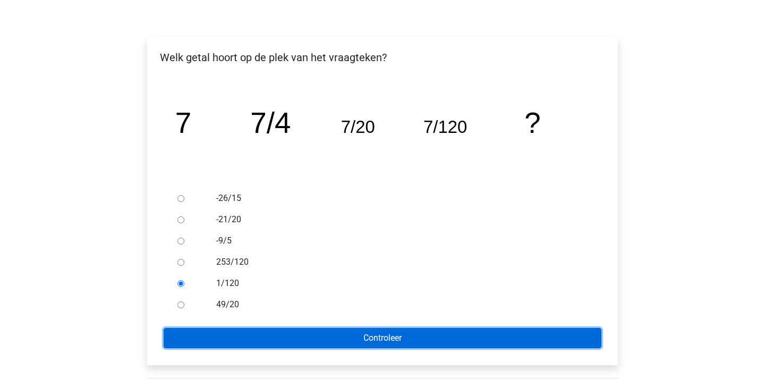
click at [241, 330] on input "Controleer" at bounding box center [383, 338] width 438 height 20
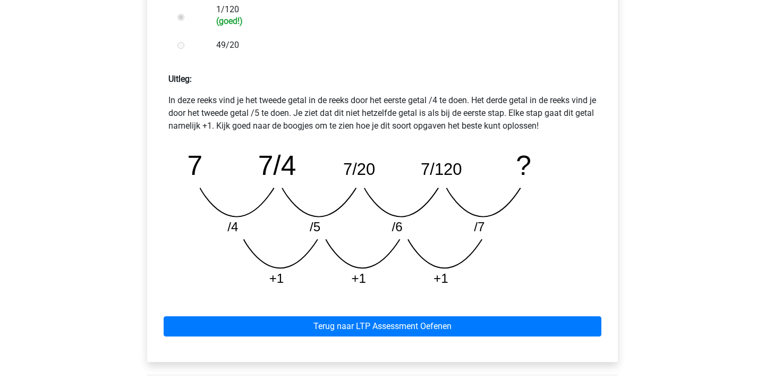
scroll to position [424, 0]
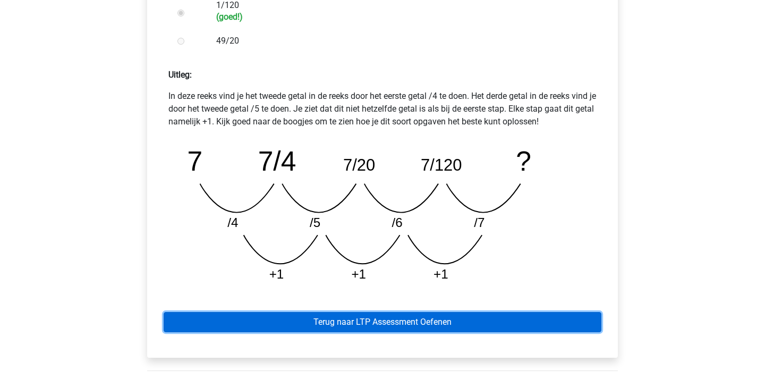
click at [393, 322] on link "Terug naar LTP Assessment Oefenen" at bounding box center [383, 322] width 438 height 20
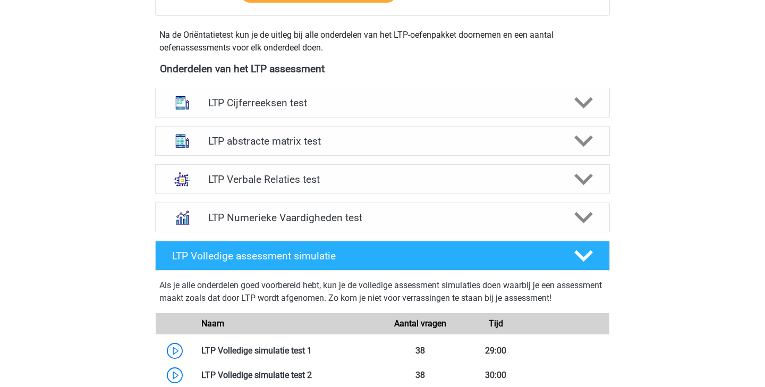
scroll to position [359, 0]
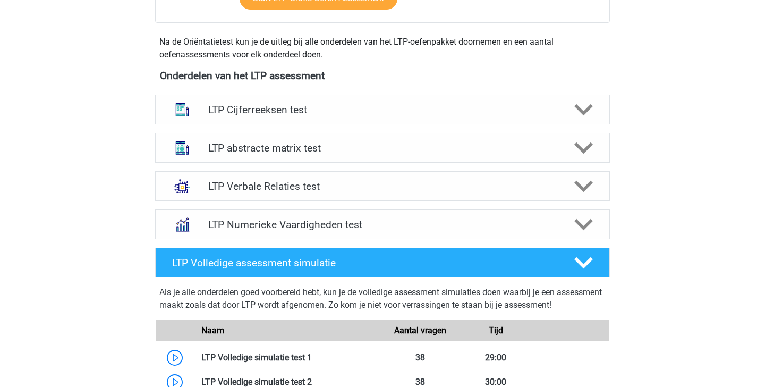
click at [593, 109] on div at bounding box center [583, 109] width 36 height 19
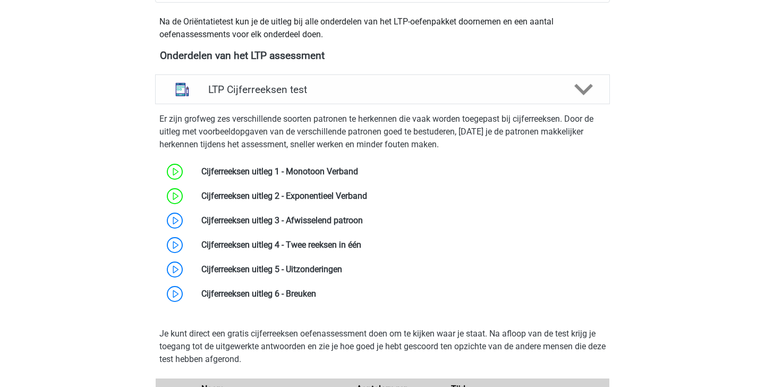
scroll to position [404, 0]
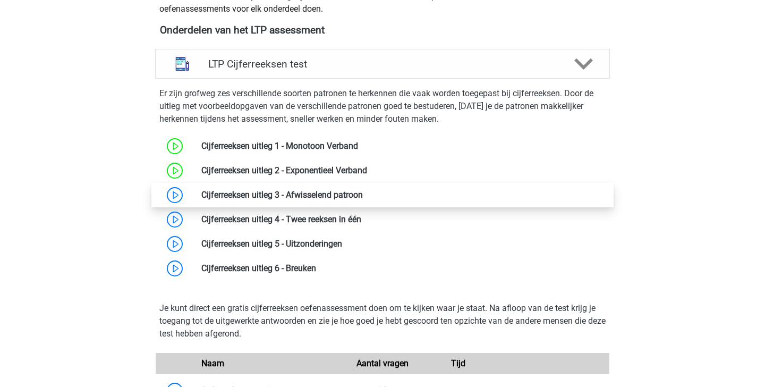
click at [363, 199] on link at bounding box center [363, 195] width 0 height 10
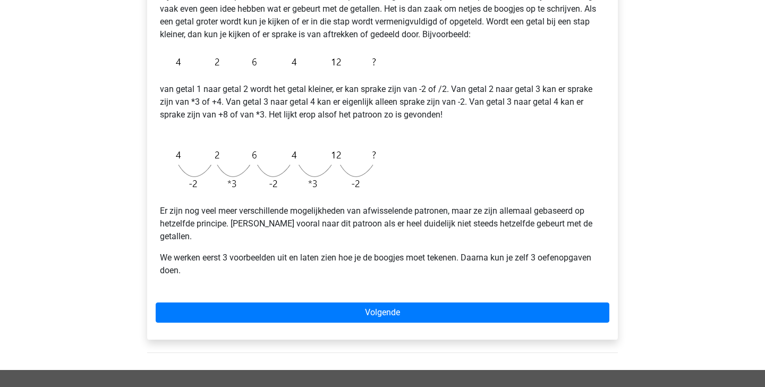
scroll to position [166, 0]
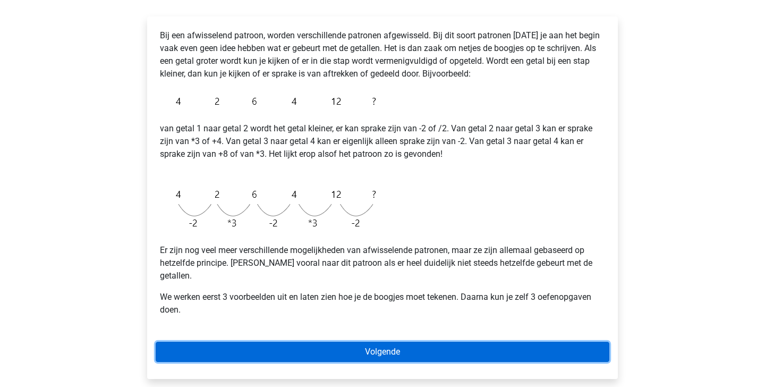
click at [248, 342] on link "Volgende" at bounding box center [383, 352] width 454 height 20
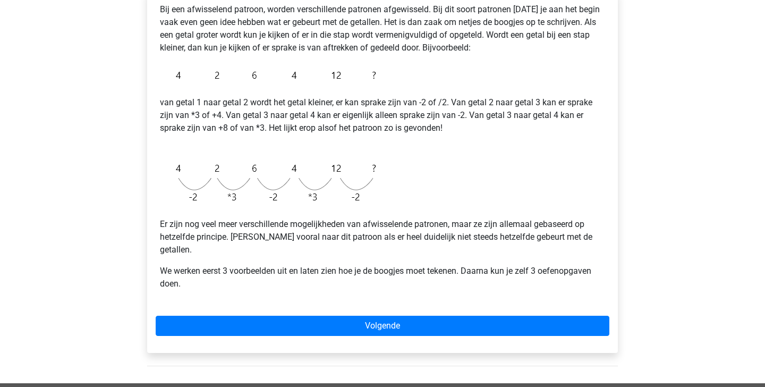
scroll to position [193, 0]
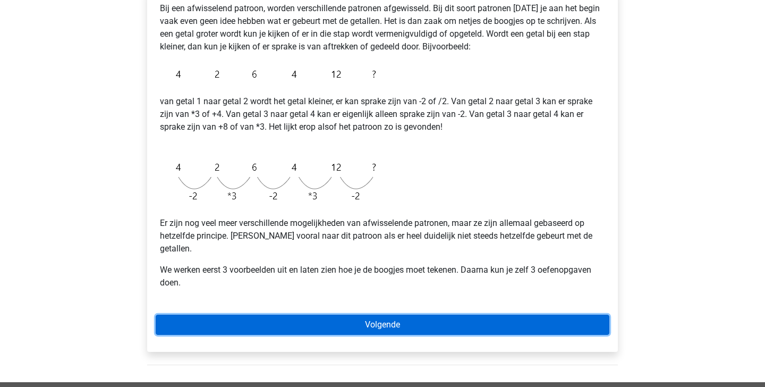
click at [281, 317] on link "Volgende" at bounding box center [383, 325] width 454 height 20
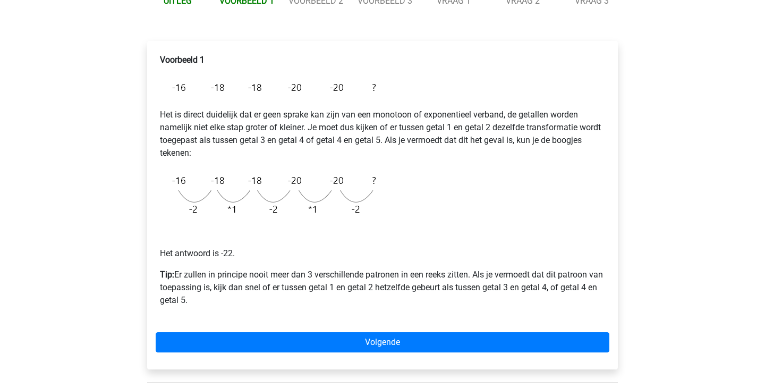
scroll to position [144, 0]
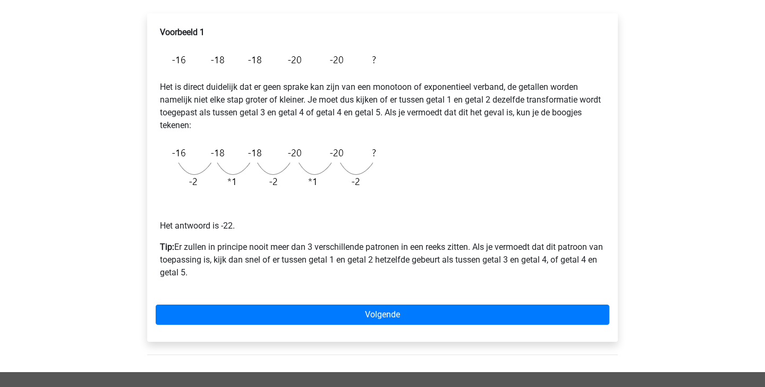
scroll to position [176, 0]
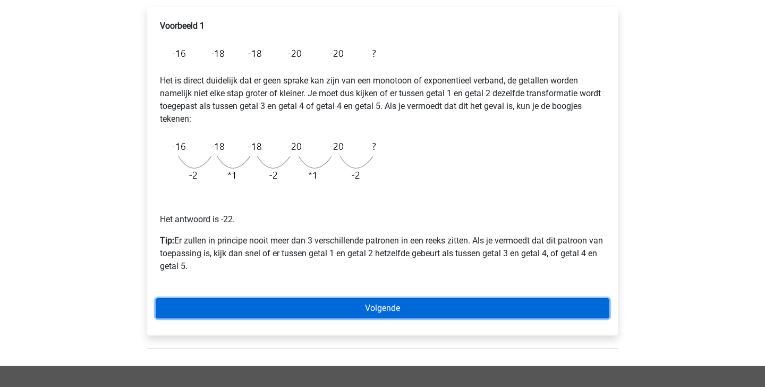
click at [285, 303] on link "Volgende" at bounding box center [383, 308] width 454 height 20
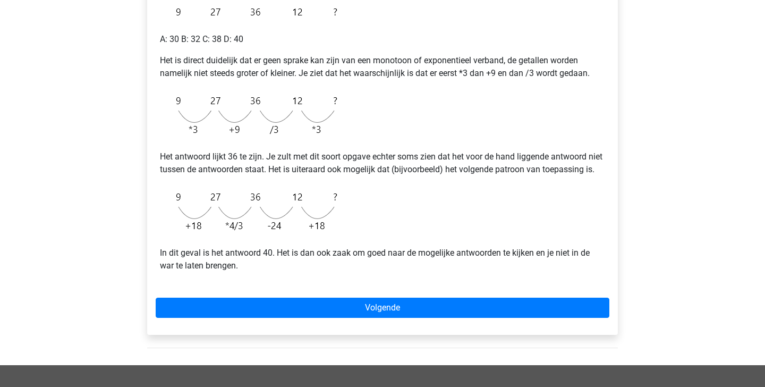
scroll to position [216, 0]
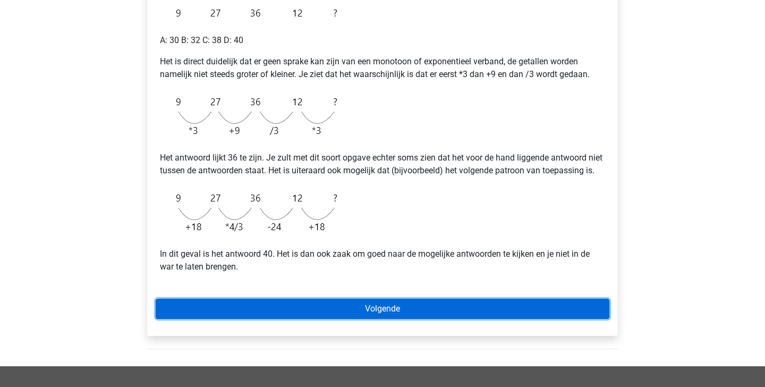
click at [284, 319] on link "Volgende" at bounding box center [383, 309] width 454 height 20
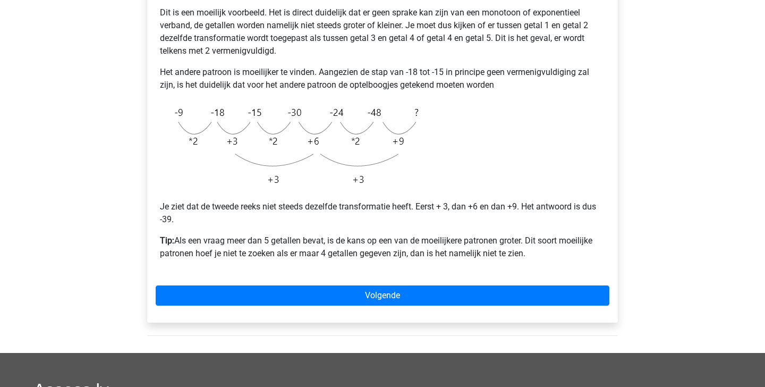
scroll to position [244, 0]
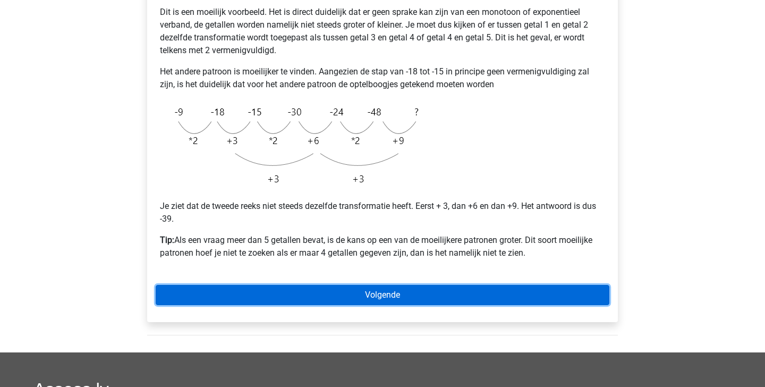
click at [375, 291] on link "Volgende" at bounding box center [383, 295] width 454 height 20
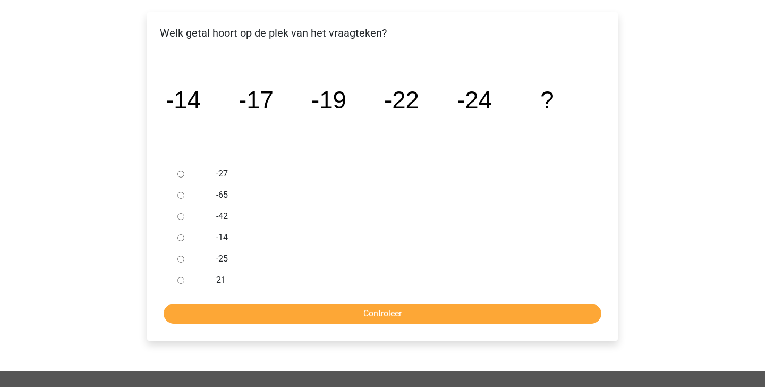
scroll to position [172, 0]
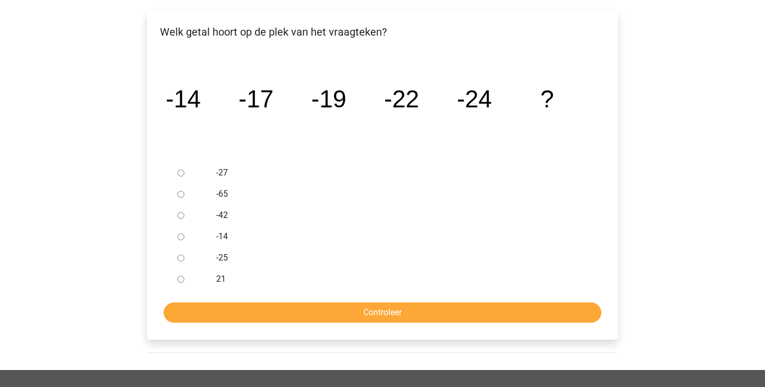
click at [177, 170] on input "-27" at bounding box center [180, 173] width 7 height 7
radio input "true"
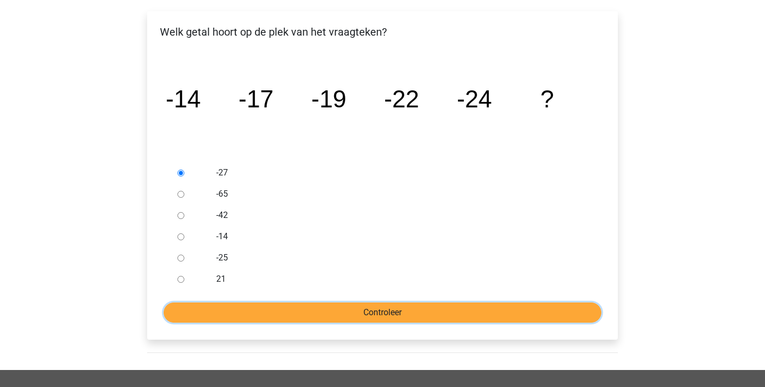
click at [328, 313] on input "Controleer" at bounding box center [383, 312] width 438 height 20
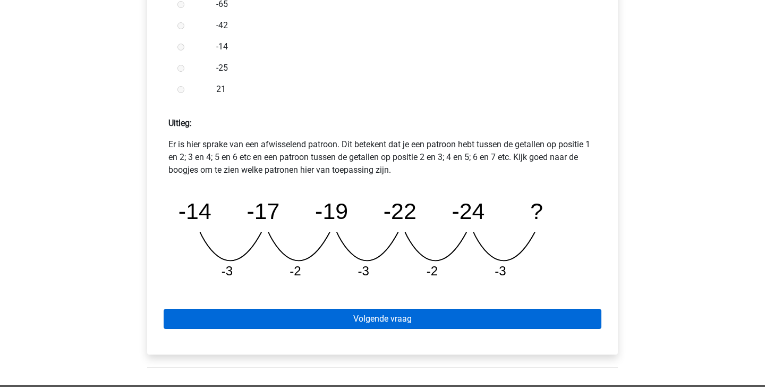
scroll to position [376, 0]
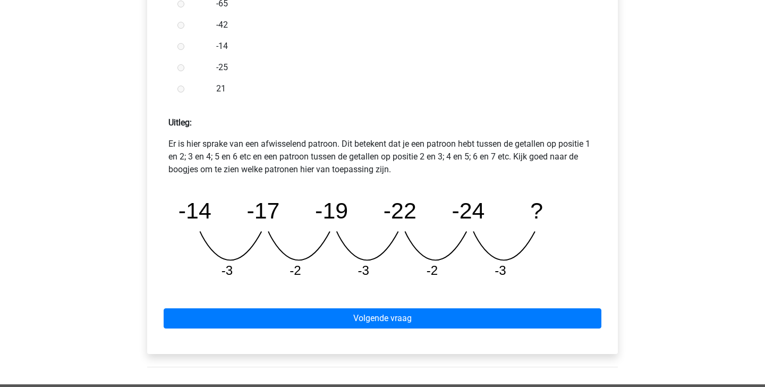
click at [334, 331] on div "Volgende vraag" at bounding box center [383, 316] width 454 height 58
click at [336, 329] on div "Volgende vraag" at bounding box center [383, 316] width 454 height 58
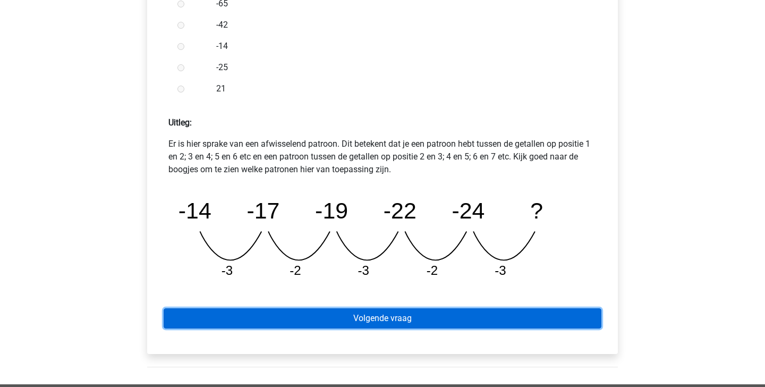
click at [333, 314] on link "Volgende vraag" at bounding box center [383, 318] width 438 height 20
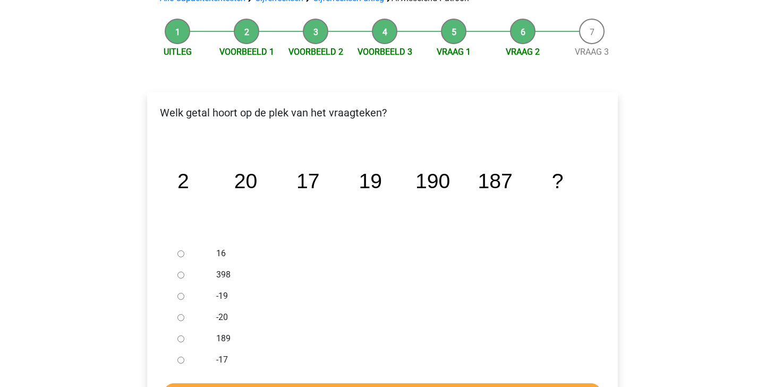
scroll to position [210, 0]
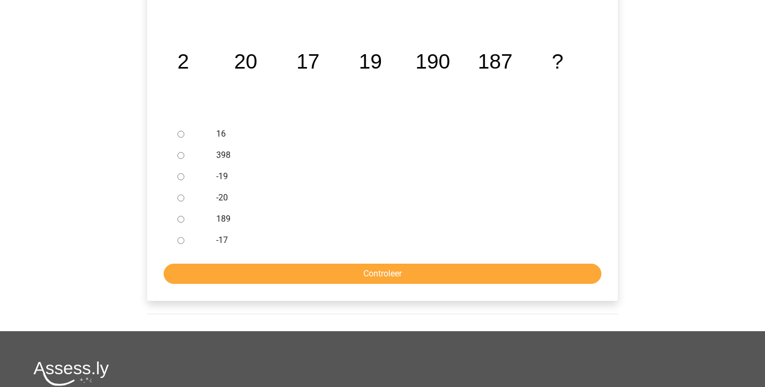
click at [221, 219] on label "189" at bounding box center [400, 219] width 368 height 13
click at [184, 219] on input "189" at bounding box center [180, 219] width 7 height 7
radio input "true"
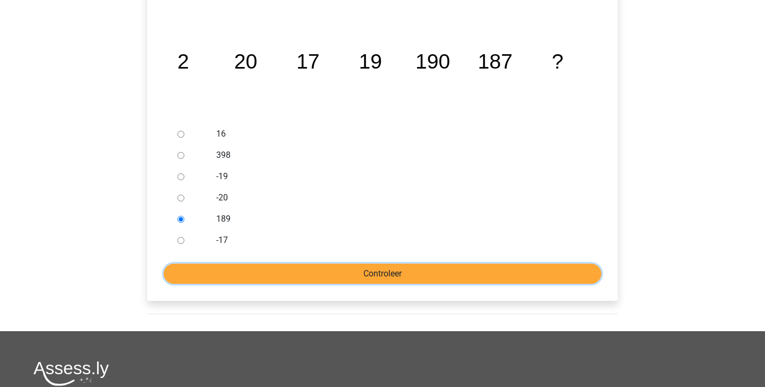
click at [239, 268] on input "Controleer" at bounding box center [383, 274] width 438 height 20
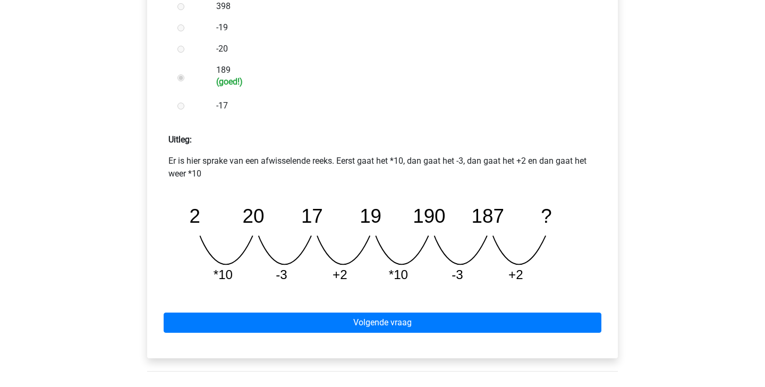
scroll to position [374, 0]
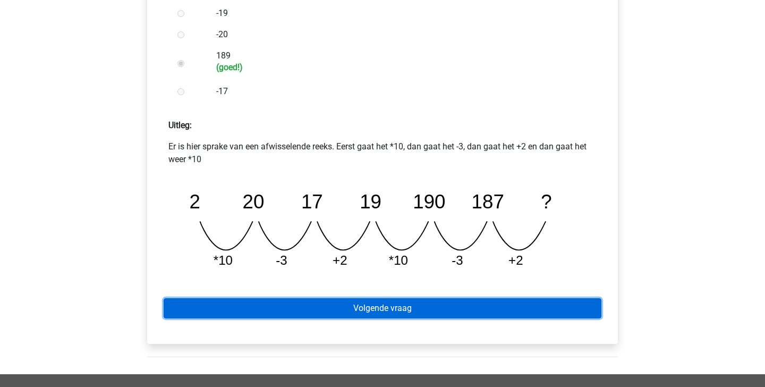
click at [288, 307] on link "Volgende vraag" at bounding box center [383, 308] width 438 height 20
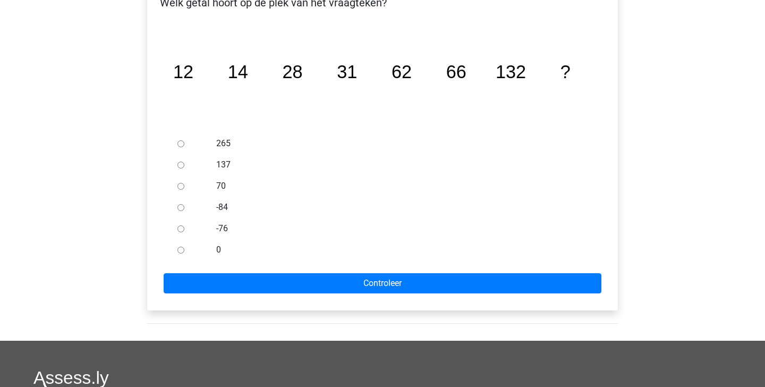
scroll to position [200, 0]
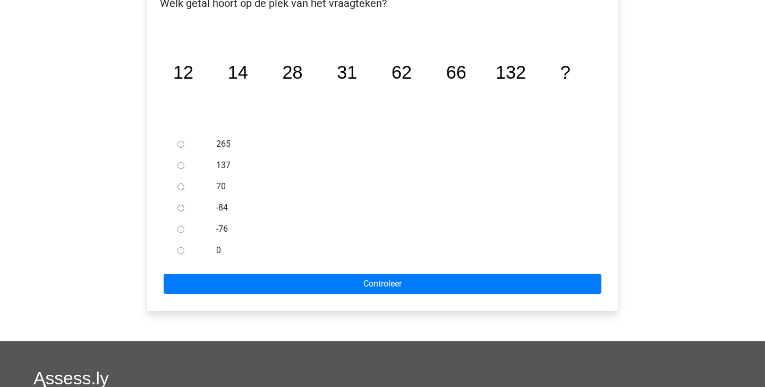
click at [182, 168] on input "137" at bounding box center [180, 165] width 7 height 7
radio input "true"
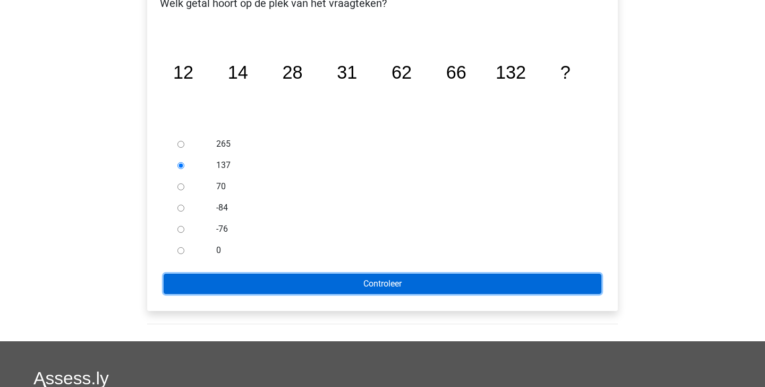
click at [342, 283] on input "Controleer" at bounding box center [383, 284] width 438 height 20
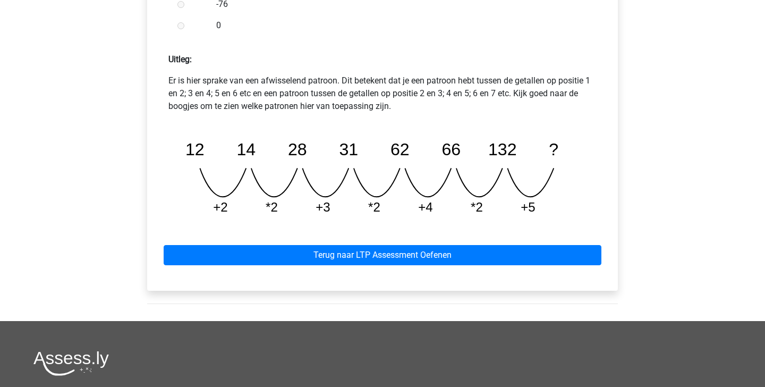
scroll to position [442, 0]
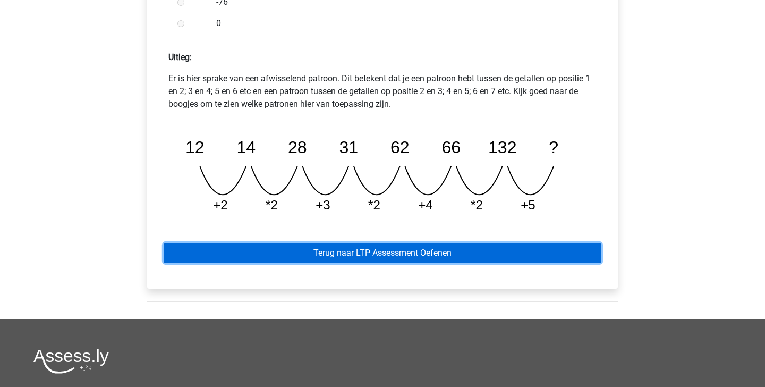
click at [380, 253] on link "Terug naar LTP Assessment Oefenen" at bounding box center [383, 253] width 438 height 20
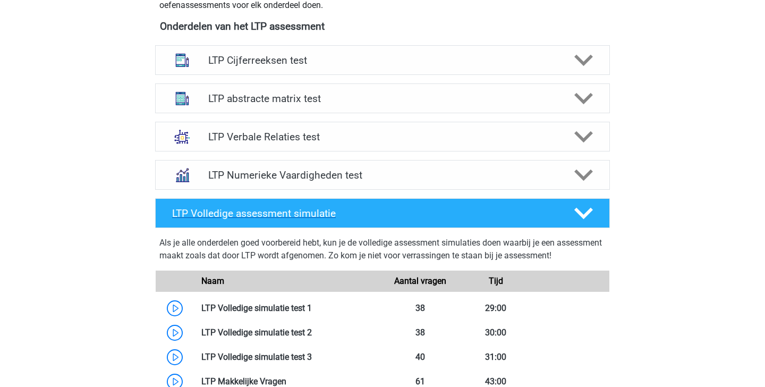
scroll to position [407, 0]
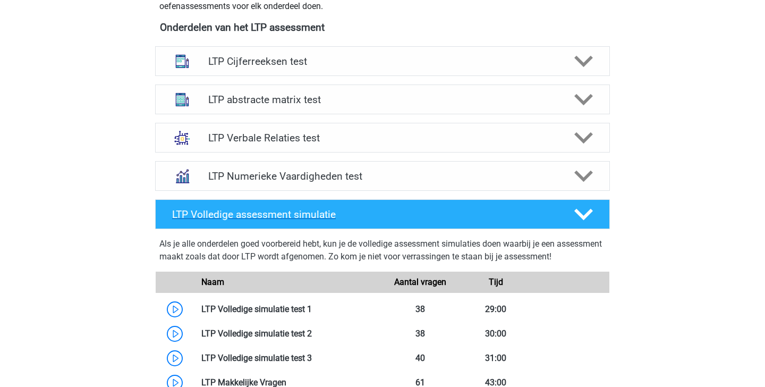
click at [583, 207] on icon at bounding box center [583, 214] width 19 height 19
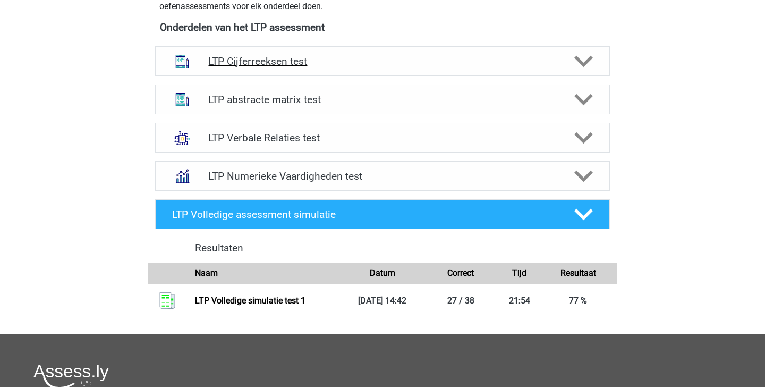
click at [576, 55] on icon at bounding box center [583, 61] width 19 height 19
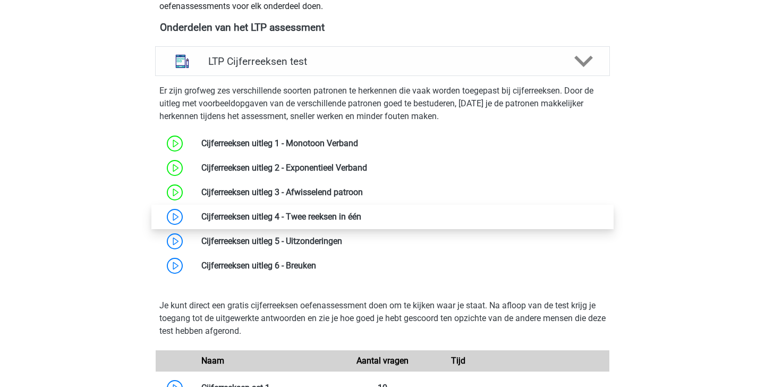
click at [361, 217] on link at bounding box center [361, 217] width 0 height 10
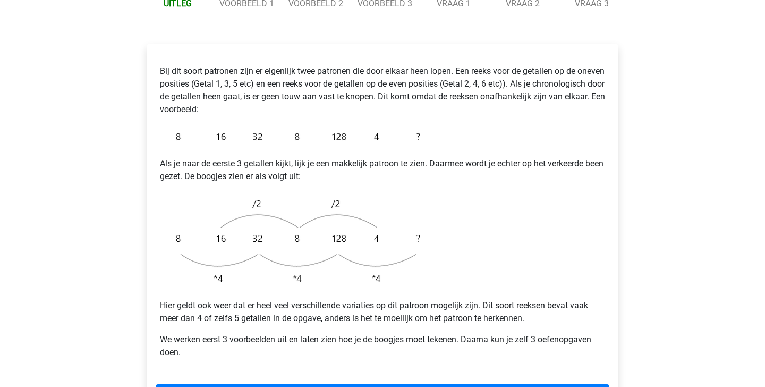
scroll to position [173, 0]
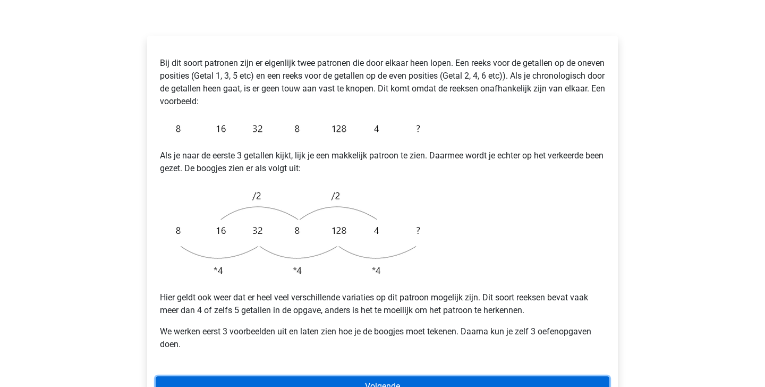
click at [304, 376] on link "Volgende" at bounding box center [383, 386] width 454 height 20
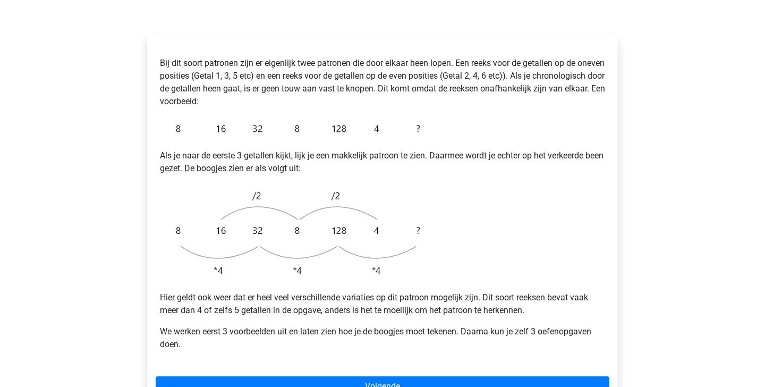
scroll to position [198, 0]
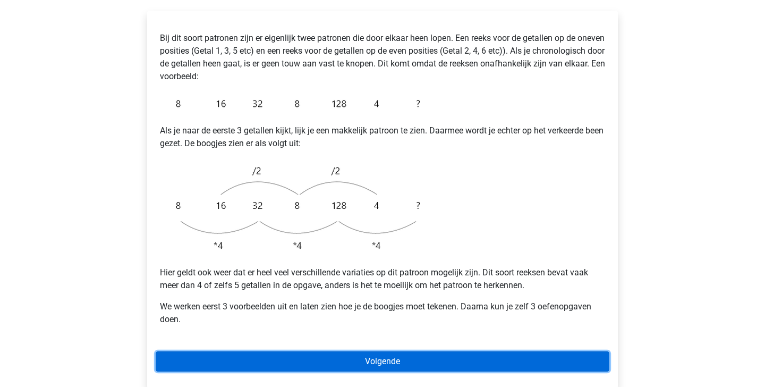
click at [349, 351] on link "Volgende" at bounding box center [383, 361] width 454 height 20
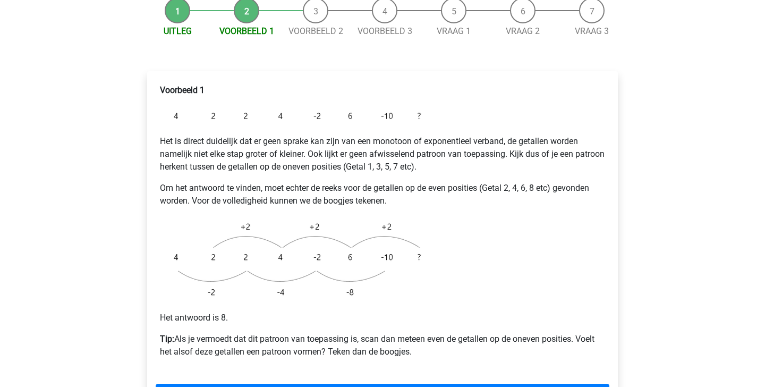
scroll to position [236, 0]
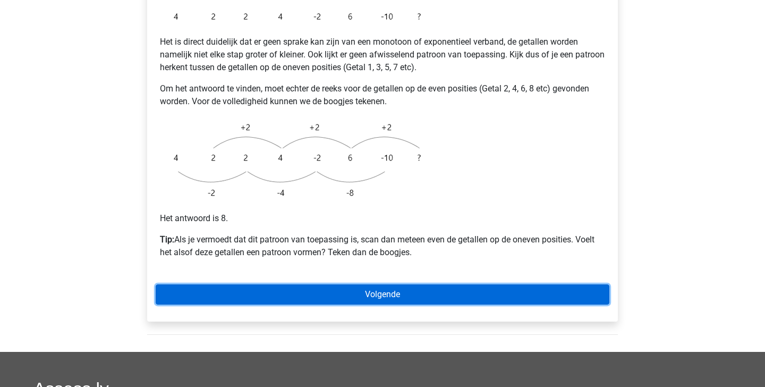
click at [512, 284] on link "Volgende" at bounding box center [383, 294] width 454 height 20
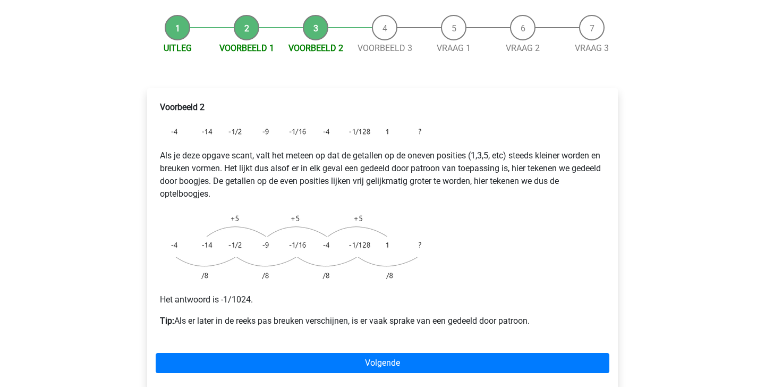
scroll to position [119, 0]
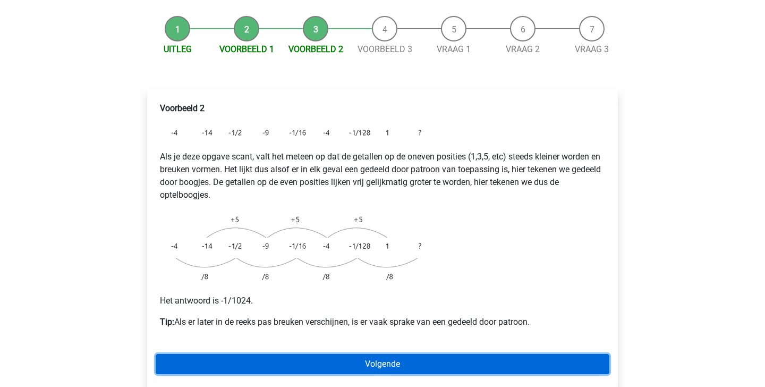
click at [384, 354] on link "Volgende" at bounding box center [383, 364] width 454 height 20
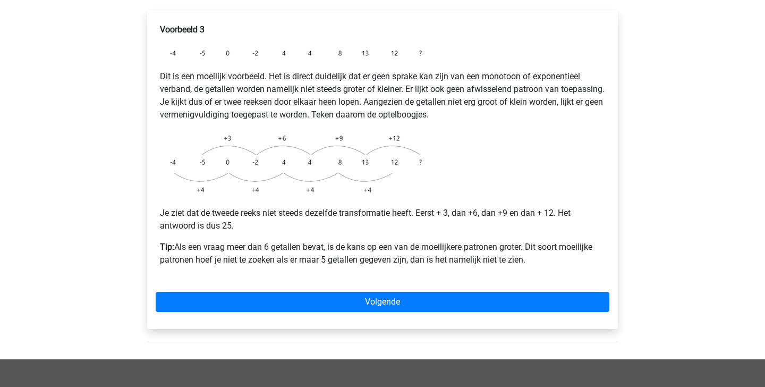
scroll to position [200, 0]
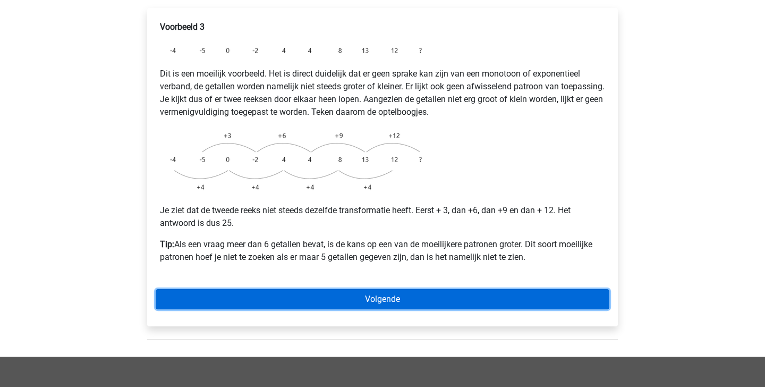
click at [314, 289] on link "Volgende" at bounding box center [383, 299] width 454 height 20
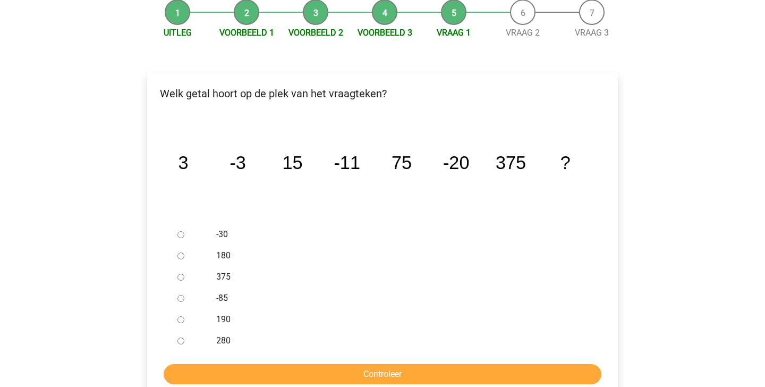
scroll to position [137, 0]
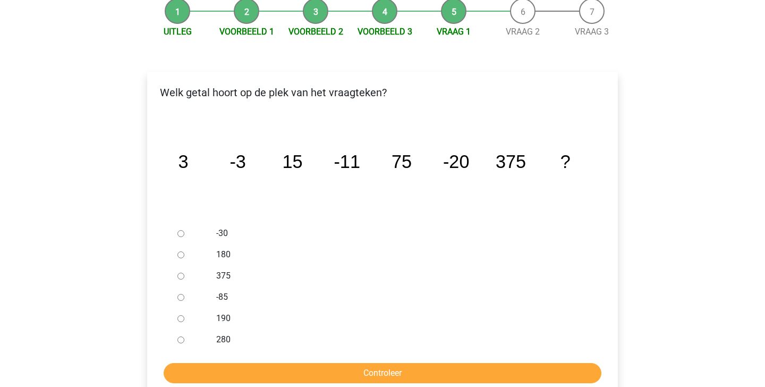
click at [182, 230] on input "-30" at bounding box center [180, 233] width 7 height 7
radio input "true"
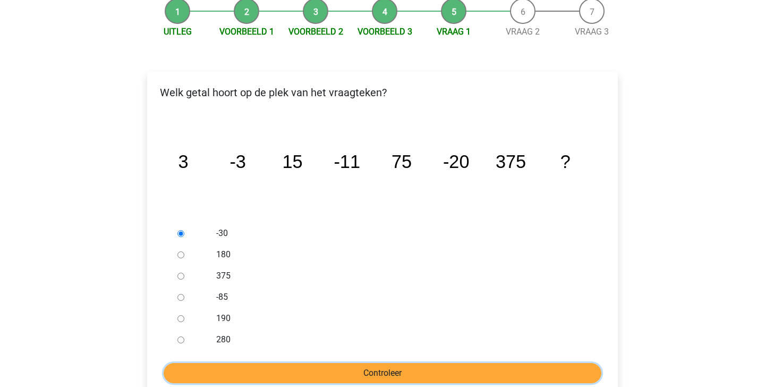
click at [353, 363] on input "Controleer" at bounding box center [383, 373] width 438 height 20
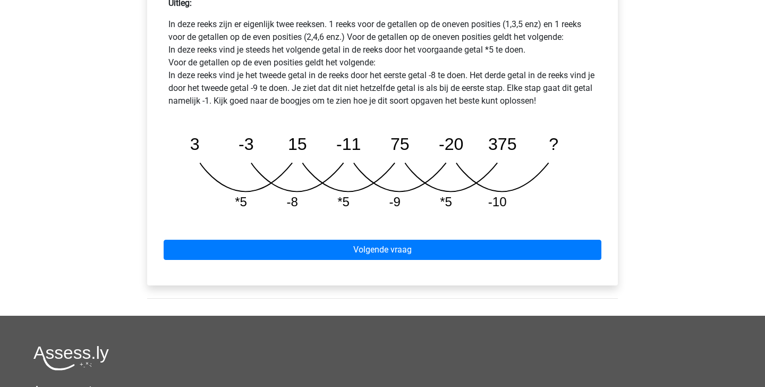
scroll to position [525, 0]
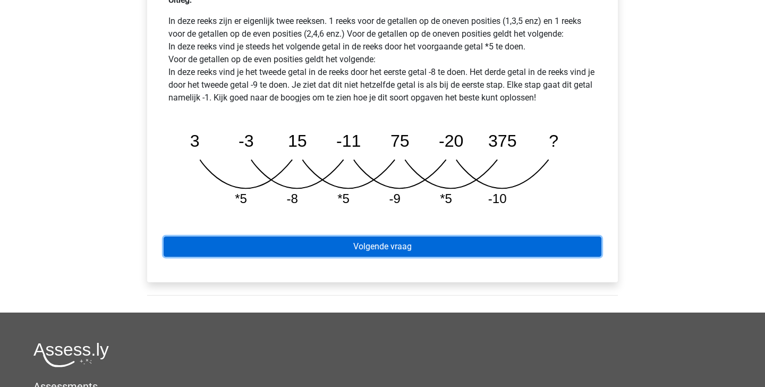
click at [403, 236] on link "Volgende vraag" at bounding box center [383, 246] width 438 height 20
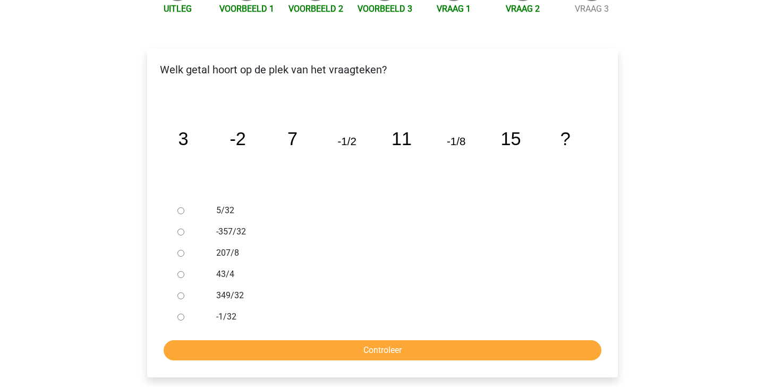
scroll to position [150, 0]
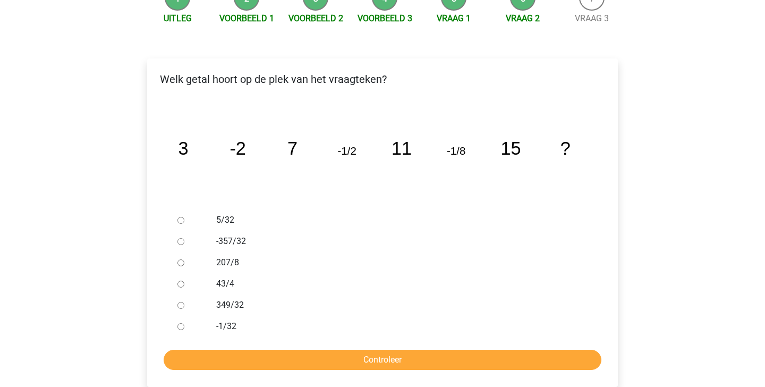
click at [179, 323] on input "-1/32" at bounding box center [180, 326] width 7 height 7
radio input "true"
click at [208, 350] on input "Controleer" at bounding box center [383, 360] width 438 height 20
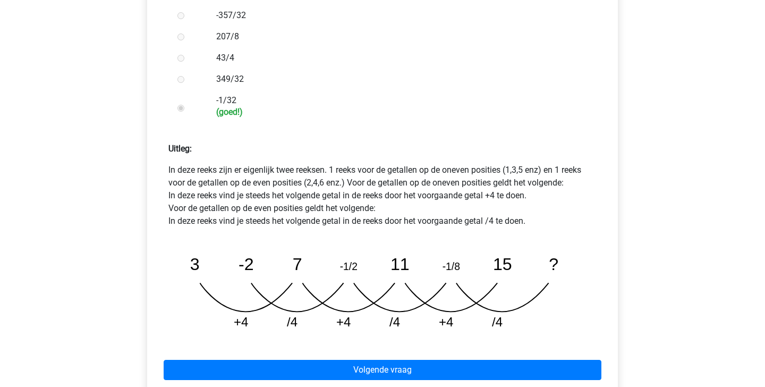
scroll to position [393, 0]
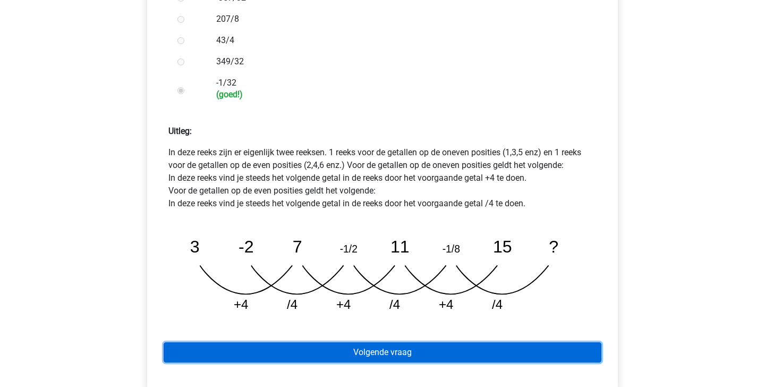
click at [271, 342] on link "Volgende vraag" at bounding box center [383, 352] width 438 height 20
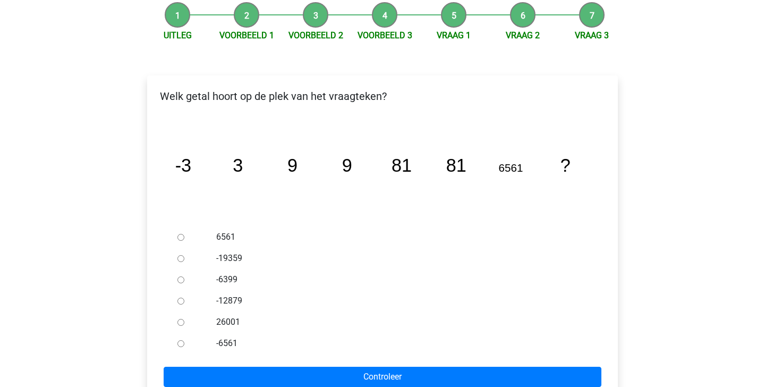
scroll to position [128, 0]
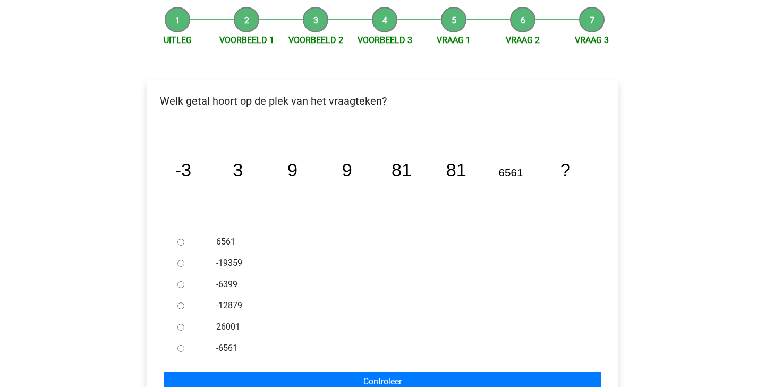
click at [183, 239] on input "6561" at bounding box center [180, 242] width 7 height 7
radio input "true"
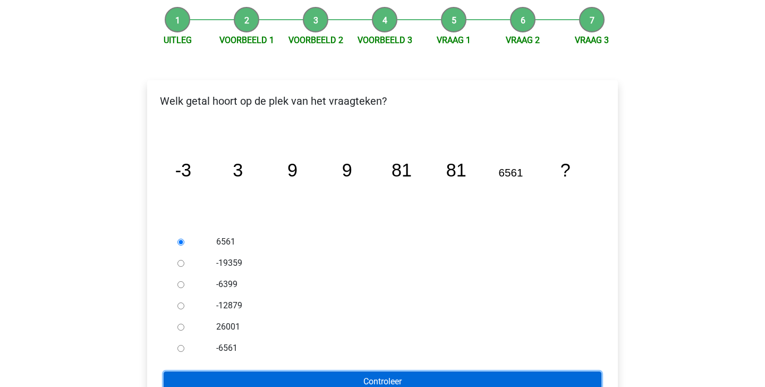
click at [367, 371] on input "Controleer" at bounding box center [383, 381] width 438 height 20
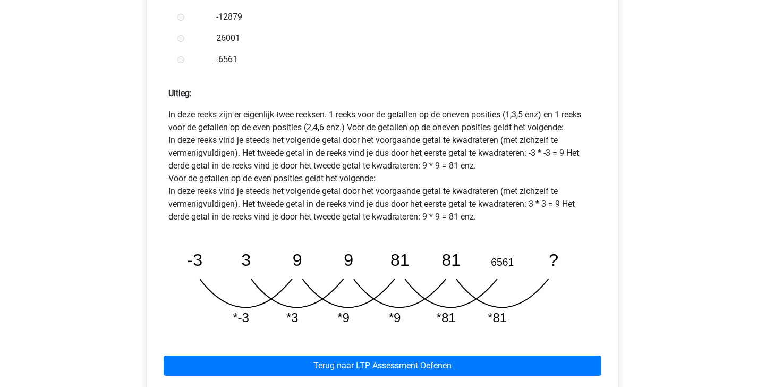
scroll to position [430, 0]
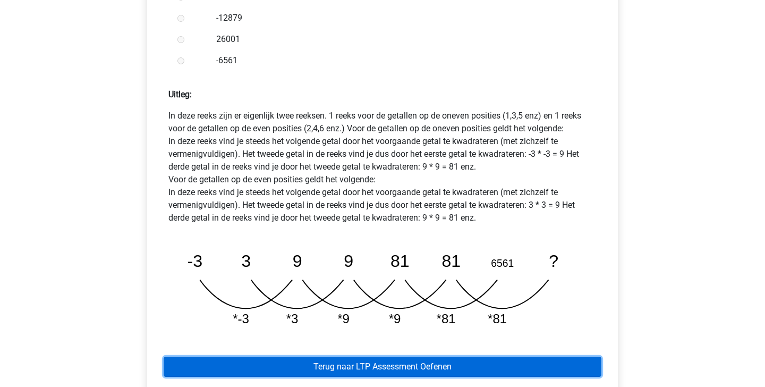
click at [374, 357] on link "Terug naar LTP Assessment Oefenen" at bounding box center [383, 367] width 438 height 20
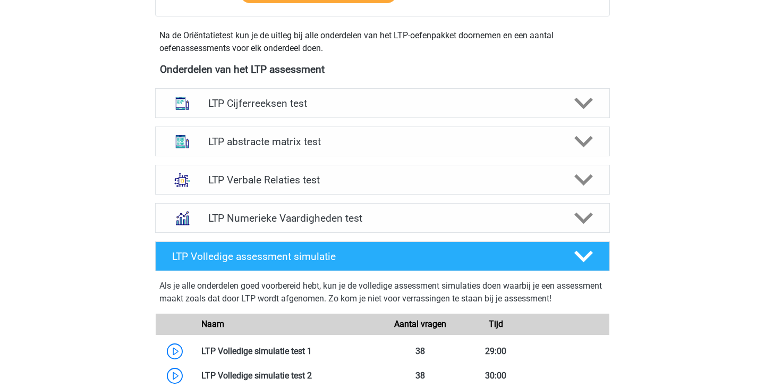
scroll to position [400, 0]
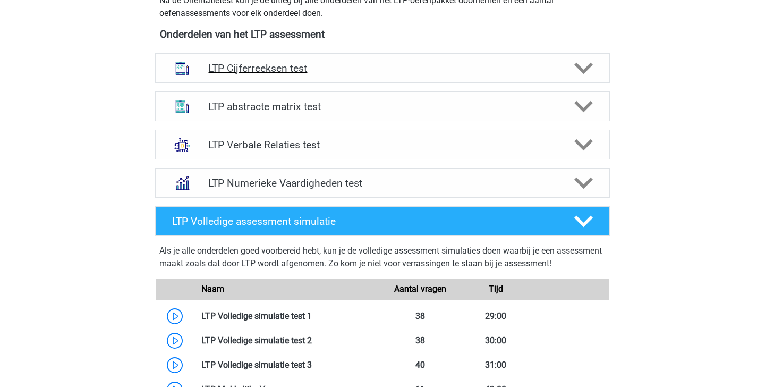
click at [393, 65] on h4 "LTP Cijferreeksen test" at bounding box center [382, 68] width 348 height 12
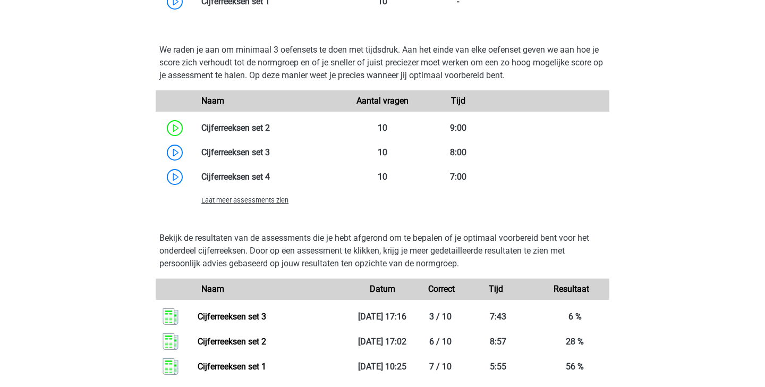
scroll to position [782, 0]
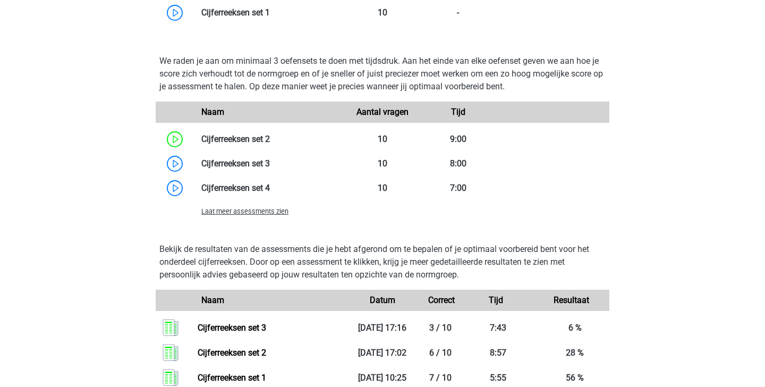
click at [271, 216] on div "Laat meer assessments zien" at bounding box center [268, 211] width 151 height 13
click at [266, 214] on span "Laat meer assessments zien" at bounding box center [244, 211] width 87 height 8
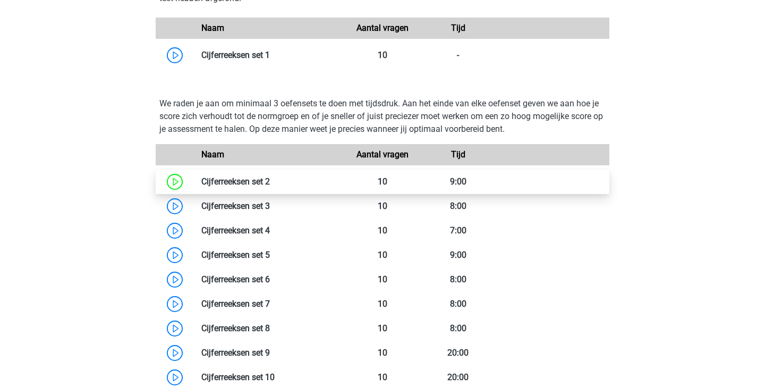
scroll to position [744, 0]
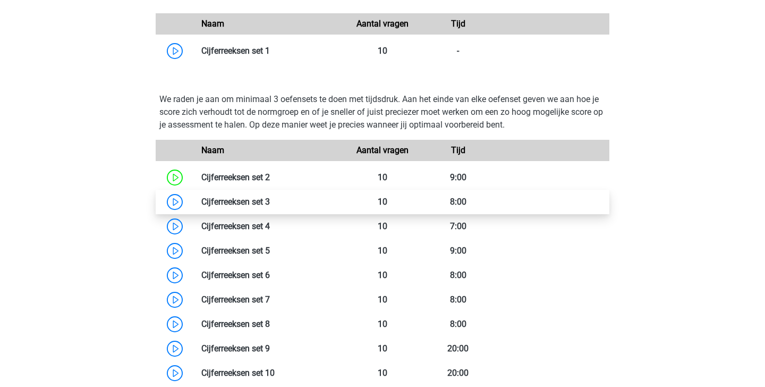
click at [270, 207] on link at bounding box center [270, 202] width 0 height 10
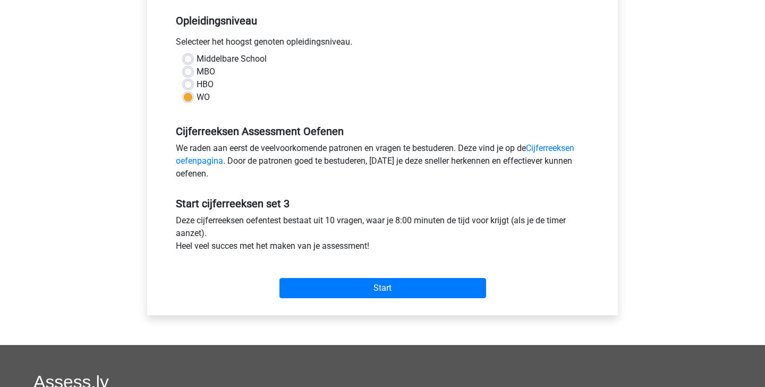
scroll to position [215, 0]
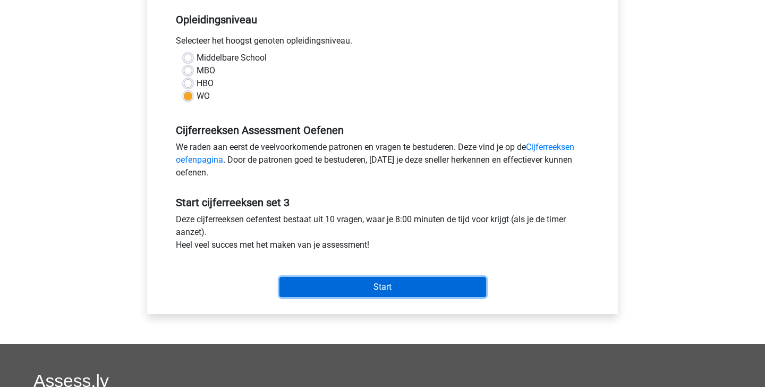
click at [324, 282] on input "Start" at bounding box center [383, 287] width 207 height 20
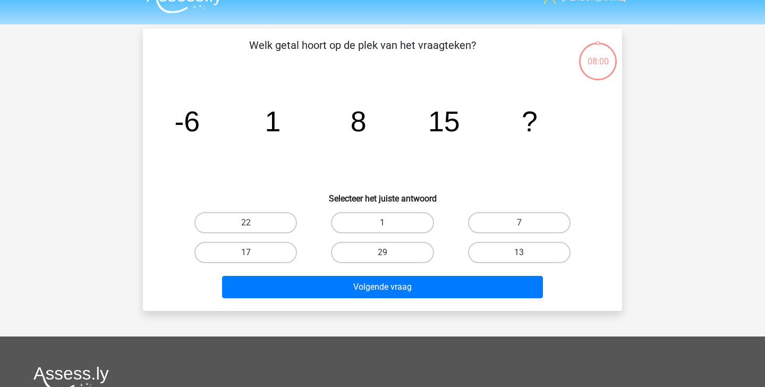
scroll to position [23, 0]
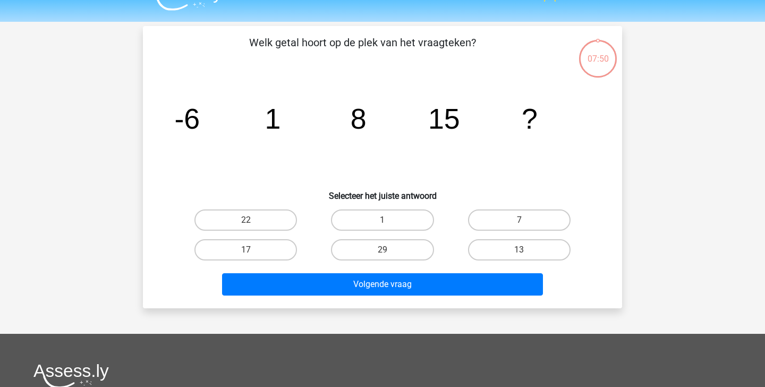
click at [266, 208] on div "22" at bounding box center [245, 220] width 137 height 30
click at [266, 217] on label "22" at bounding box center [246, 219] width 103 height 21
click at [253, 220] on input "22" at bounding box center [249, 223] width 7 height 7
radio input "true"
click at [332, 270] on div "Volgende vraag" at bounding box center [382, 282] width 445 height 35
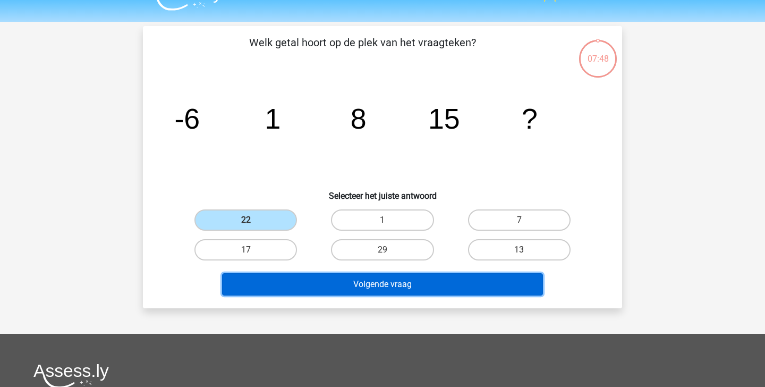
click at [333, 280] on button "Volgende vraag" at bounding box center [383, 284] width 322 height 22
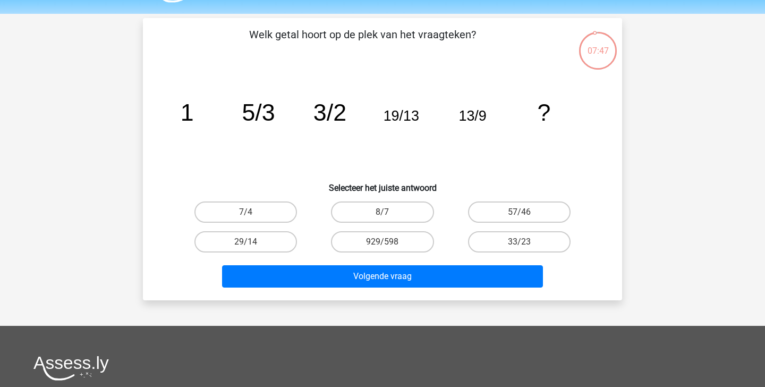
scroll to position [30, 0]
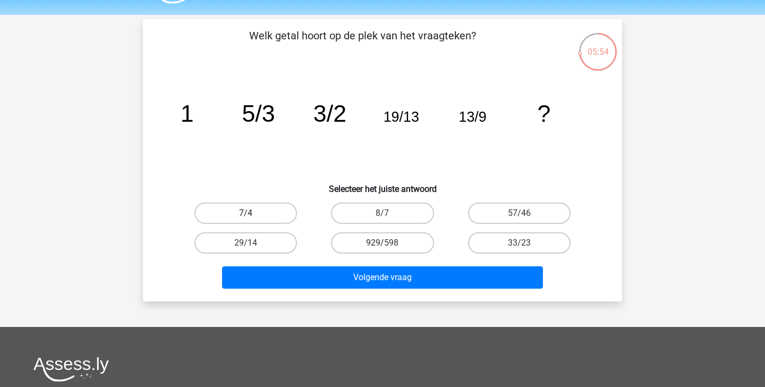
click at [265, 206] on label "7/4" at bounding box center [246, 212] width 103 height 21
click at [253, 213] on input "7/4" at bounding box center [249, 216] width 7 height 7
radio input "true"
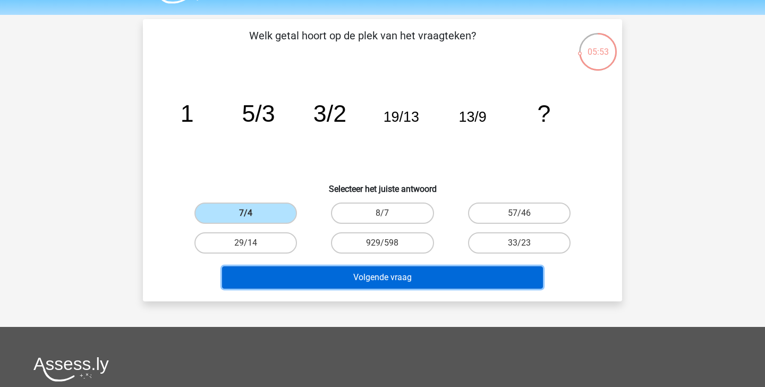
click at [320, 278] on button "Volgende vraag" at bounding box center [383, 277] width 322 height 22
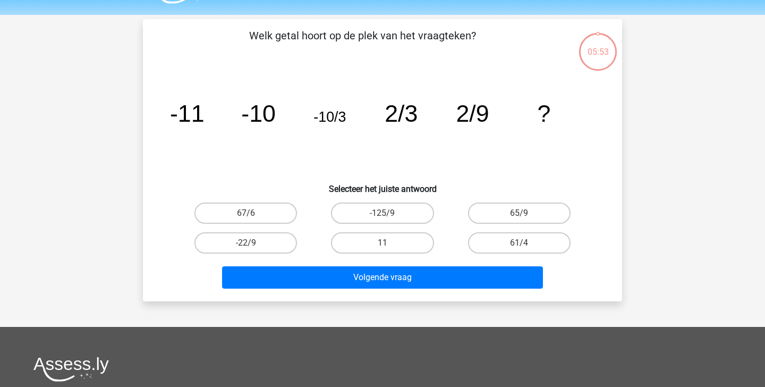
scroll to position [49, 0]
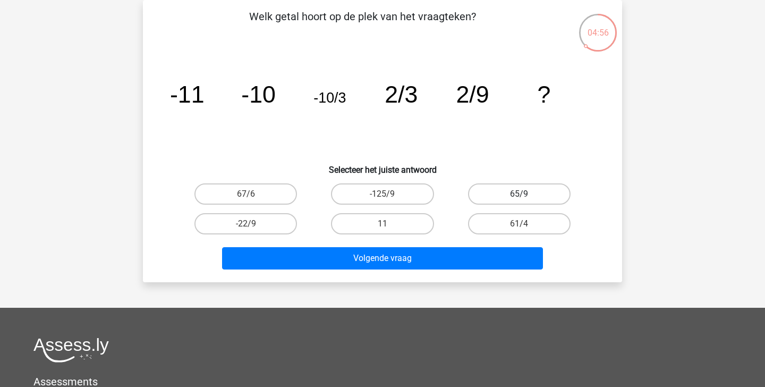
click at [500, 187] on label "65/9" at bounding box center [519, 193] width 103 height 21
click at [519, 194] on input "65/9" at bounding box center [522, 197] width 7 height 7
radio input "true"
click at [478, 247] on div "Volgende vraag" at bounding box center [382, 256] width 445 height 35
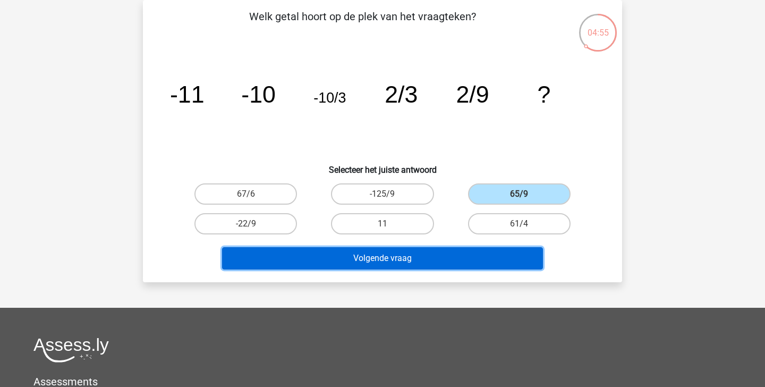
click at [472, 258] on button "Volgende vraag" at bounding box center [383, 258] width 322 height 22
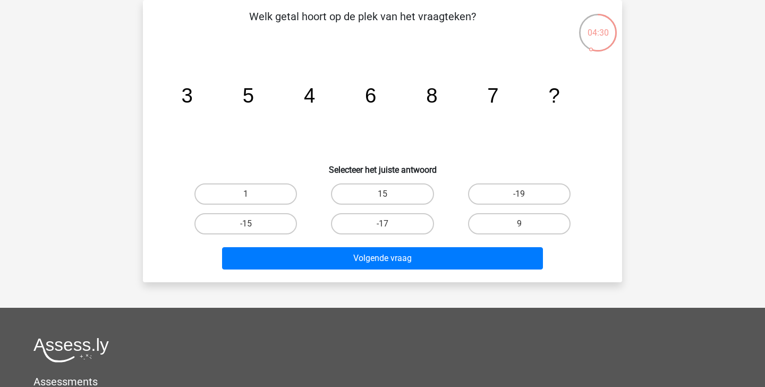
click at [383, 199] on input "15" at bounding box center [386, 197] width 7 height 7
radio input "true"
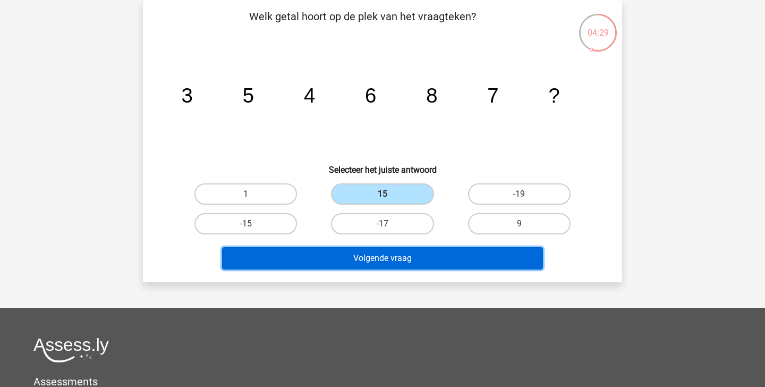
click at [376, 258] on button "Volgende vraag" at bounding box center [383, 258] width 322 height 22
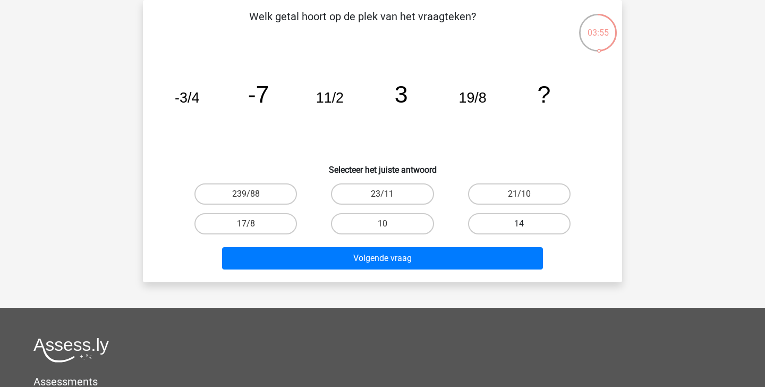
click at [502, 223] on label "14" at bounding box center [519, 223] width 103 height 21
click at [519, 224] on input "14" at bounding box center [522, 227] width 7 height 7
radio input "true"
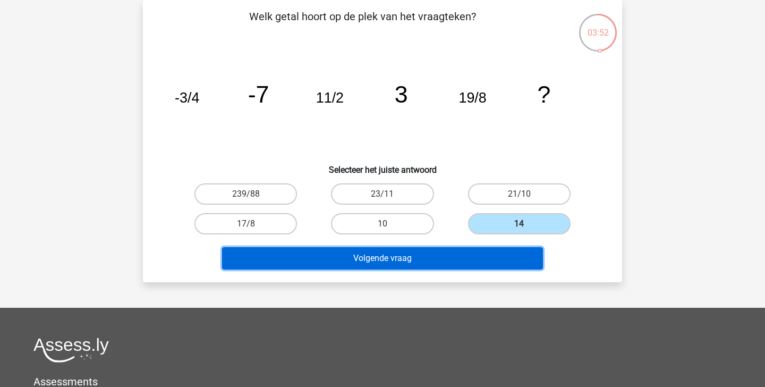
click at [452, 257] on button "Volgende vraag" at bounding box center [383, 258] width 322 height 22
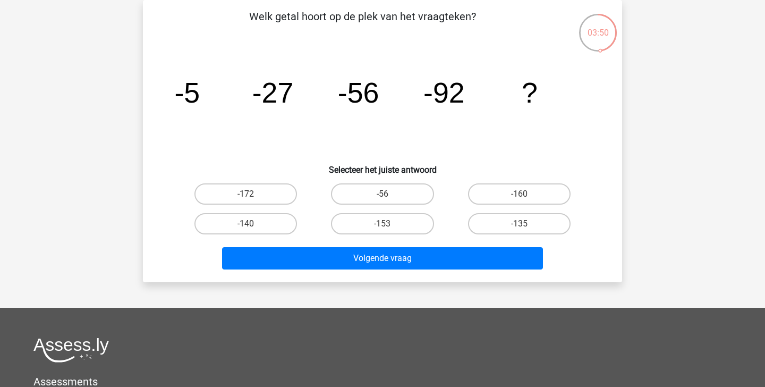
scroll to position [28, 0]
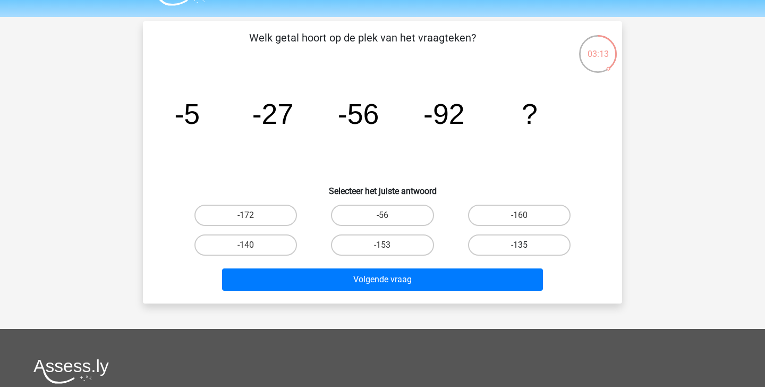
click at [502, 246] on label "-135" at bounding box center [519, 244] width 103 height 21
click at [519, 246] on input "-135" at bounding box center [522, 248] width 7 height 7
radio input "true"
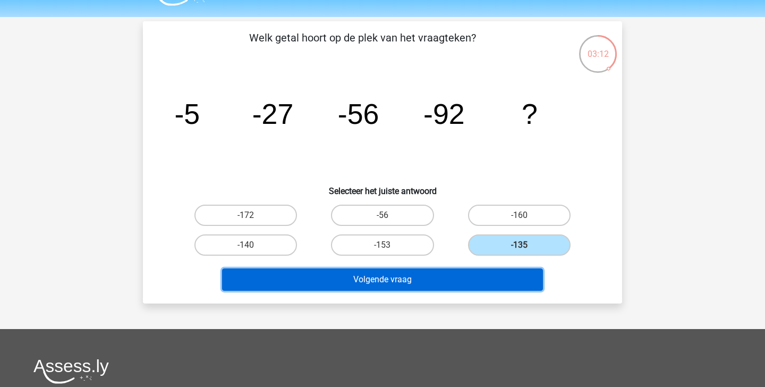
click at [470, 275] on button "Volgende vraag" at bounding box center [383, 279] width 322 height 22
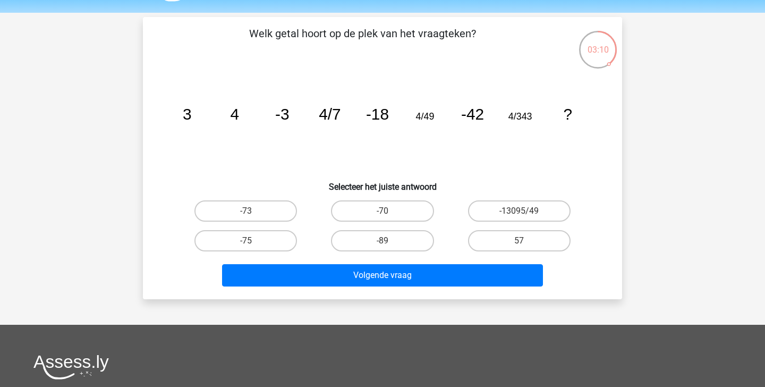
scroll to position [27, 0]
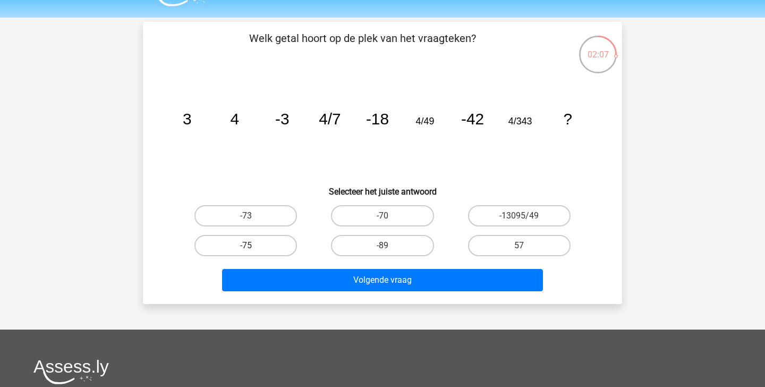
click at [241, 244] on label "-75" at bounding box center [246, 245] width 103 height 21
click at [246, 246] on input "-75" at bounding box center [249, 249] width 7 height 7
radio input "true"
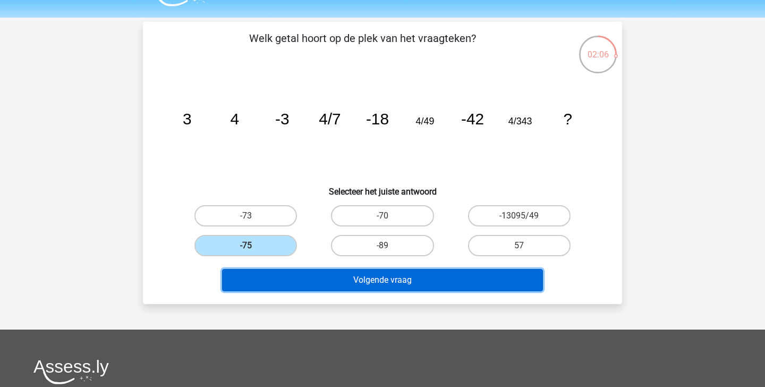
click at [279, 276] on button "Volgende vraag" at bounding box center [383, 280] width 322 height 22
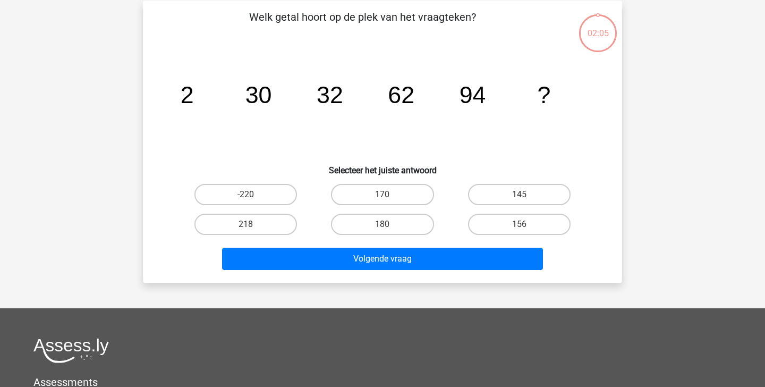
scroll to position [49, 0]
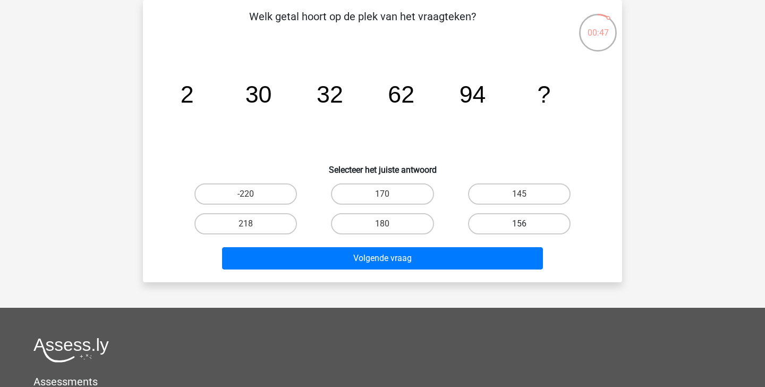
click at [514, 220] on label "156" at bounding box center [519, 223] width 103 height 21
click at [519, 224] on input "156" at bounding box center [522, 227] width 7 height 7
radio input "true"
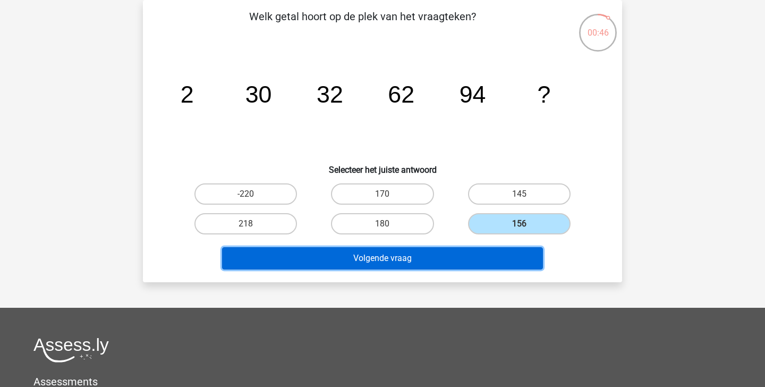
click at [489, 248] on button "Volgende vraag" at bounding box center [383, 258] width 322 height 22
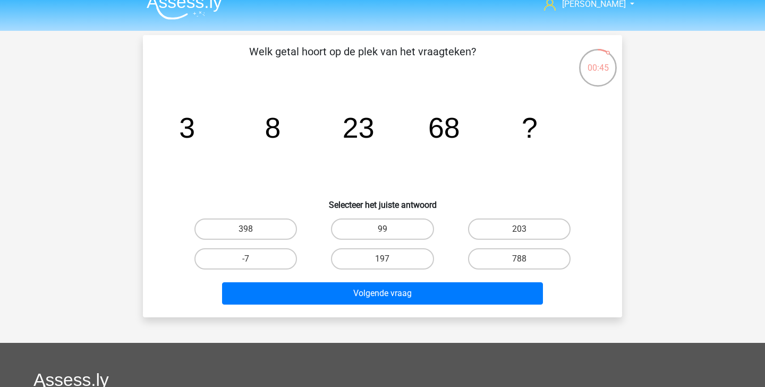
scroll to position [18, 0]
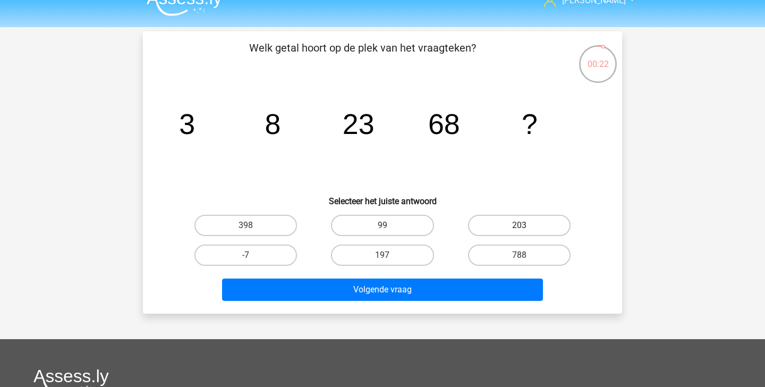
click at [536, 223] on label "203" at bounding box center [519, 225] width 103 height 21
click at [526, 225] on input "203" at bounding box center [522, 228] width 7 height 7
radio input "true"
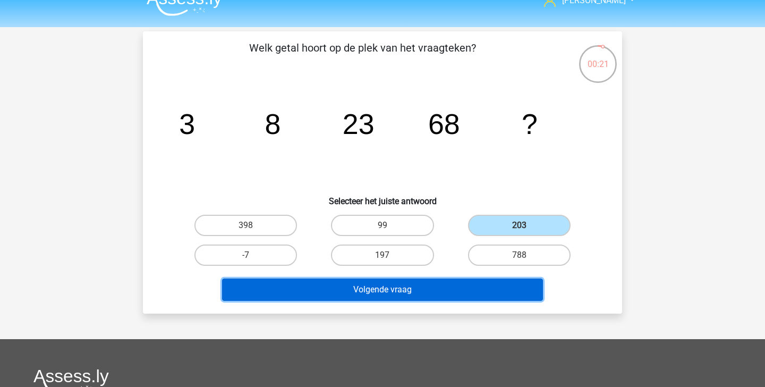
click at [470, 293] on button "Volgende vraag" at bounding box center [383, 289] width 322 height 22
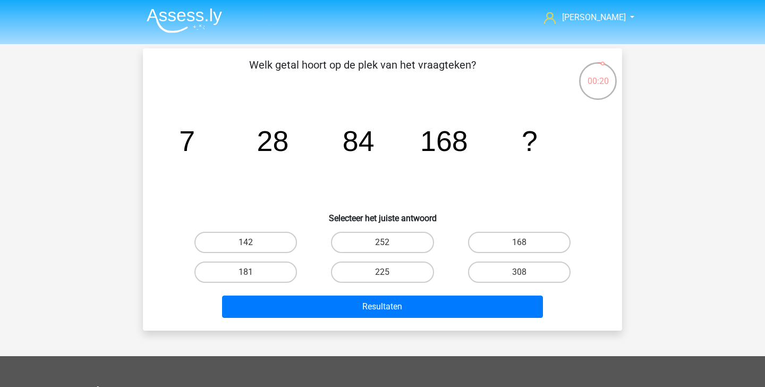
scroll to position [3, 0]
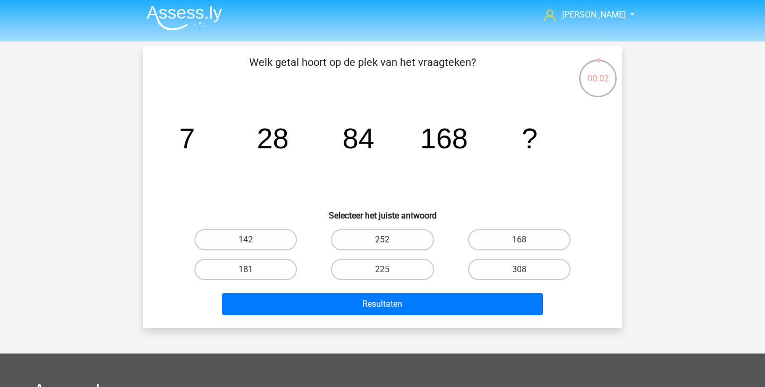
click at [381, 249] on label "252" at bounding box center [382, 239] width 103 height 21
click at [383, 247] on input "252" at bounding box center [386, 243] width 7 height 7
radio input "true"
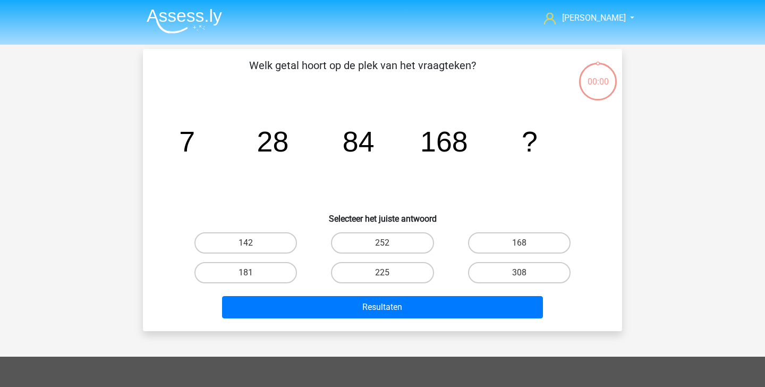
scroll to position [3, 0]
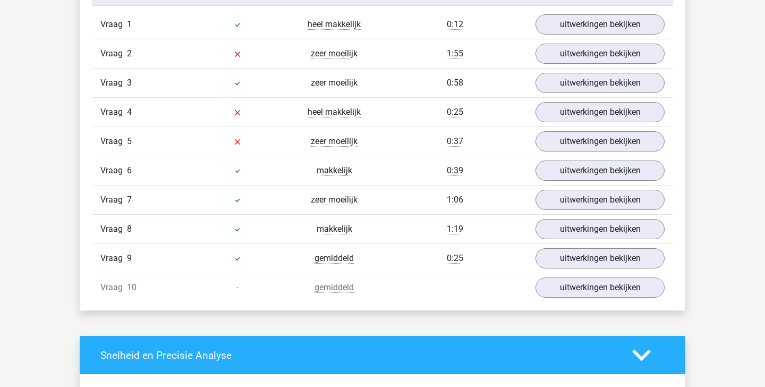
scroll to position [688, 0]
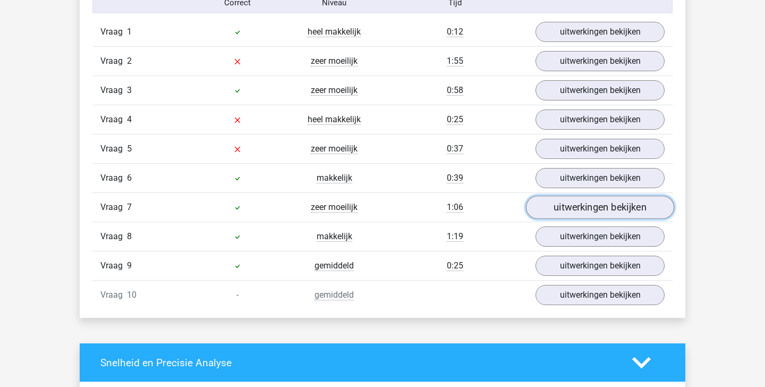
click at [571, 216] on link "uitwerkingen bekijken" at bounding box center [600, 207] width 148 height 23
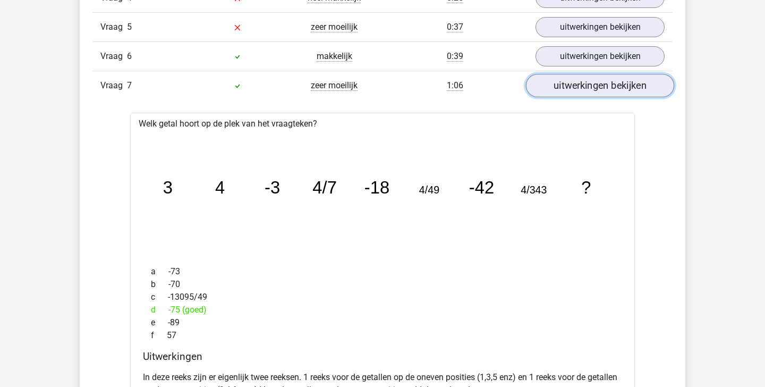
scroll to position [675, 0]
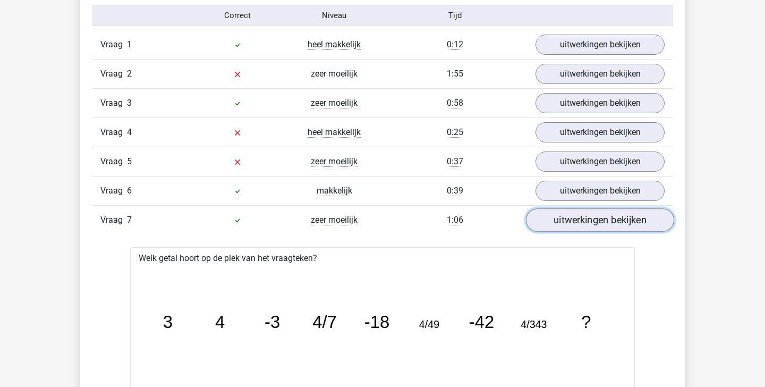
click at [596, 217] on link "uitwerkingen bekijken" at bounding box center [600, 219] width 148 height 23
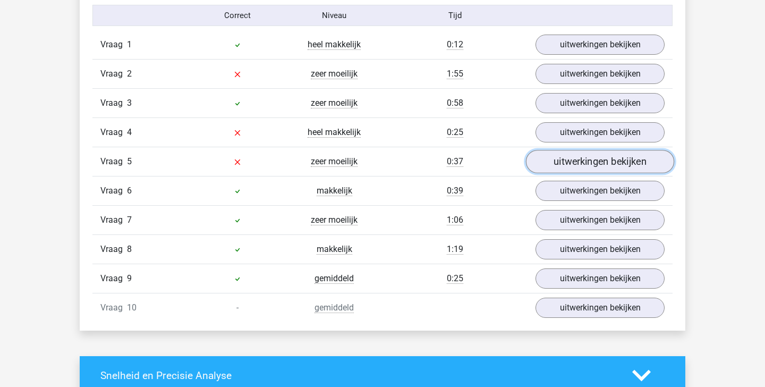
click at [580, 157] on link "uitwerkingen bekijken" at bounding box center [600, 161] width 148 height 23
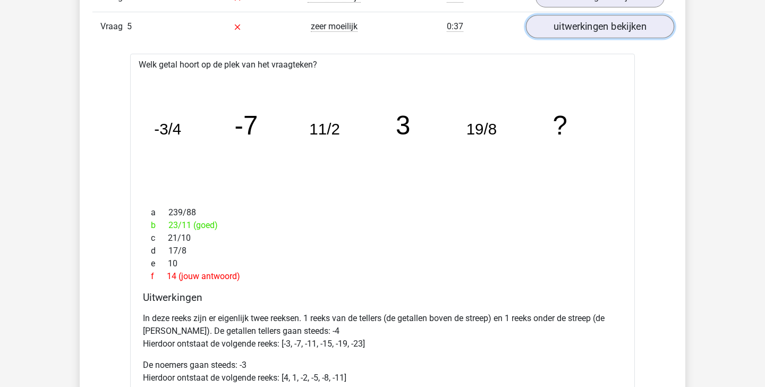
scroll to position [809, 0]
click at [612, 35] on link "uitwerkingen bekijken" at bounding box center [600, 27] width 148 height 23
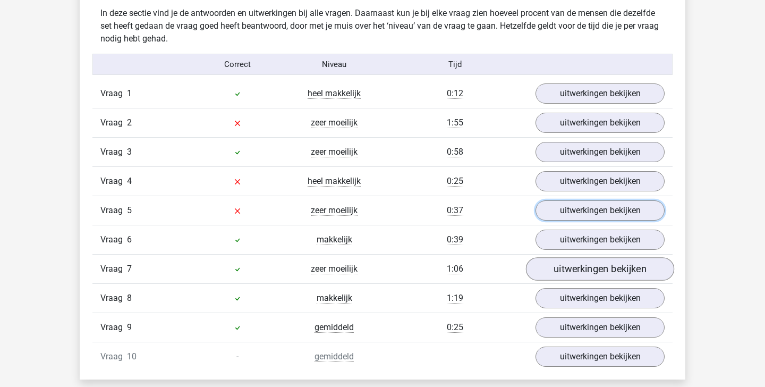
scroll to position [627, 0]
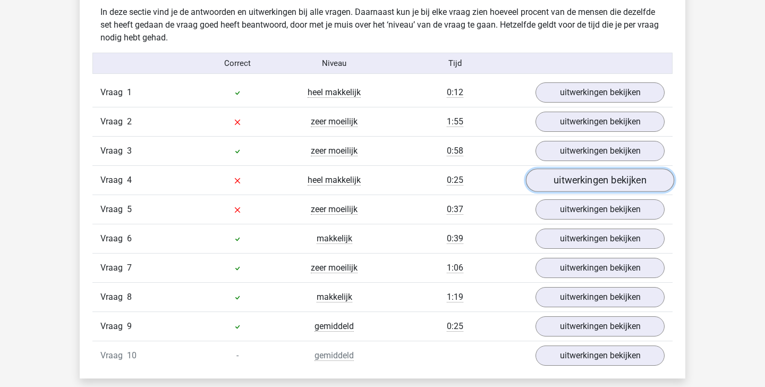
click at [575, 176] on link "uitwerkingen bekijken" at bounding box center [600, 179] width 148 height 23
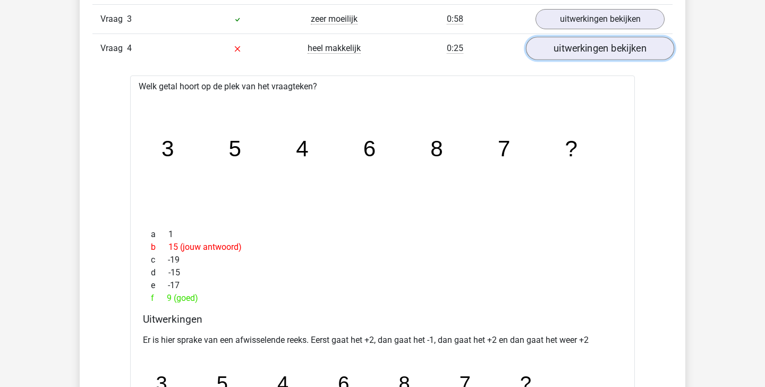
scroll to position [678, 0]
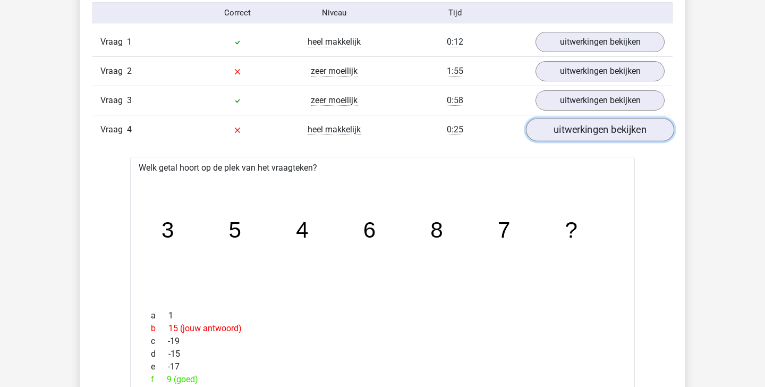
click at [590, 134] on link "uitwerkingen bekijken" at bounding box center [600, 129] width 148 height 23
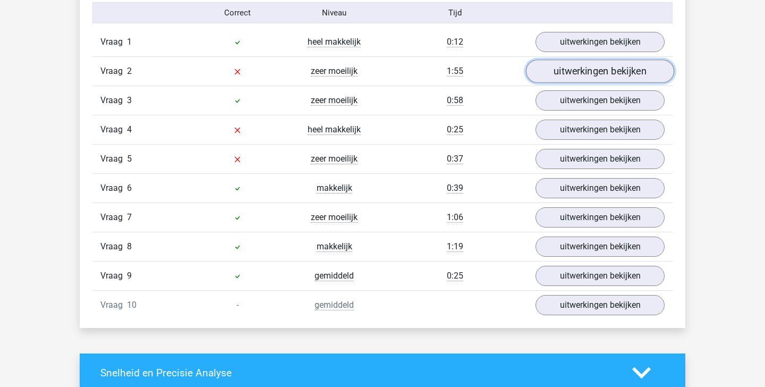
click at [594, 71] on link "uitwerkingen bekijken" at bounding box center [600, 71] width 148 height 23
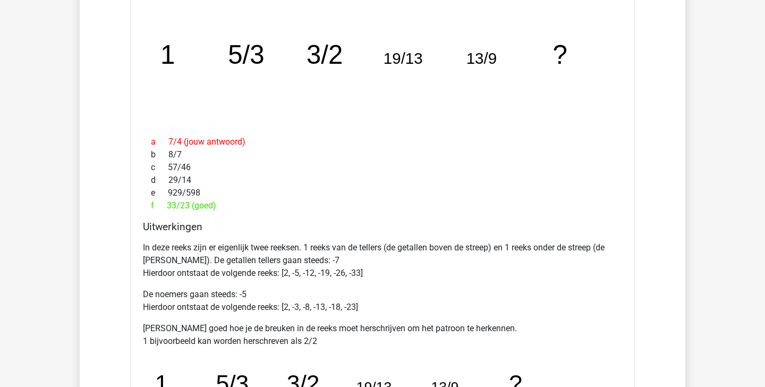
scroll to position [751, 0]
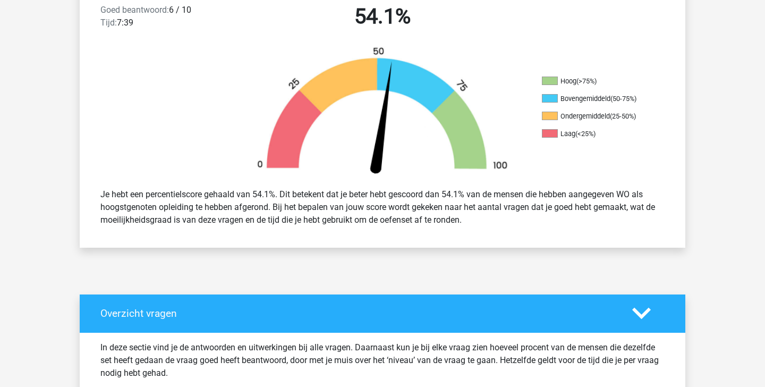
scroll to position [0, 0]
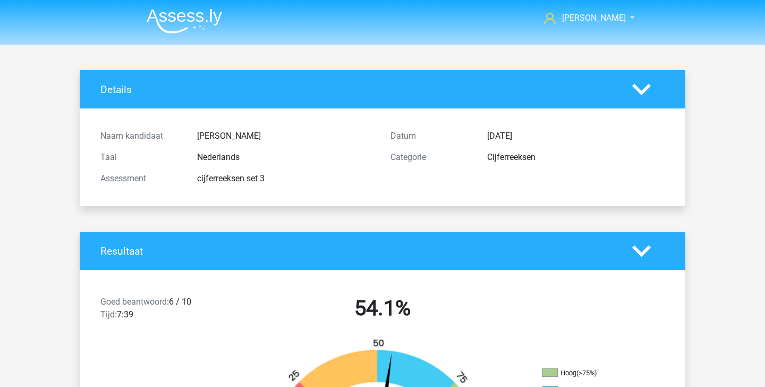
click at [179, 15] on img at bounding box center [184, 21] width 75 height 25
